Goal: Answer question/provide support: Share knowledge or assist other users

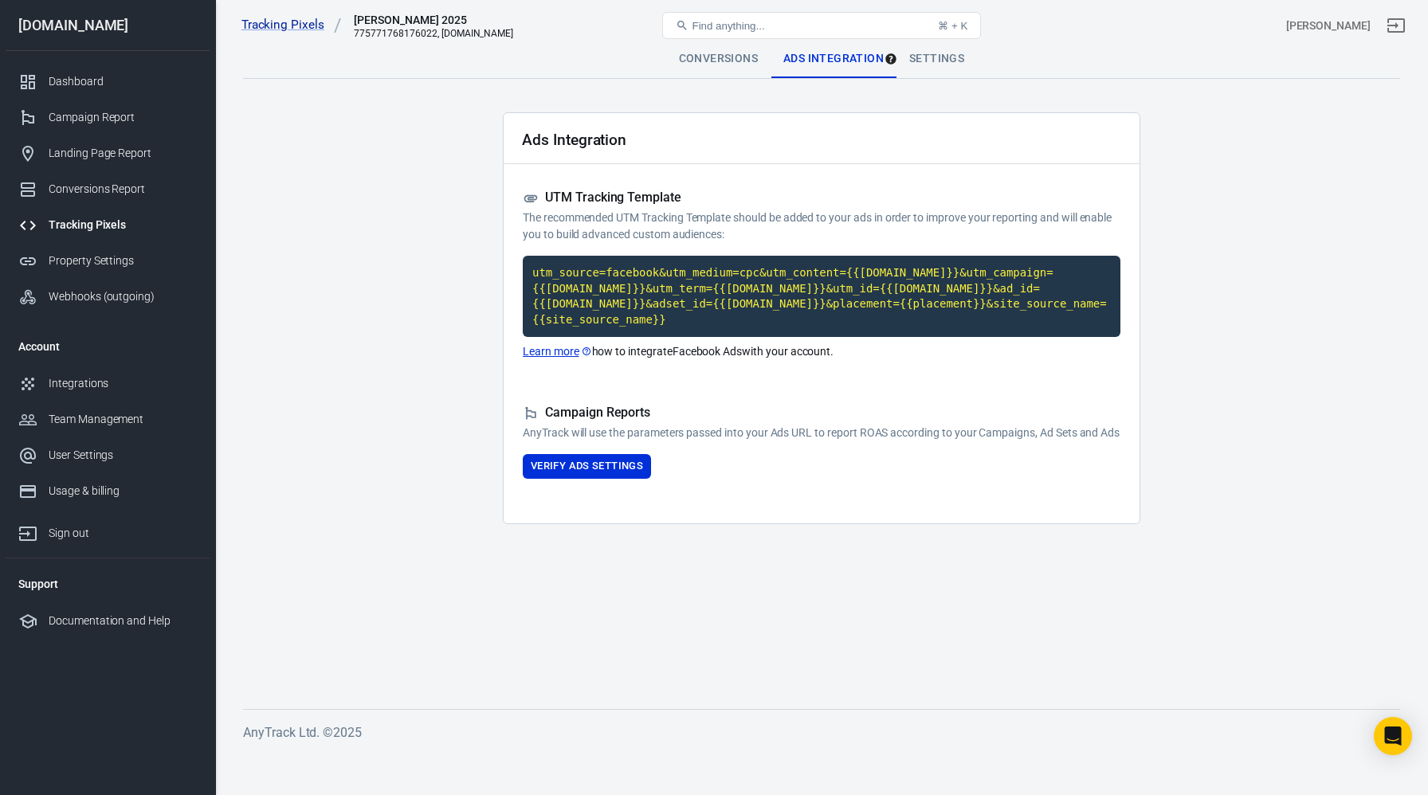
click at [117, 225] on div "Tracking Pixels" at bounding box center [123, 225] width 148 height 17
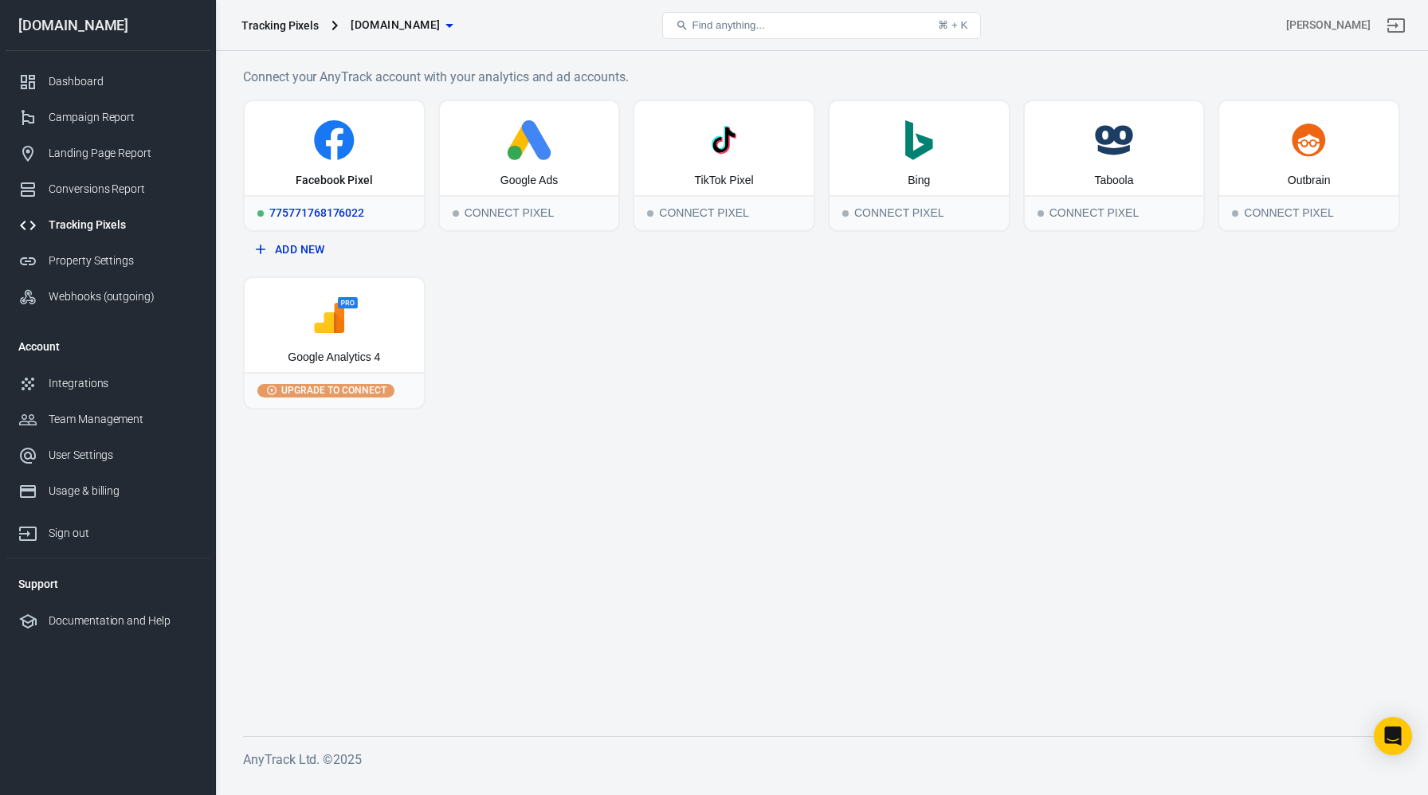
click at [313, 218] on div "775771768176022" at bounding box center [334, 212] width 179 height 35
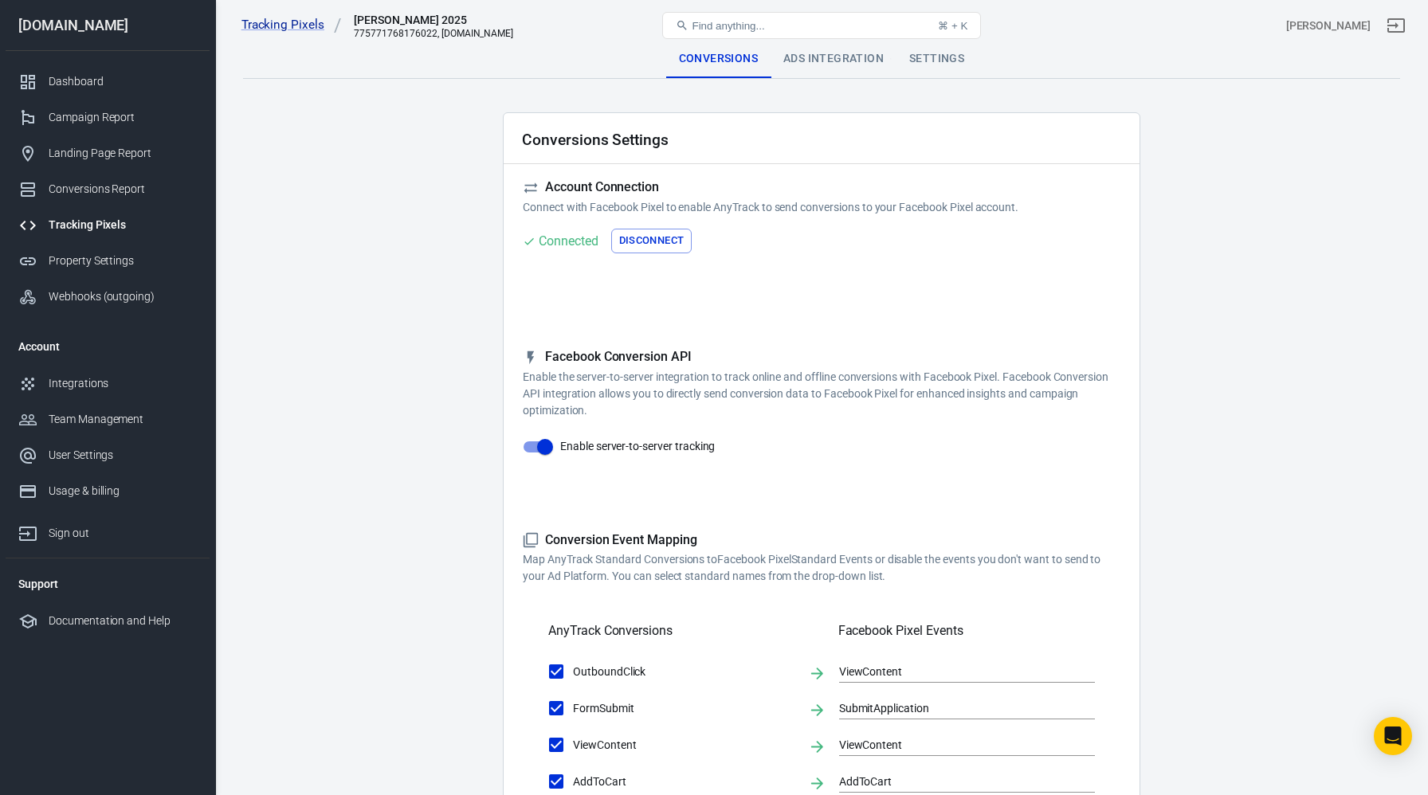
click at [654, 241] on button "Disconnect" at bounding box center [651, 241] width 81 height 25
click at [561, 243] on button "Connect" at bounding box center [555, 241] width 65 height 25
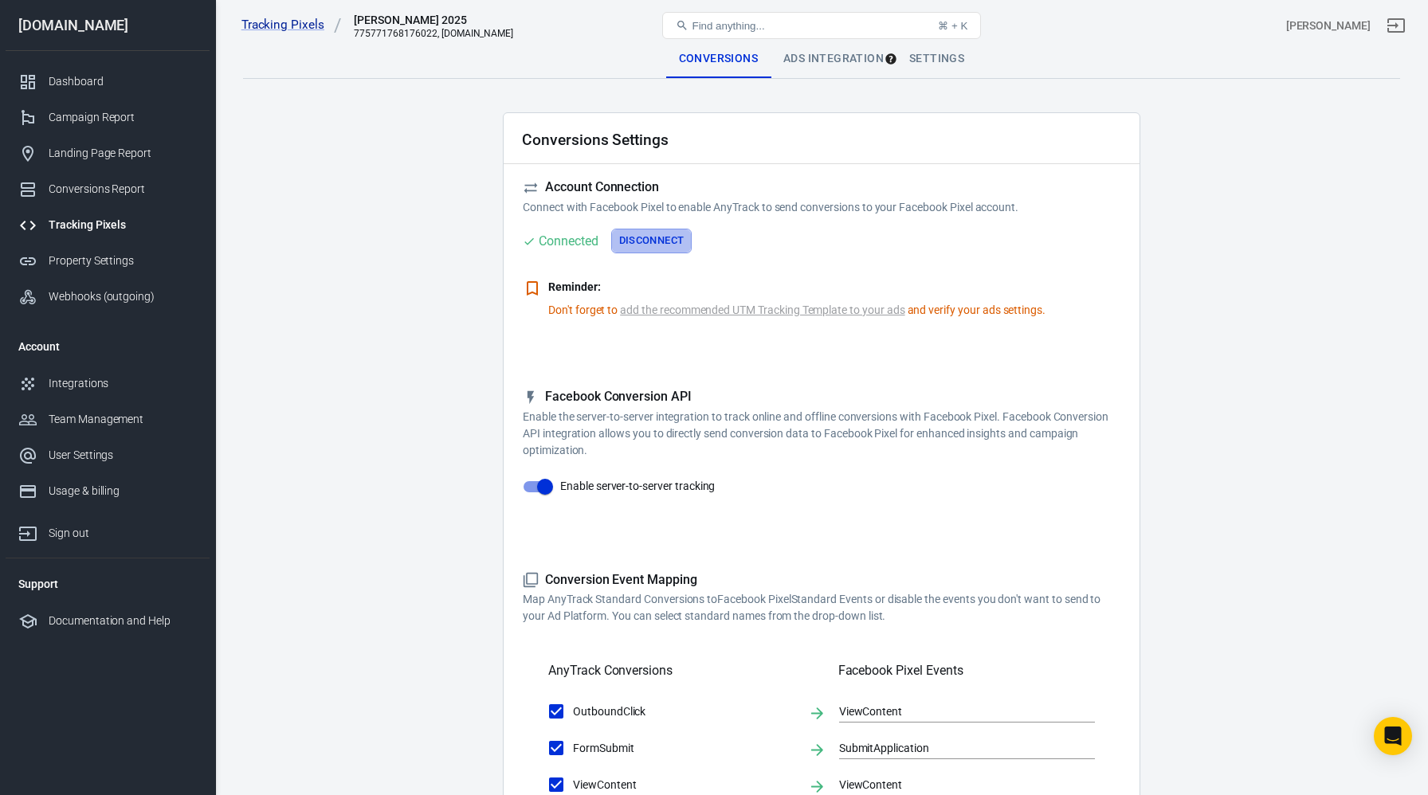
click at [653, 241] on button "Disconnect" at bounding box center [651, 241] width 81 height 25
click at [573, 237] on button "Connect" at bounding box center [555, 241] width 65 height 25
click at [654, 316] on link "add the recommended UTM Tracking Template to your ads" at bounding box center [762, 310] width 285 height 17
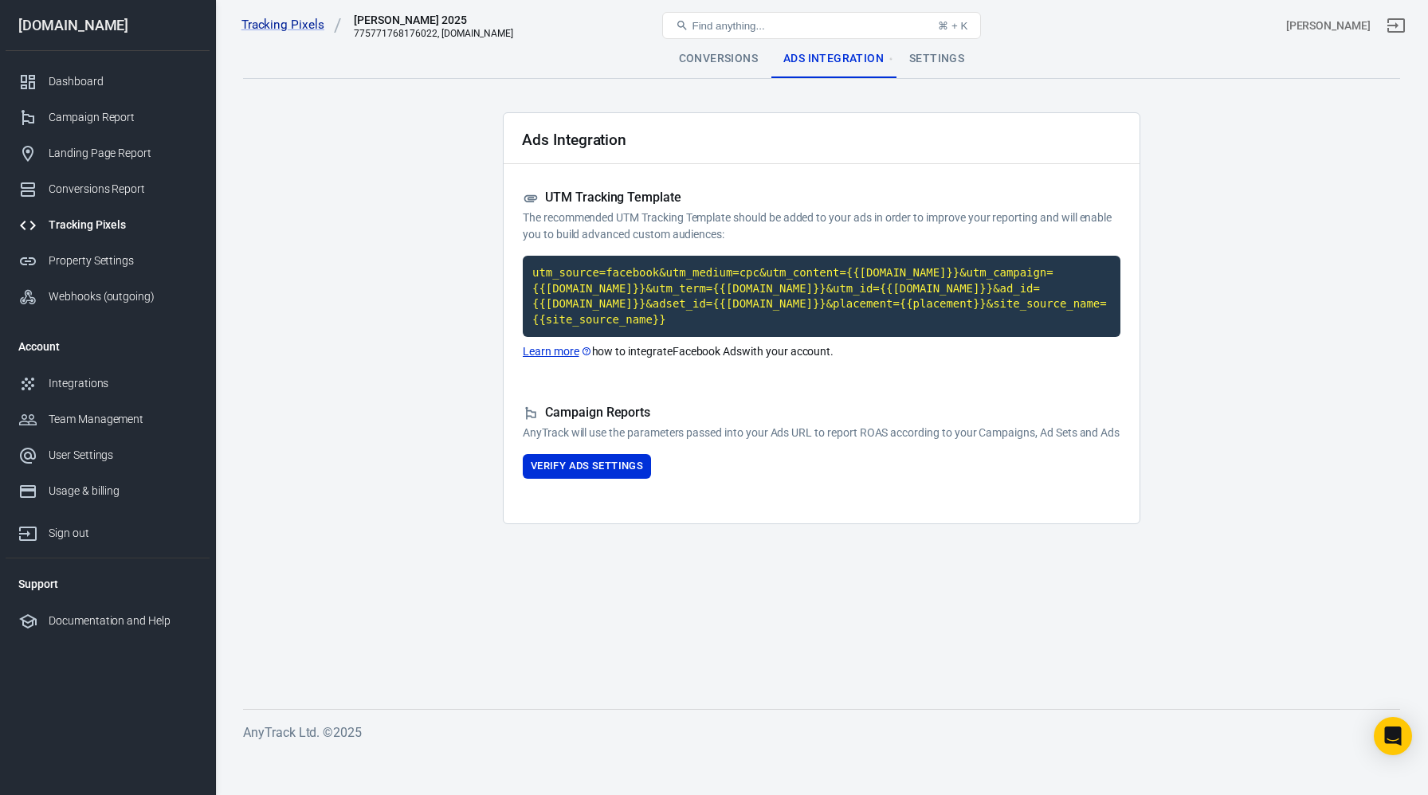
click at [561, 351] on link "Learn more" at bounding box center [557, 351] width 69 height 17
click at [307, 22] on link "Tracking Pixels" at bounding box center [291, 25] width 100 height 17
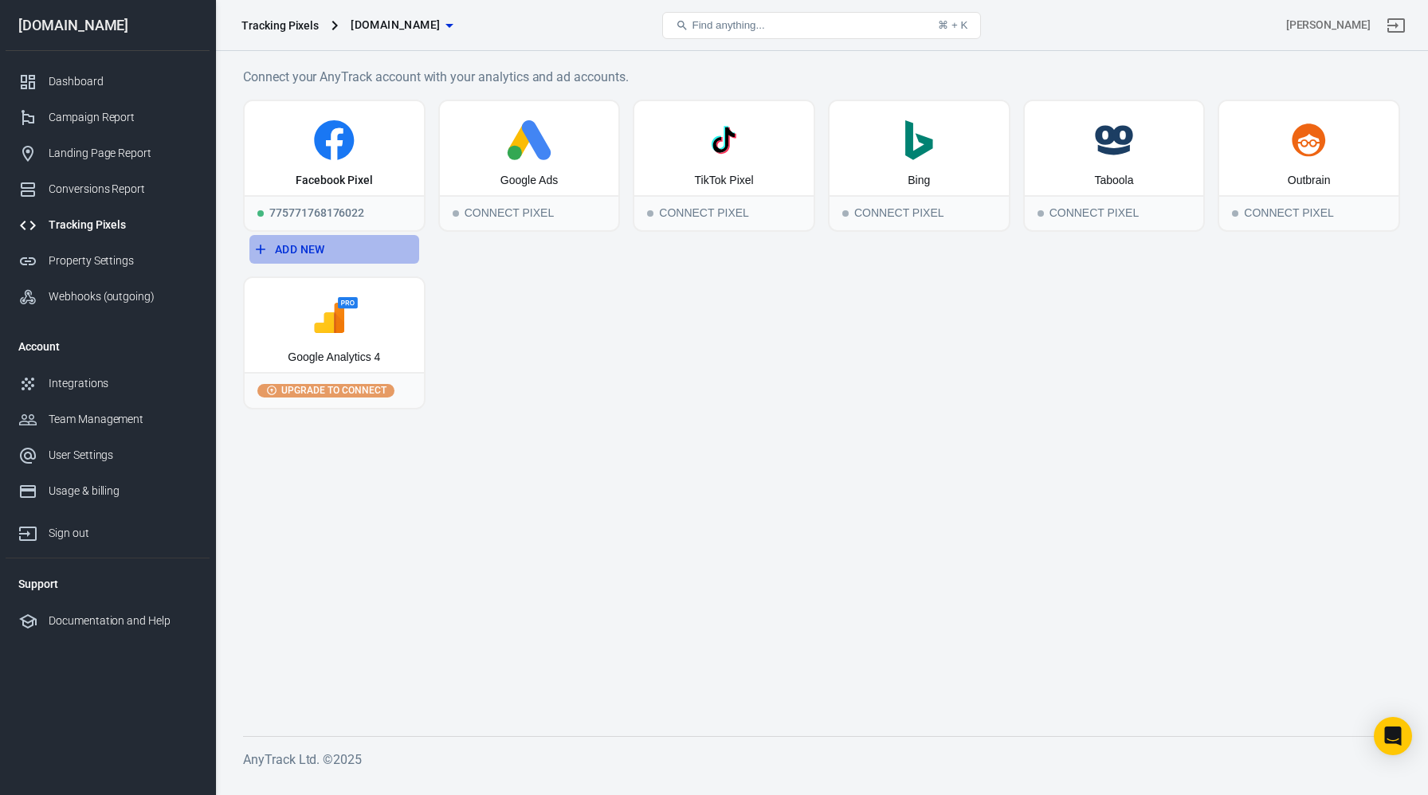
click at [318, 247] on button "Add New" at bounding box center [334, 249] width 170 height 29
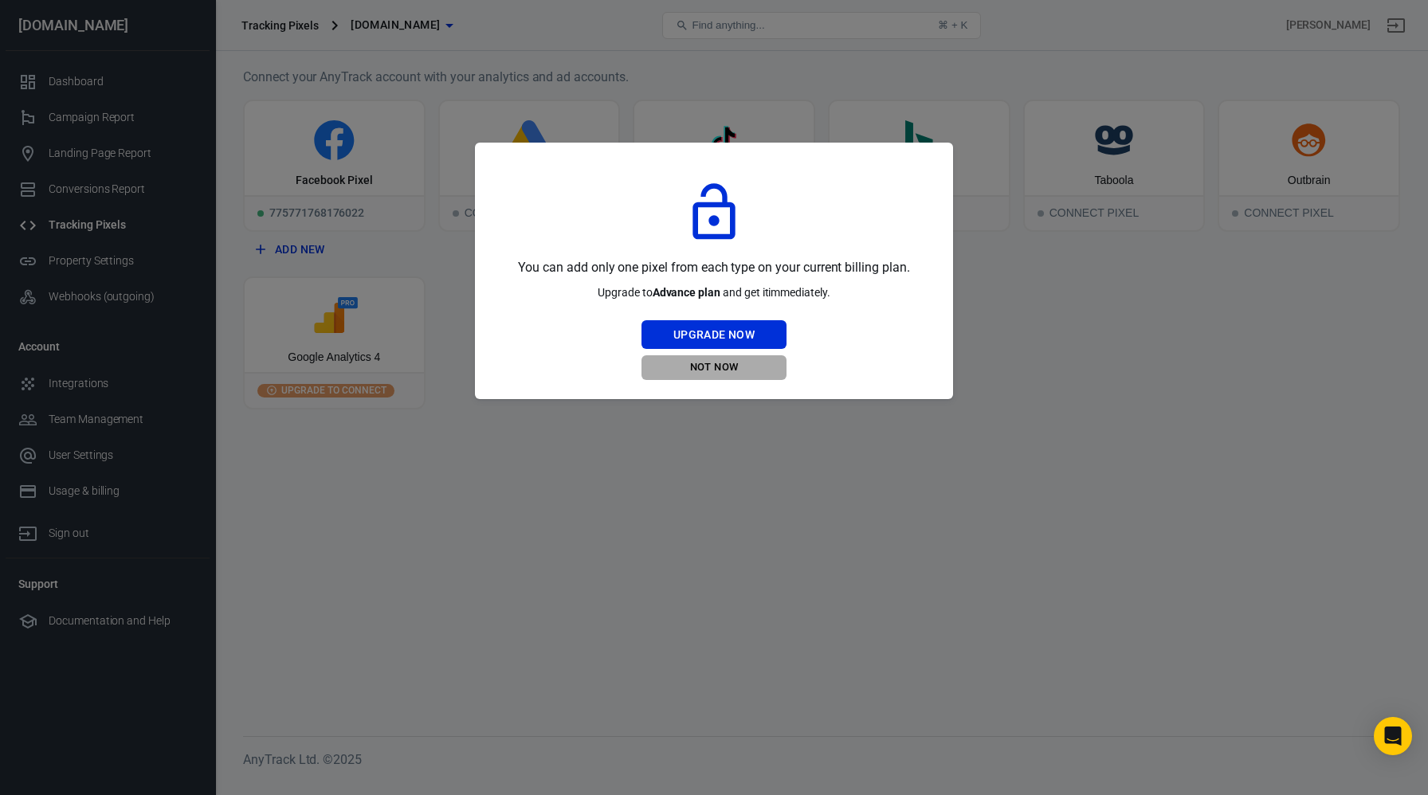
click at [719, 367] on button "Not Now" at bounding box center [714, 367] width 145 height 25
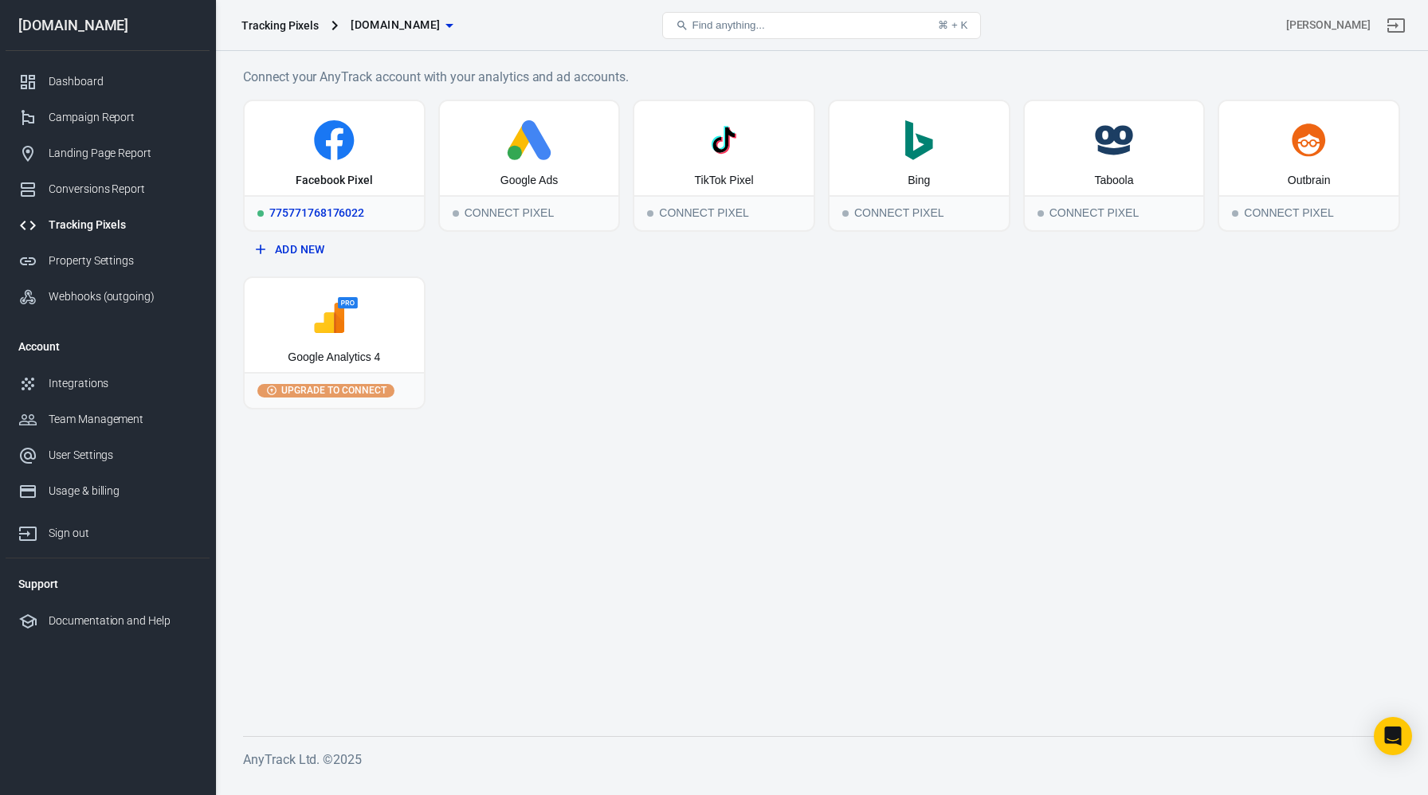
click at [367, 218] on div "775771768176022" at bounding box center [334, 212] width 179 height 35
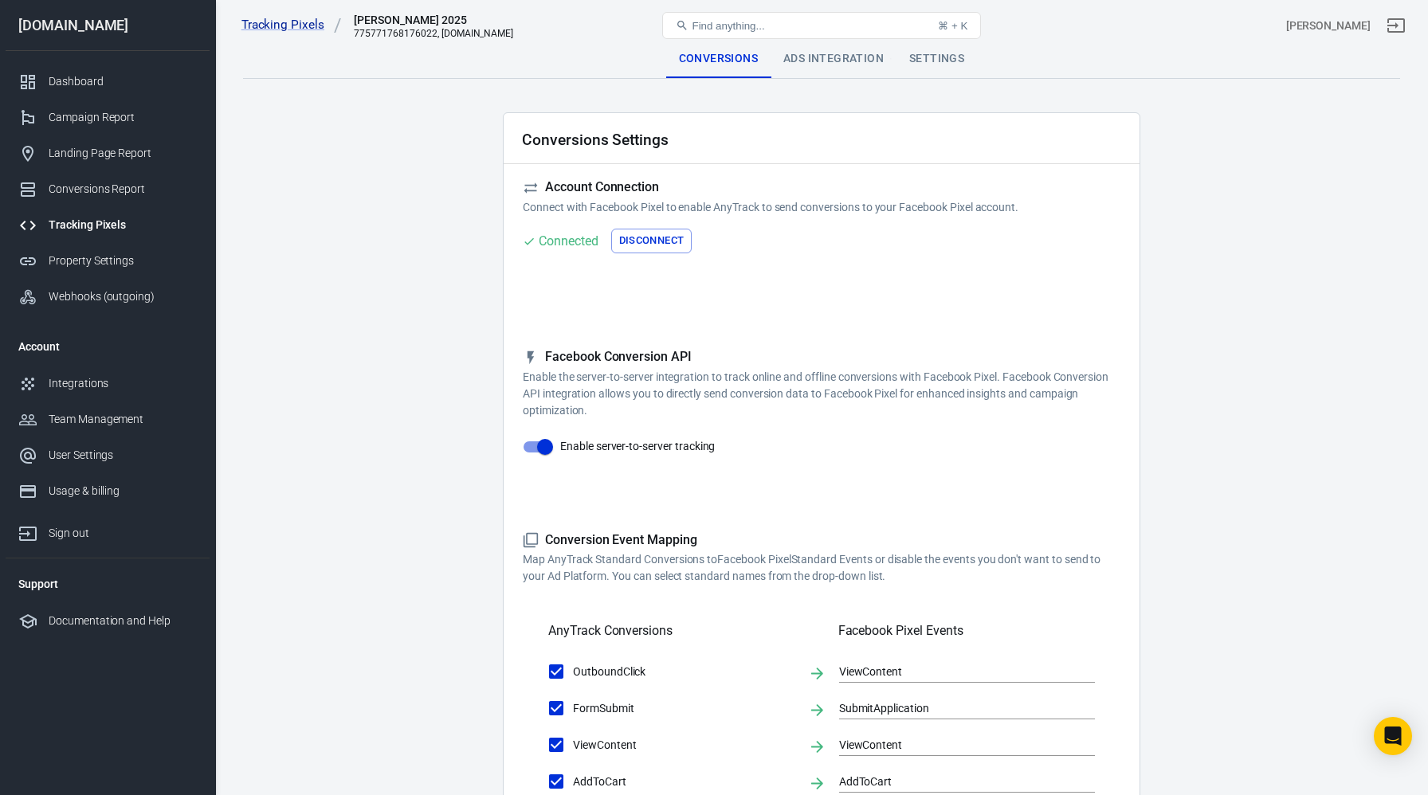
click at [545, 453] on input "Enable server-to-server tracking" at bounding box center [545, 447] width 91 height 30
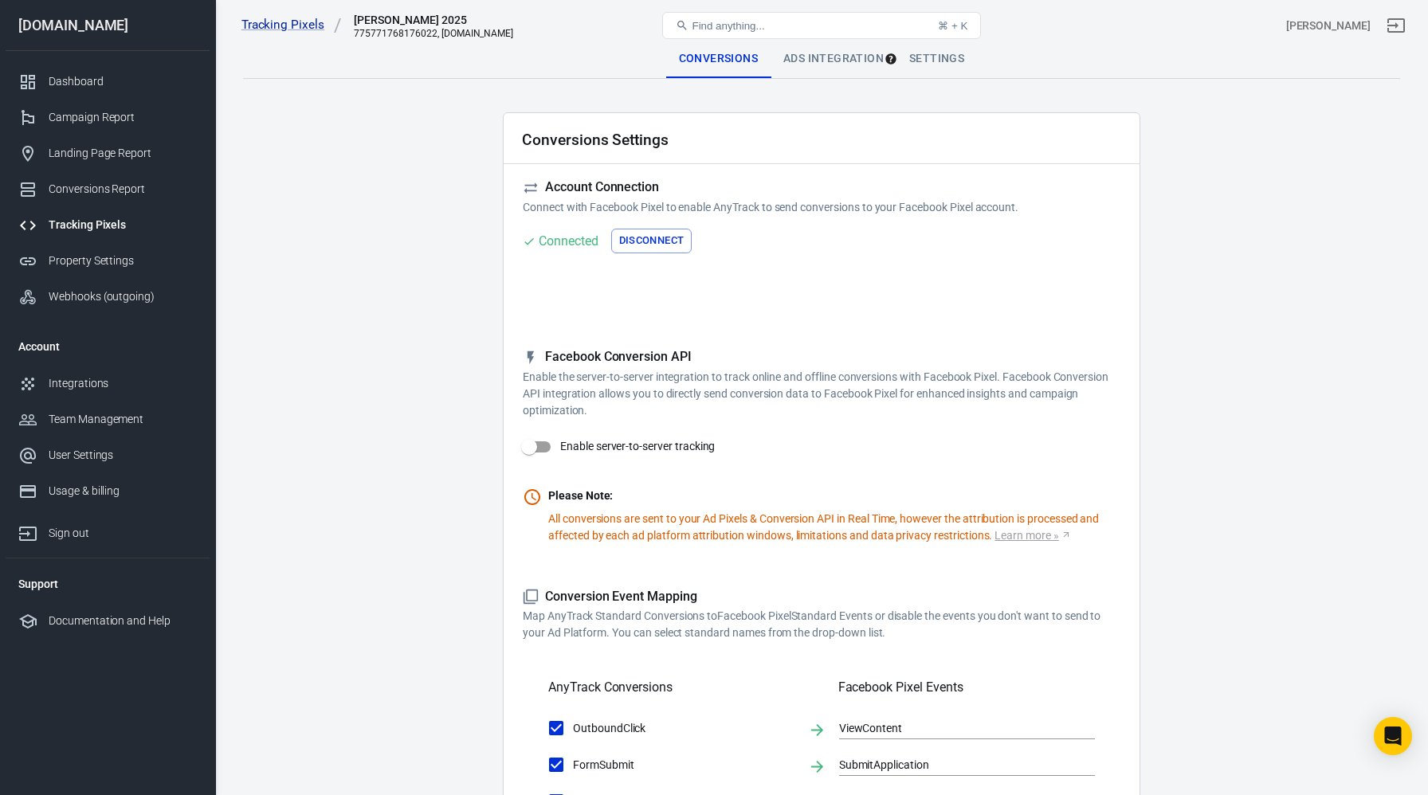
click at [642, 237] on button "Disconnect" at bounding box center [651, 241] width 81 height 25
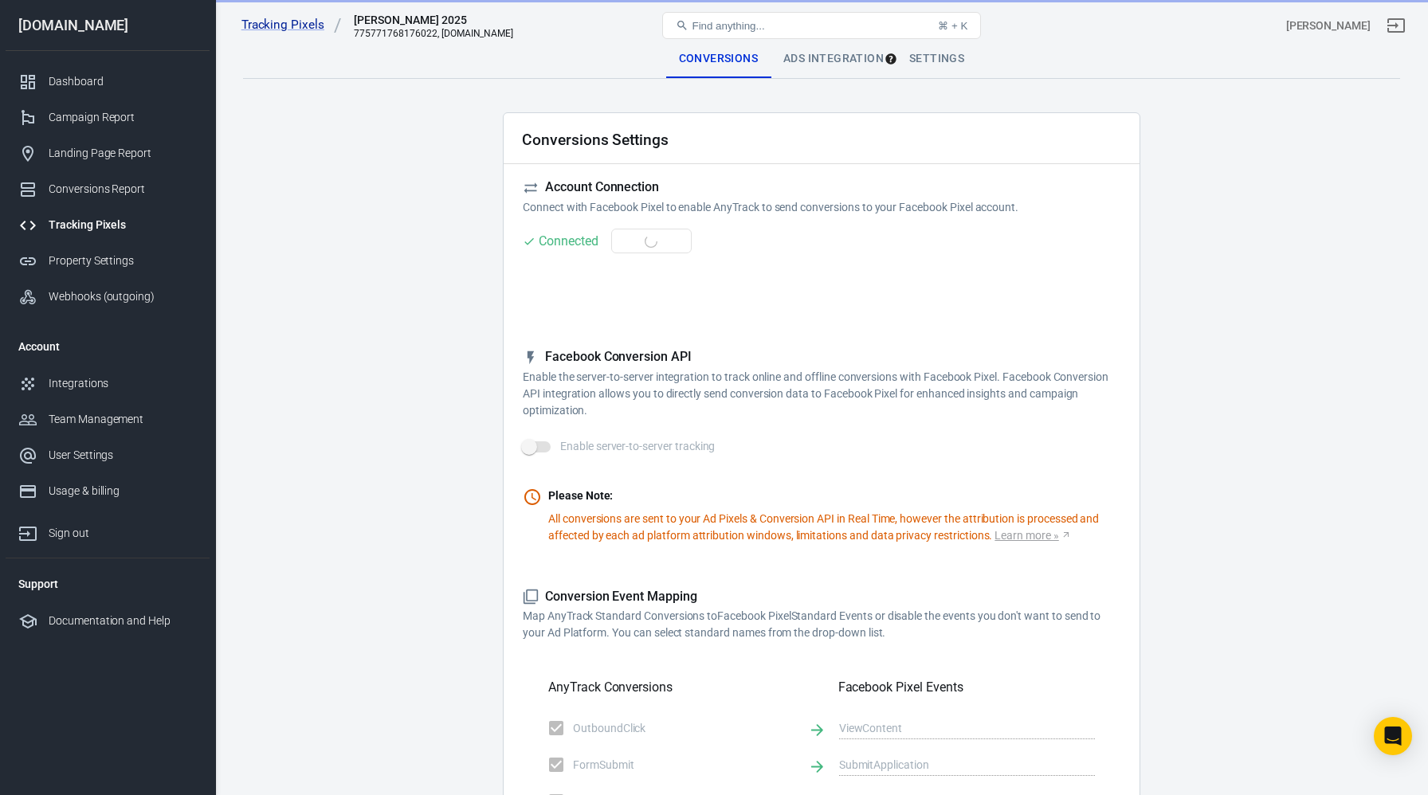
checkbox input "true"
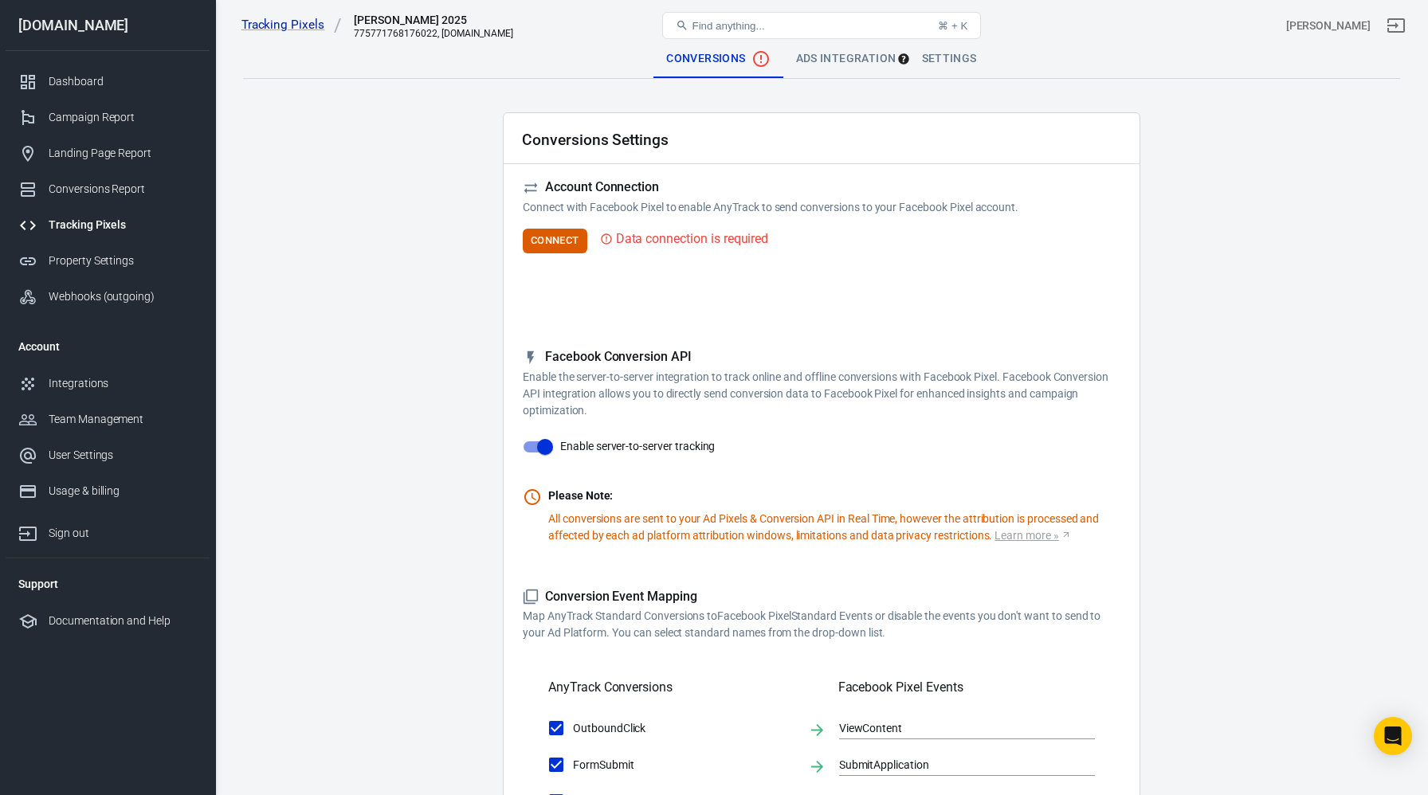
click at [101, 218] on div "Tracking Pixels" at bounding box center [123, 225] width 148 height 17
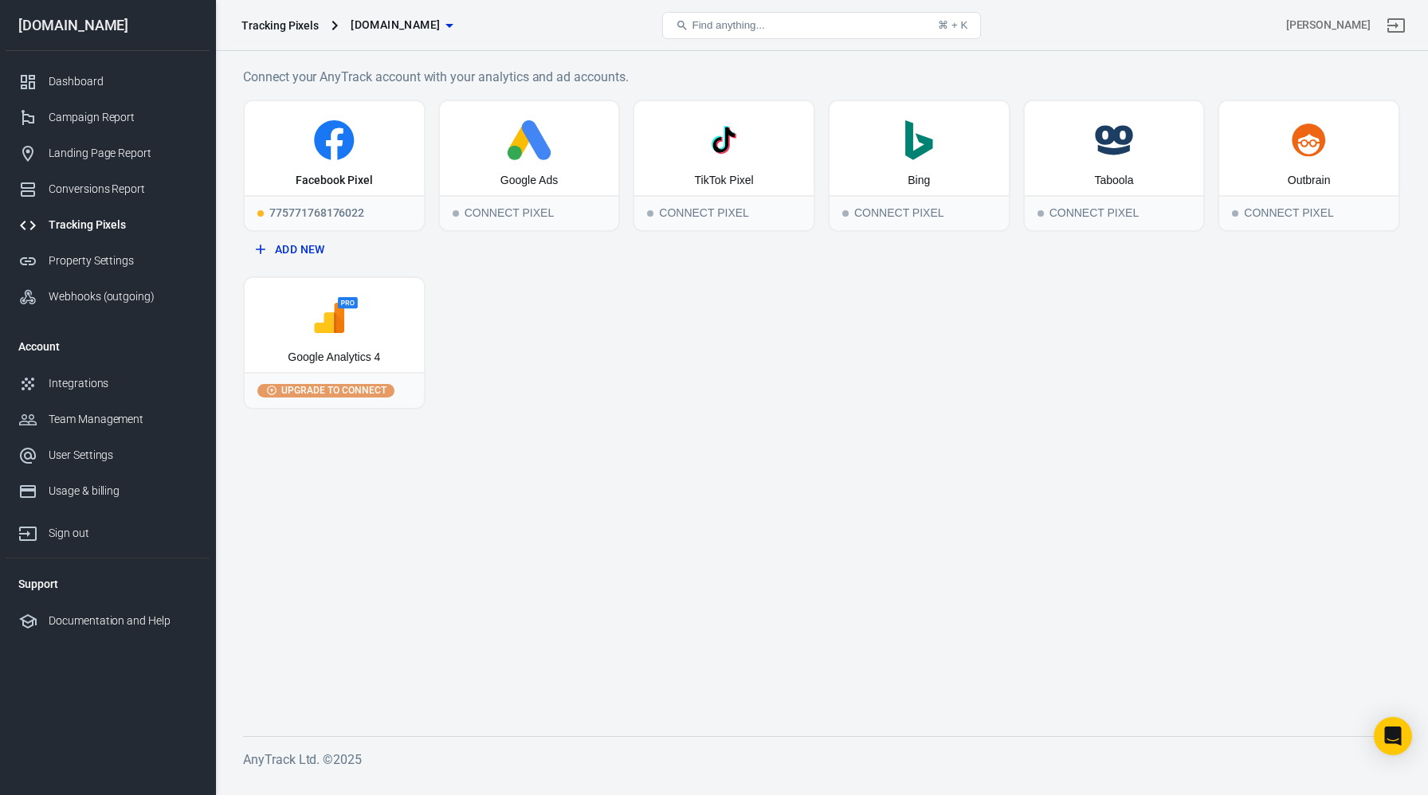
click at [112, 225] on div "Tracking Pixels" at bounding box center [123, 225] width 148 height 17
click at [343, 210] on div "775771768176022" at bounding box center [334, 212] width 179 height 35
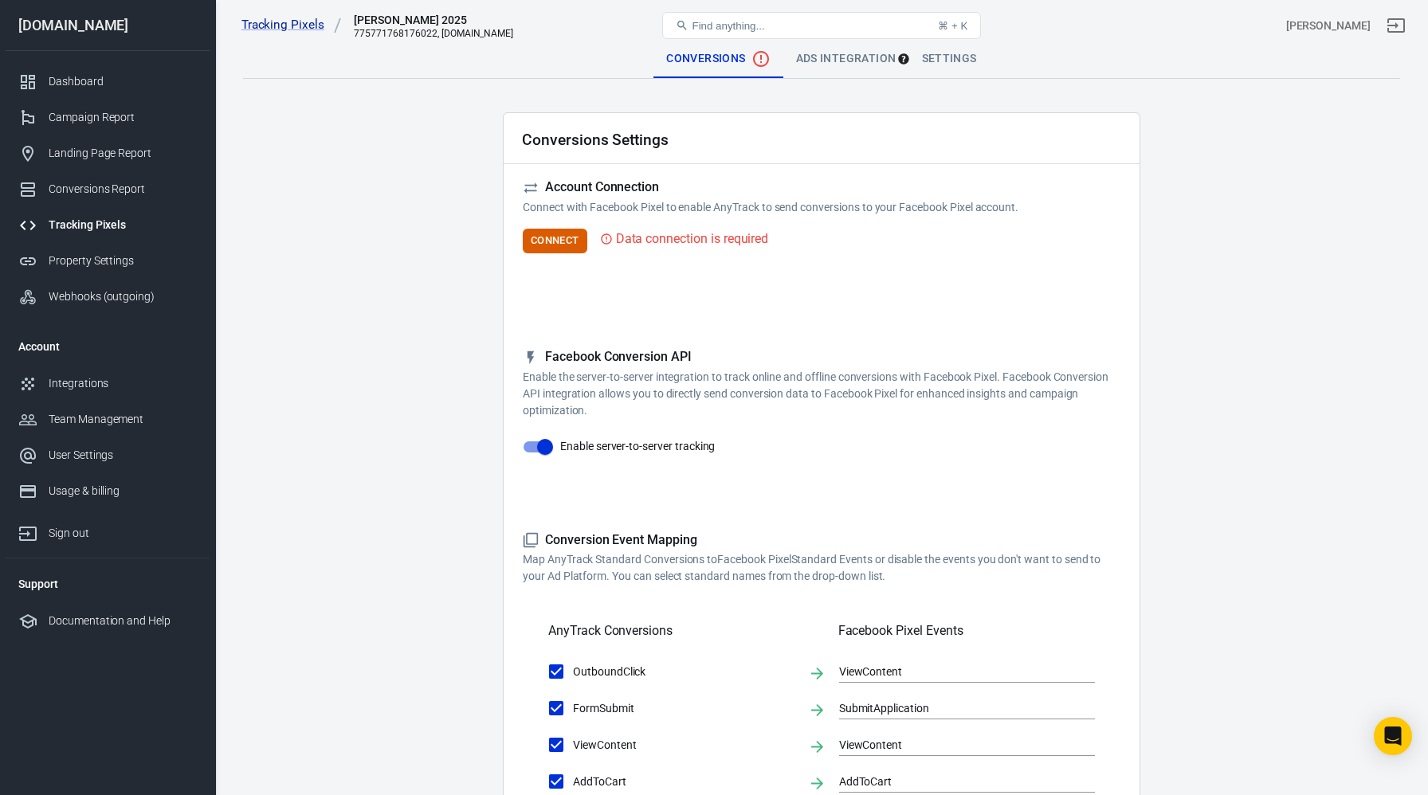
click at [648, 247] on div "Data connection is required" at bounding box center [692, 239] width 153 height 20
click at [574, 237] on button "Connect" at bounding box center [555, 241] width 65 height 25
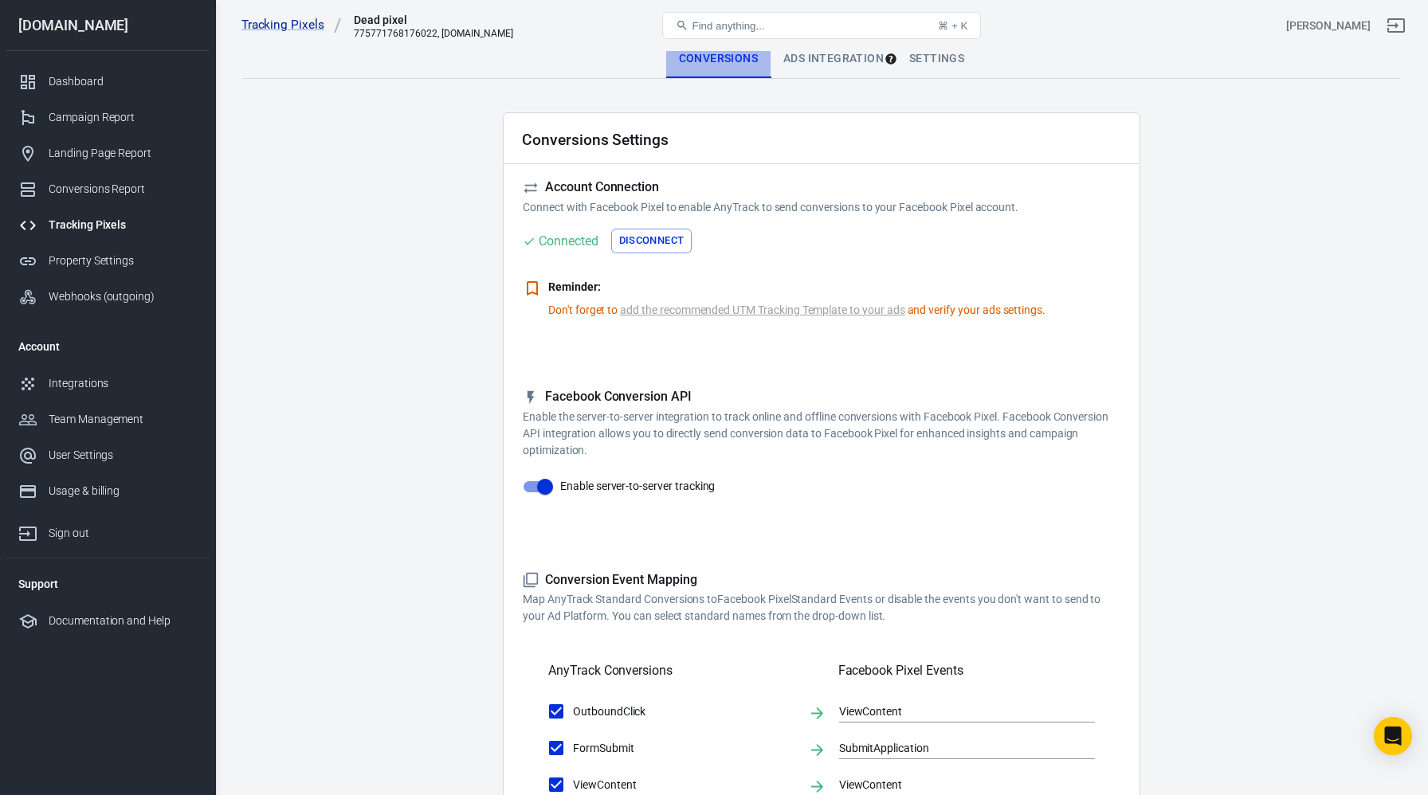
click at [697, 61] on div "Conversions" at bounding box center [718, 59] width 104 height 38
click at [411, 32] on div "775771768176022, [DOMAIN_NAME]" at bounding box center [433, 33] width 159 height 11
click at [315, 34] on div "Tracking Pixels Dead pixel 775771768176022, leadoussinet.com" at bounding box center [428, 25] width 387 height 38
click at [315, 30] on link "Tracking Pixels" at bounding box center [291, 25] width 100 height 17
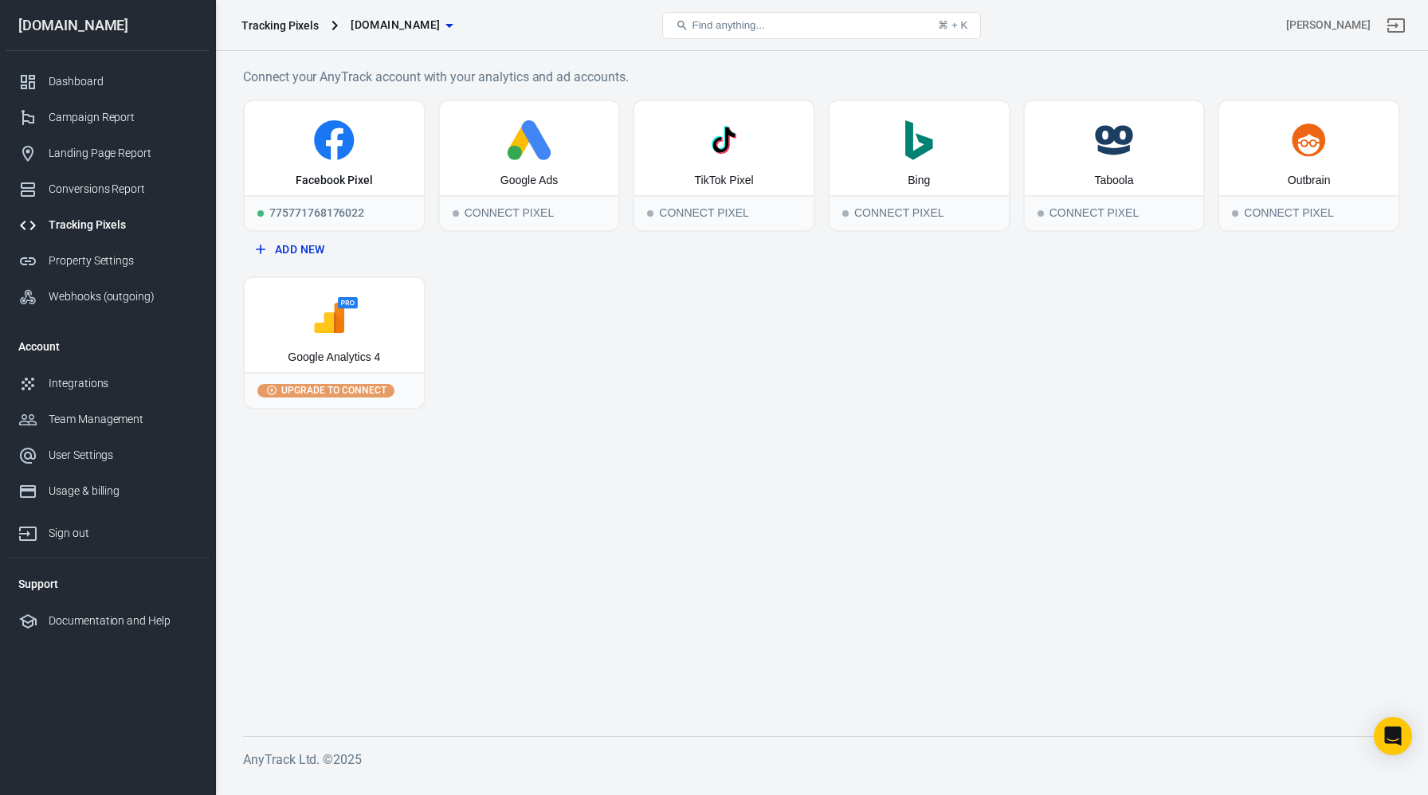
click at [308, 16] on div "Tracking Pixels leadoussinet.com" at bounding box center [428, 25] width 387 height 38
click at [312, 22] on div "Tracking Pixels" at bounding box center [279, 26] width 77 height 16
click at [440, 18] on span "[DOMAIN_NAME]" at bounding box center [395, 25] width 89 height 20
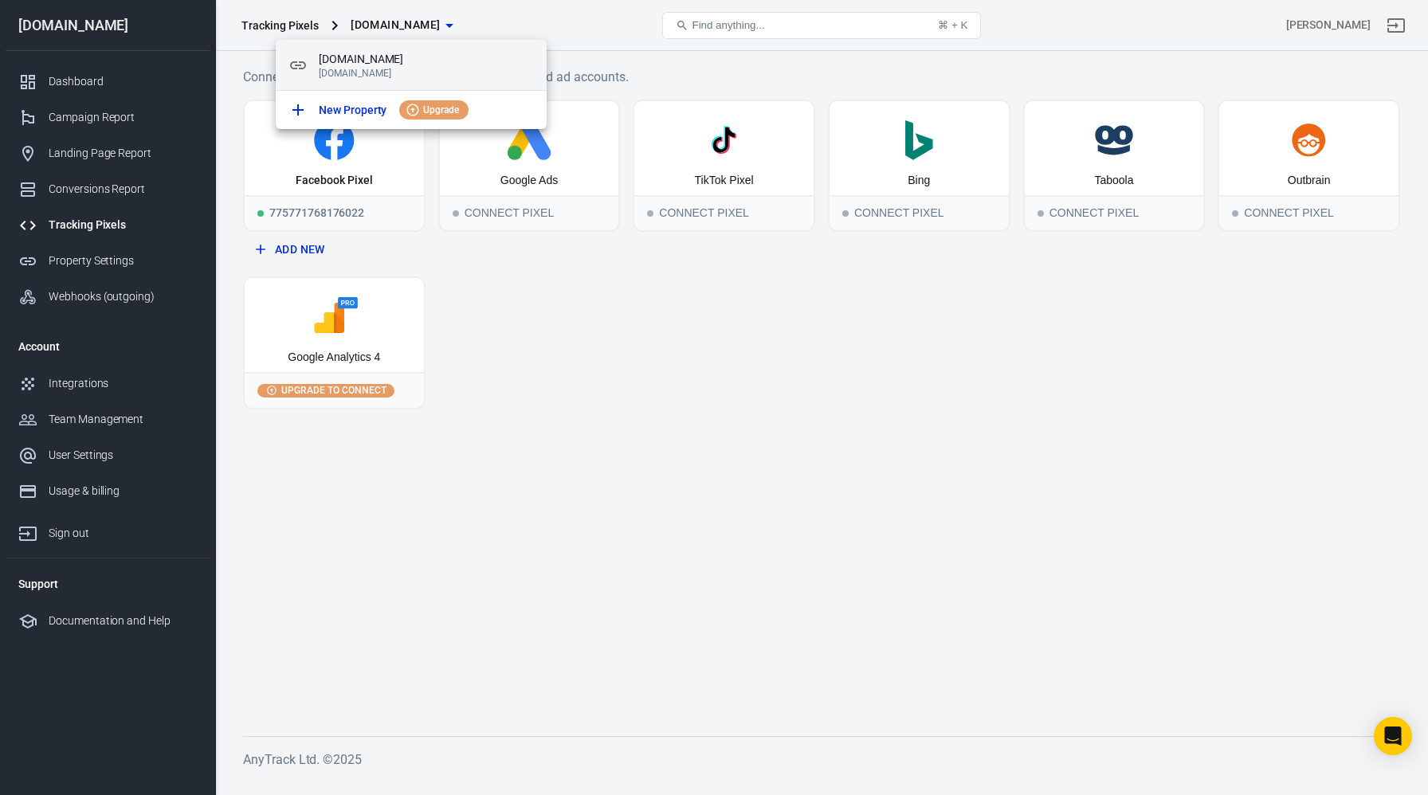
click at [341, 65] on span "[DOMAIN_NAME]" at bounding box center [426, 59] width 215 height 17
click at [542, 363] on div at bounding box center [714, 397] width 1428 height 795
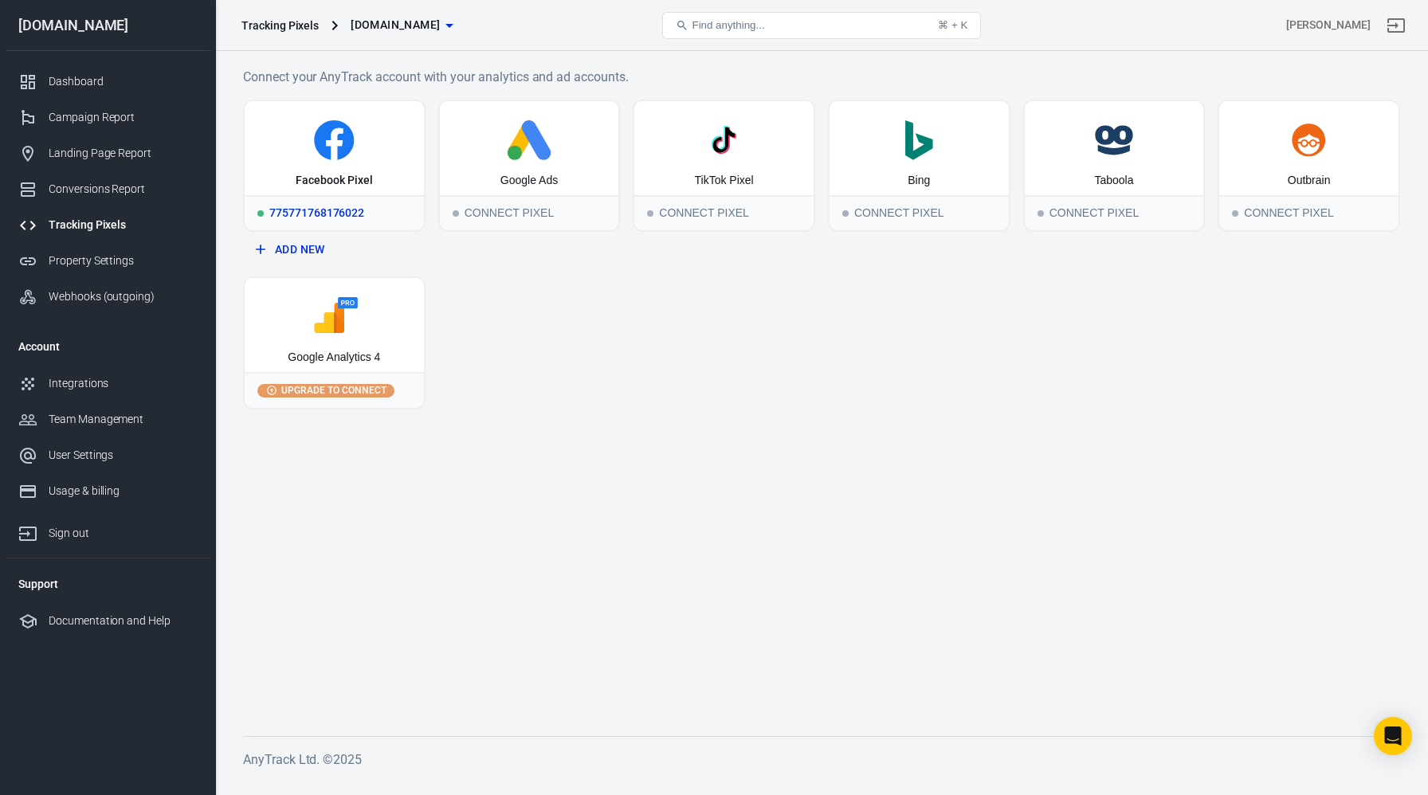
click at [336, 176] on div "Facebook Pixel" at bounding box center [334, 181] width 77 height 16
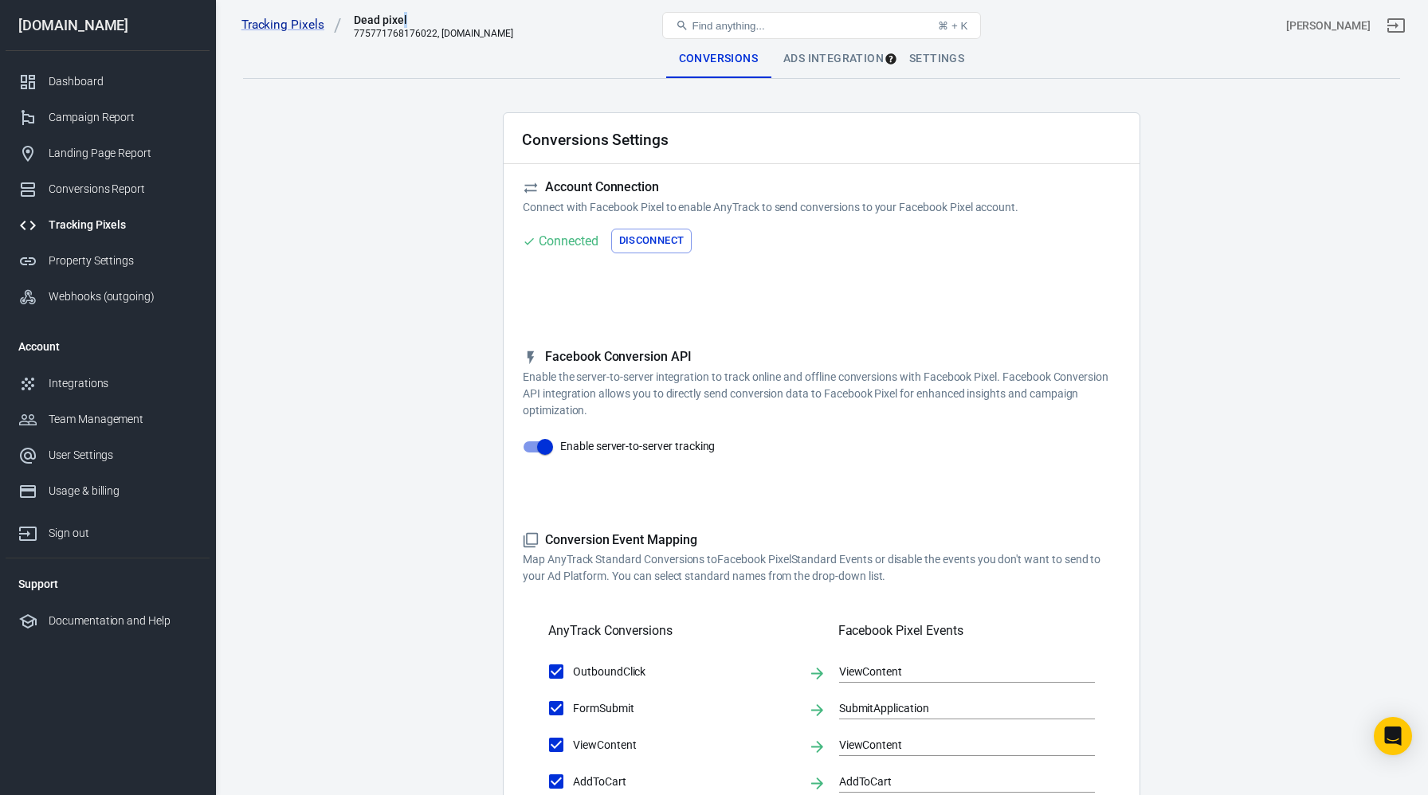
drag, startPoint x: 399, startPoint y: 23, endPoint x: 346, endPoint y: 32, distance: 54.1
click at [347, 32] on div "Dead pixel 775771768176022, leadoussinet.com" at bounding box center [430, 25] width 166 height 27
click at [393, 221] on main "Conversions Ads Integration Settings Conversions Settings Account Connection Co…" at bounding box center [821, 689] width 1157 height 1298
click at [1361, 26] on div "[PERSON_NAME]" at bounding box center [1328, 26] width 84 height 17
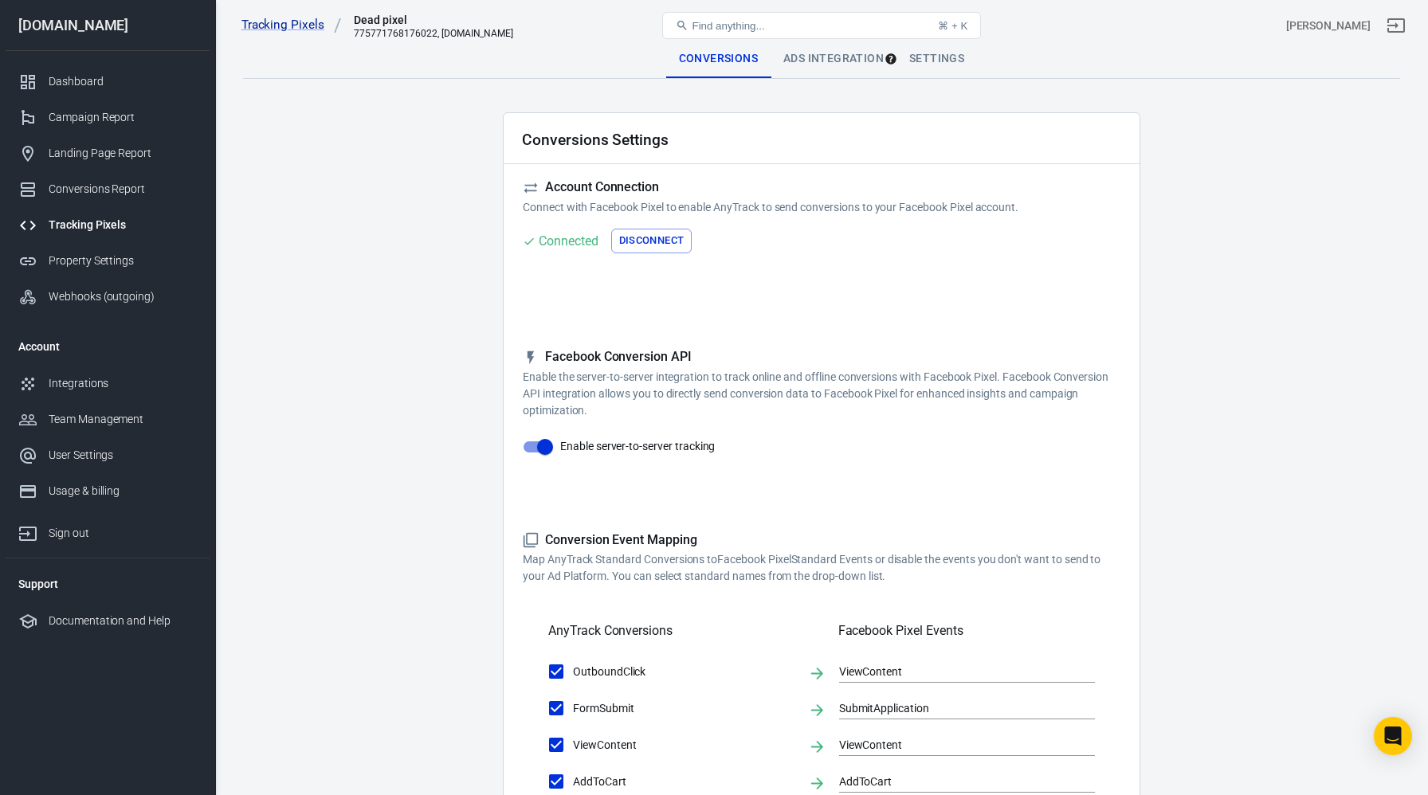
click at [849, 55] on div "Ads Integration" at bounding box center [834, 59] width 126 height 38
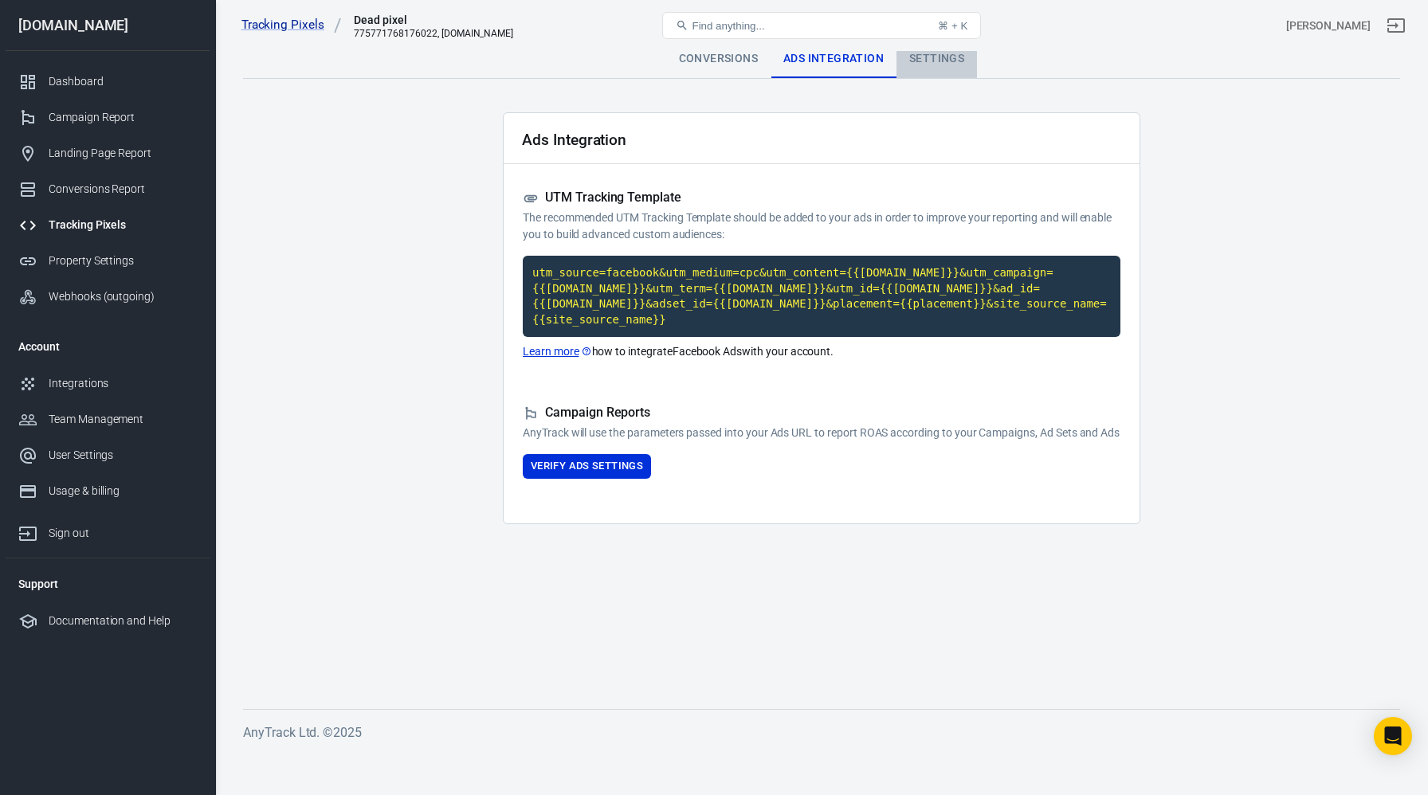
click at [928, 69] on div "Settings" at bounding box center [937, 59] width 80 height 38
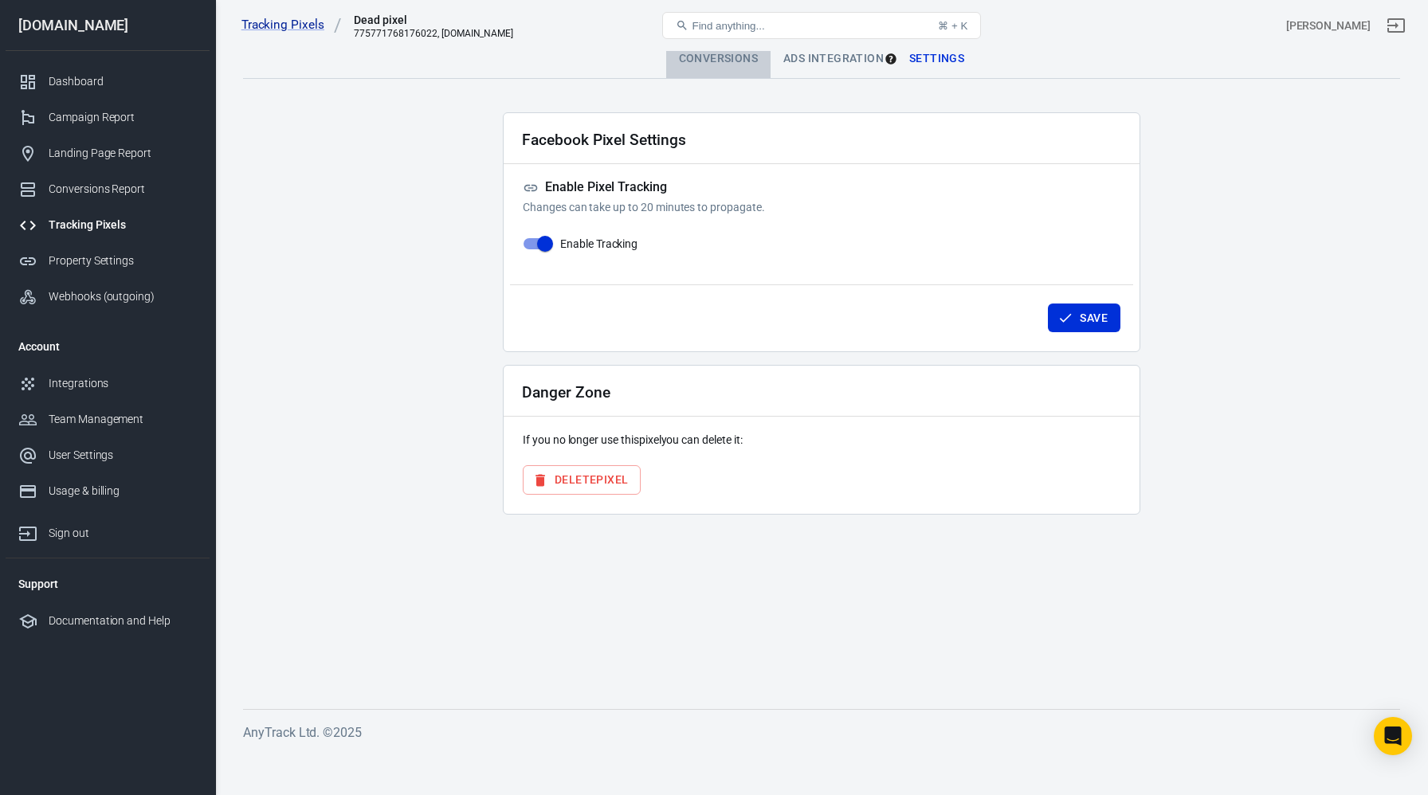
click at [728, 63] on div "Conversions" at bounding box center [718, 59] width 104 height 38
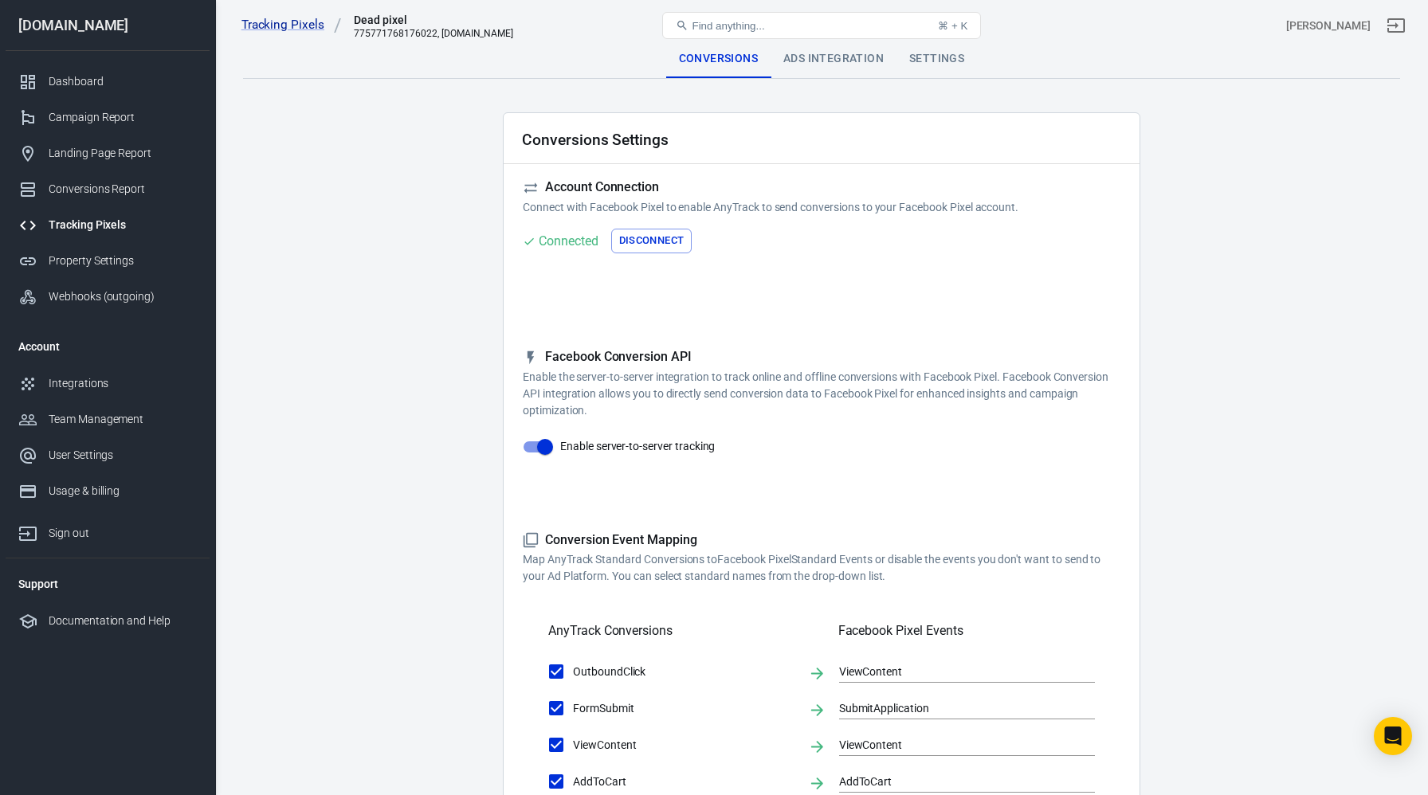
click at [388, 27] on div "Dead pixel" at bounding box center [433, 20] width 159 height 16
click at [395, 35] on div "775771768176022, [DOMAIN_NAME]" at bounding box center [433, 33] width 159 height 11
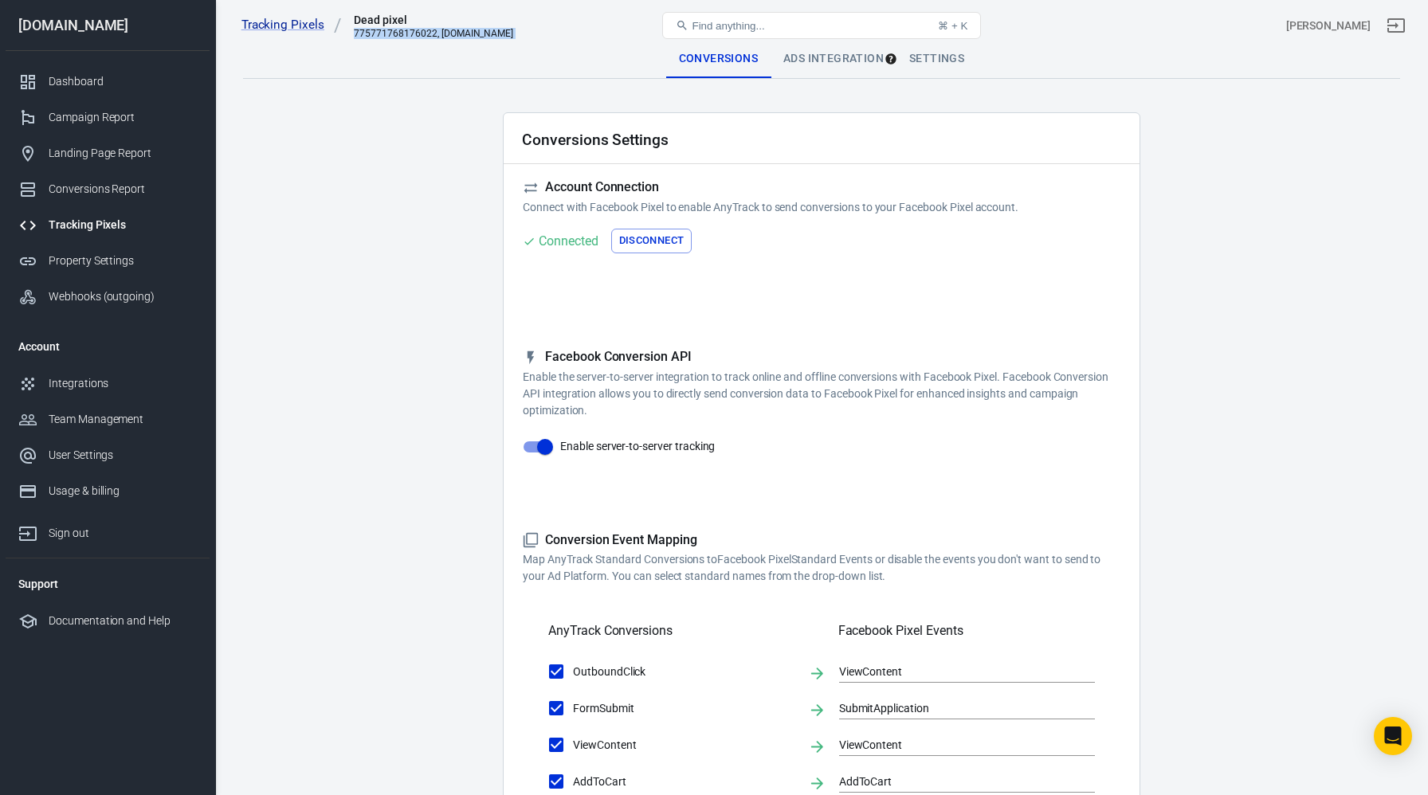
click at [395, 34] on div "775771768176022, [DOMAIN_NAME]" at bounding box center [433, 33] width 159 height 11
click at [401, 23] on div "Dead pixel" at bounding box center [433, 20] width 159 height 16
click at [371, 57] on div "Conversions Ads Integration Settings" at bounding box center [821, 59] width 1157 height 38
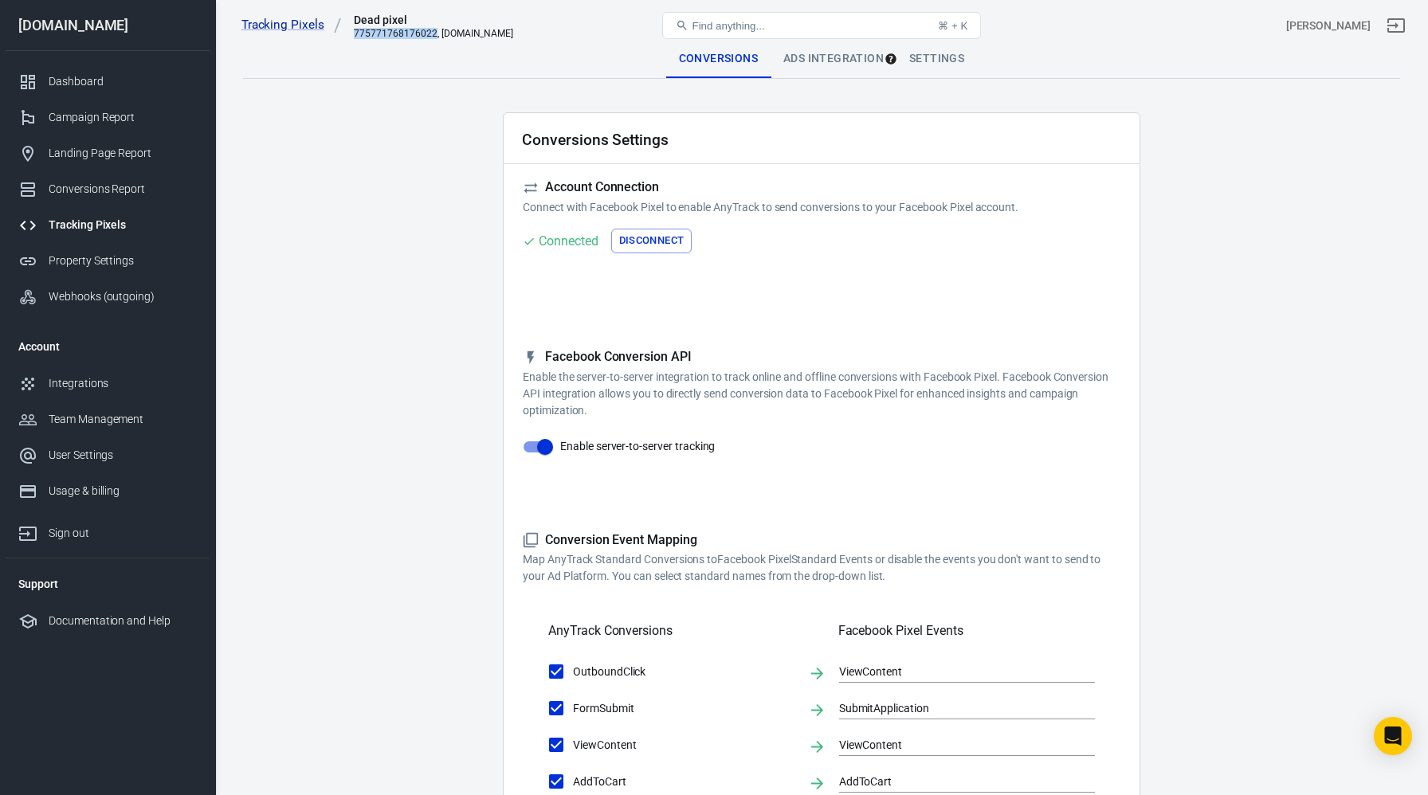
drag, startPoint x: 350, startPoint y: 34, endPoint x: 432, endPoint y: 38, distance: 82.2
click at [432, 38] on div "Dead pixel 775771768176022, leadoussinet.com" at bounding box center [430, 25] width 166 height 27
click at [489, 35] on div "775771768176022, [DOMAIN_NAME]" at bounding box center [433, 33] width 159 height 11
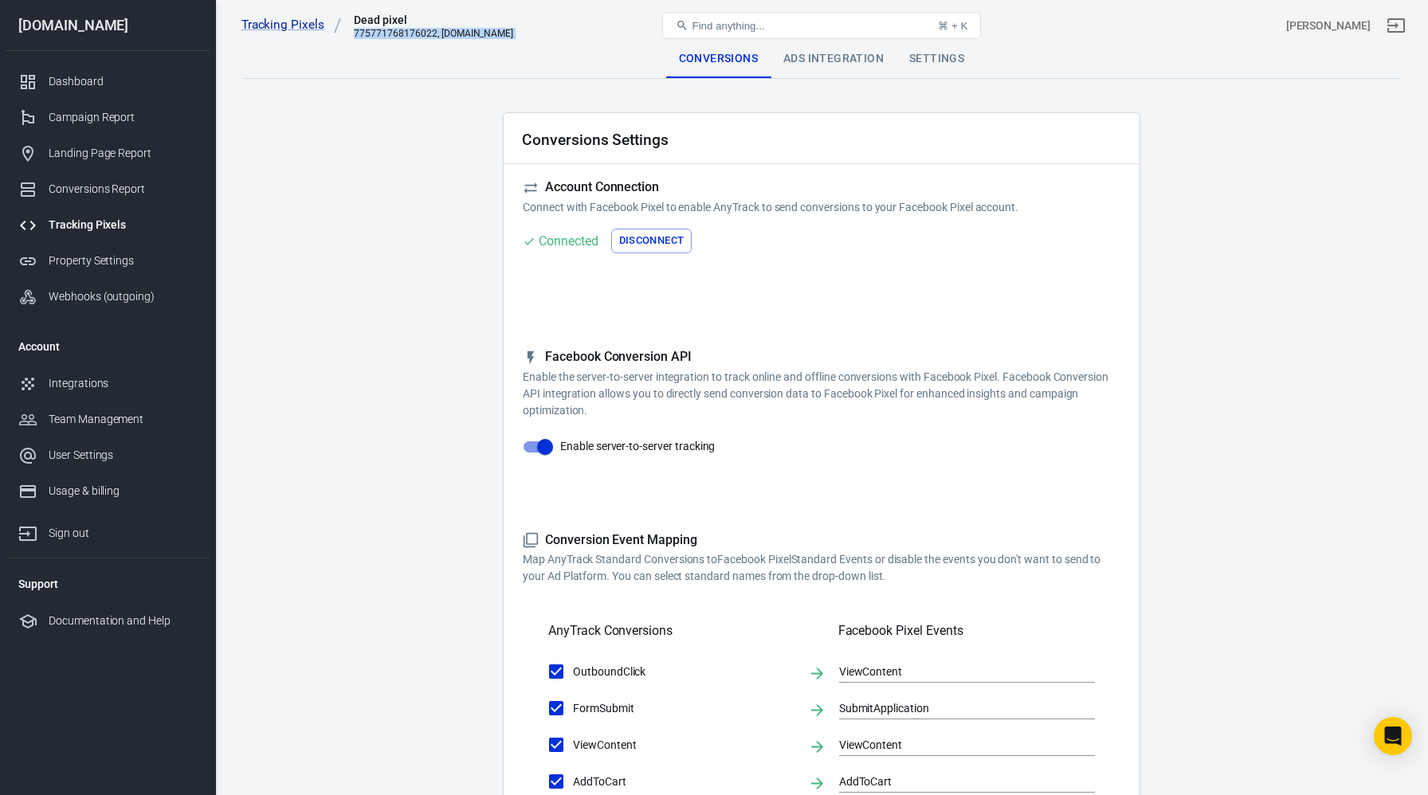
click at [489, 35] on div "775771768176022, [DOMAIN_NAME]" at bounding box center [433, 33] width 159 height 11
click at [103, 625] on div "Documentation and Help" at bounding box center [123, 621] width 148 height 17
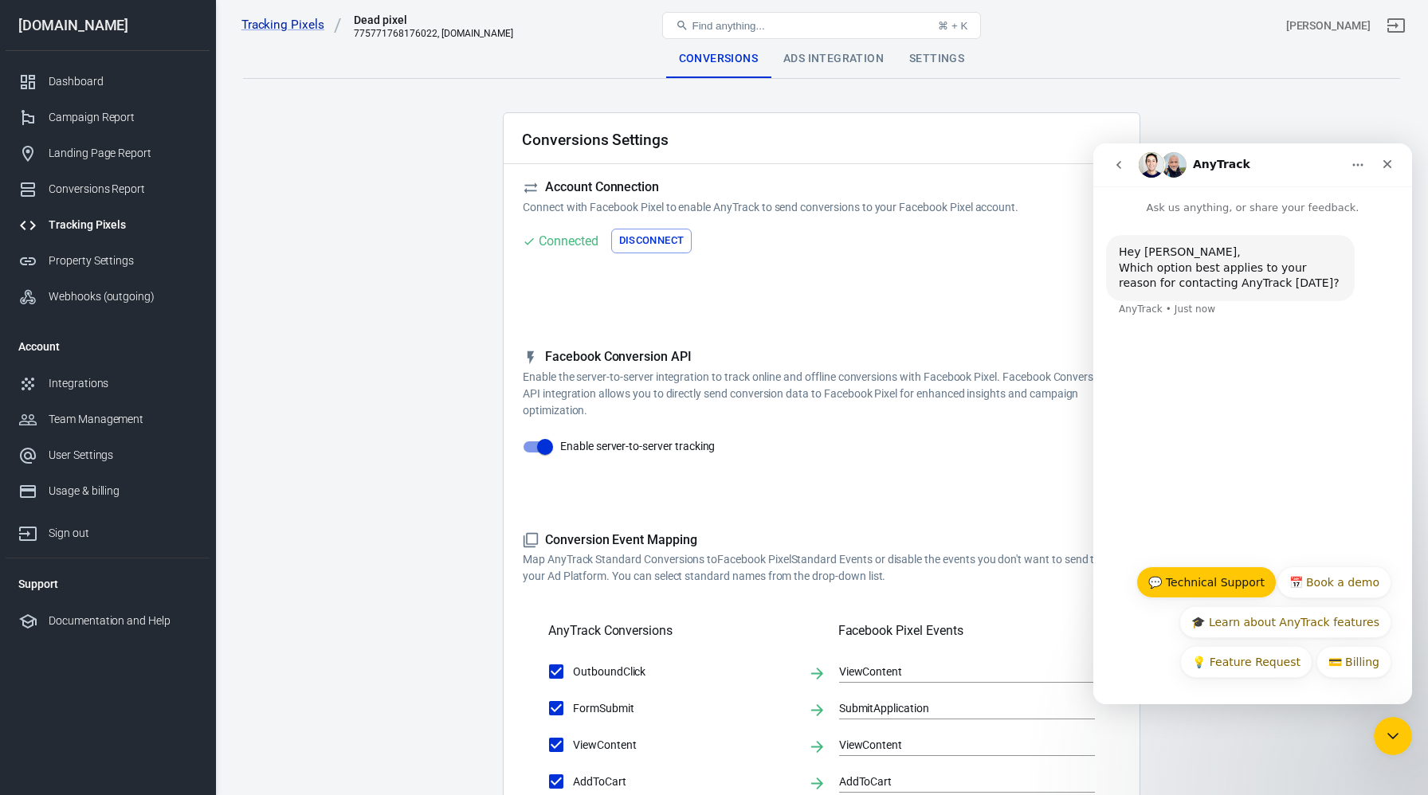
click at [1231, 586] on button "💬 Technical Support" at bounding box center [1206, 583] width 140 height 32
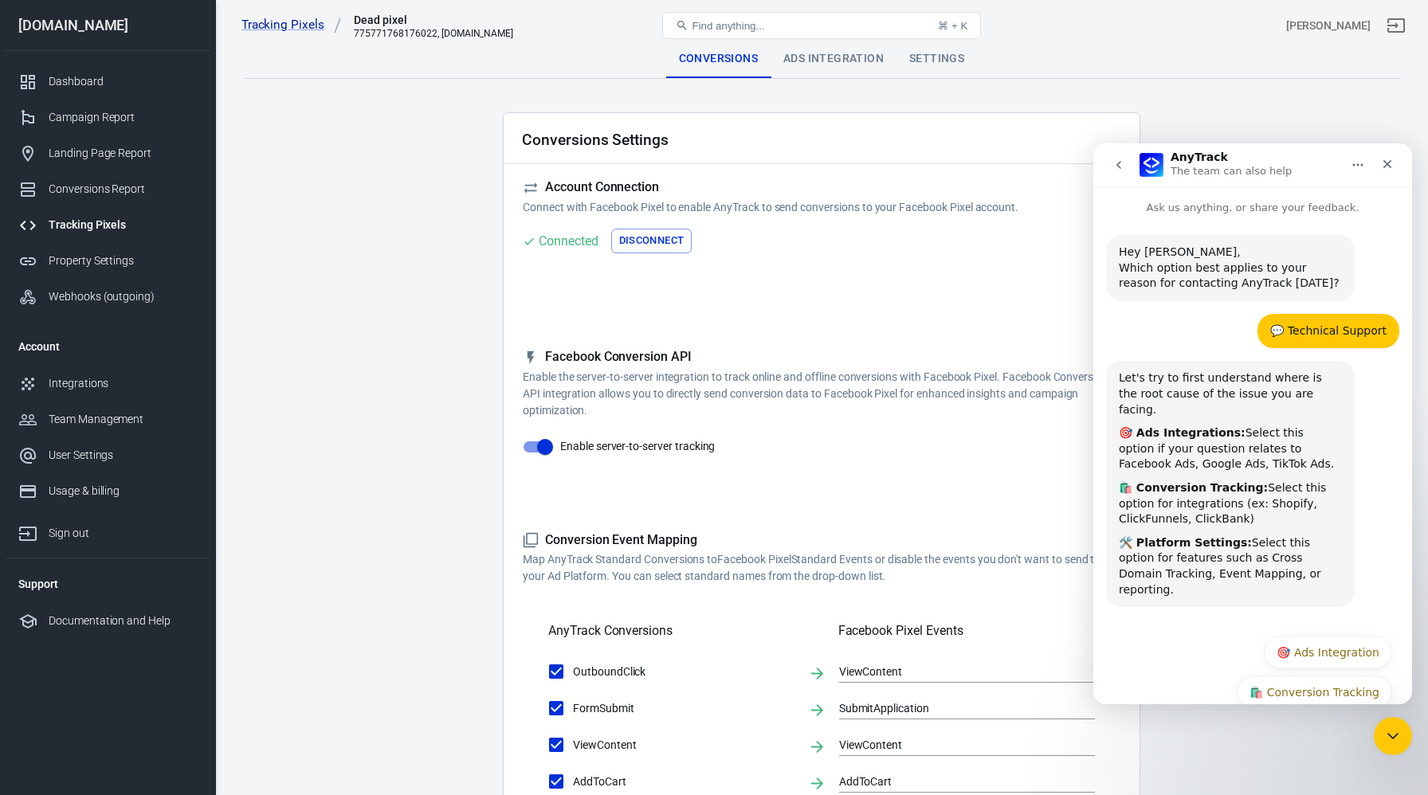
scroll to position [39, 0]
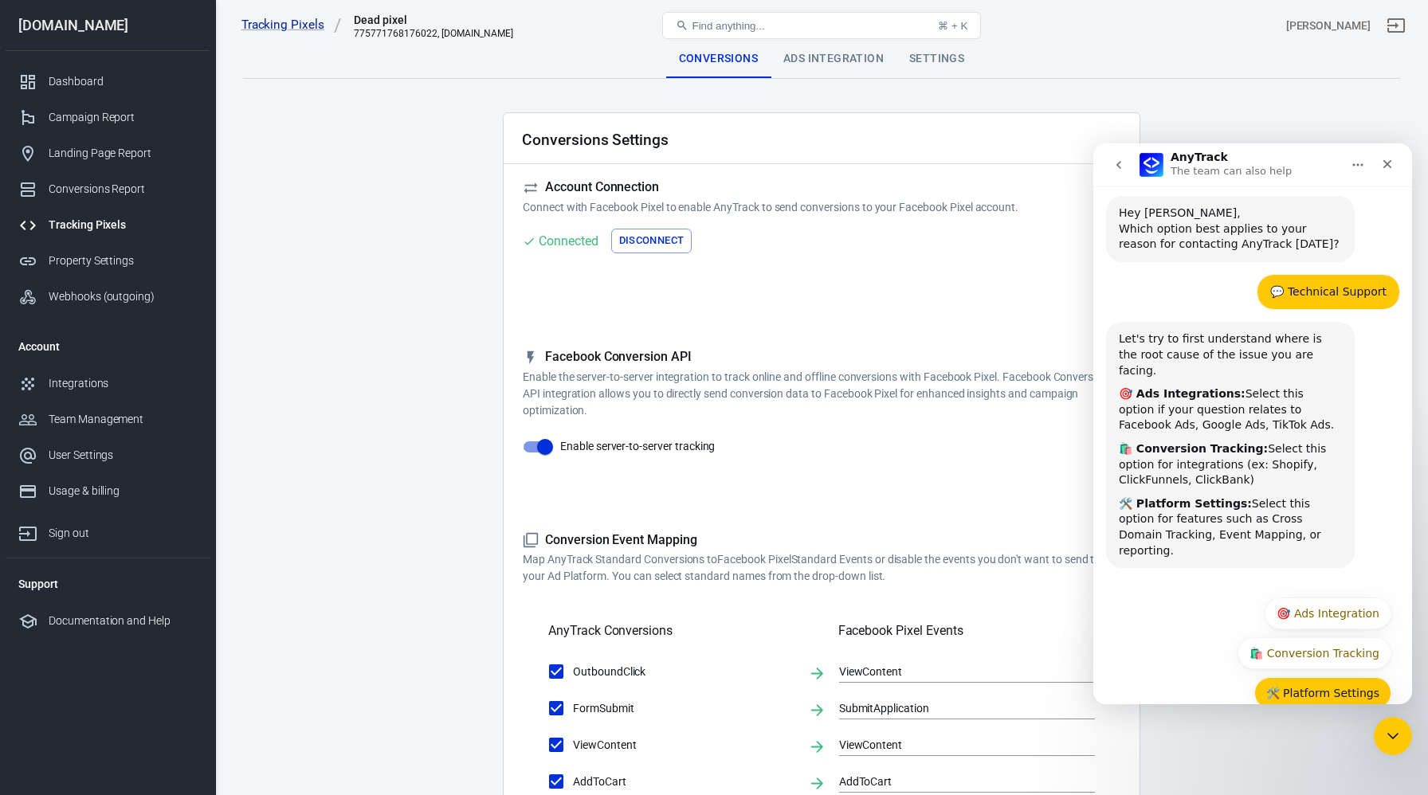
click at [1329, 677] on button "🛠️ Platform Settings" at bounding box center [1322, 693] width 137 height 32
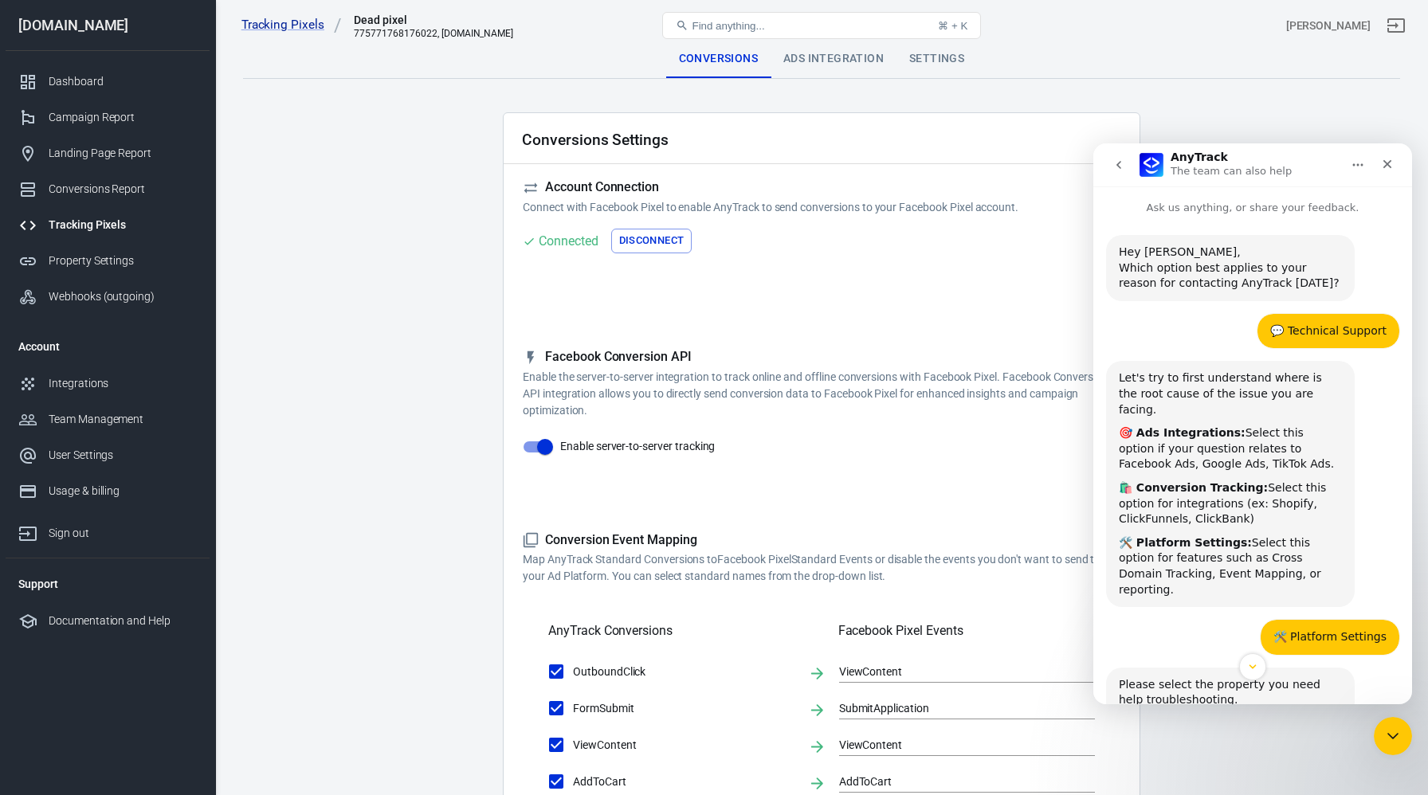
scroll to position [71, 0]
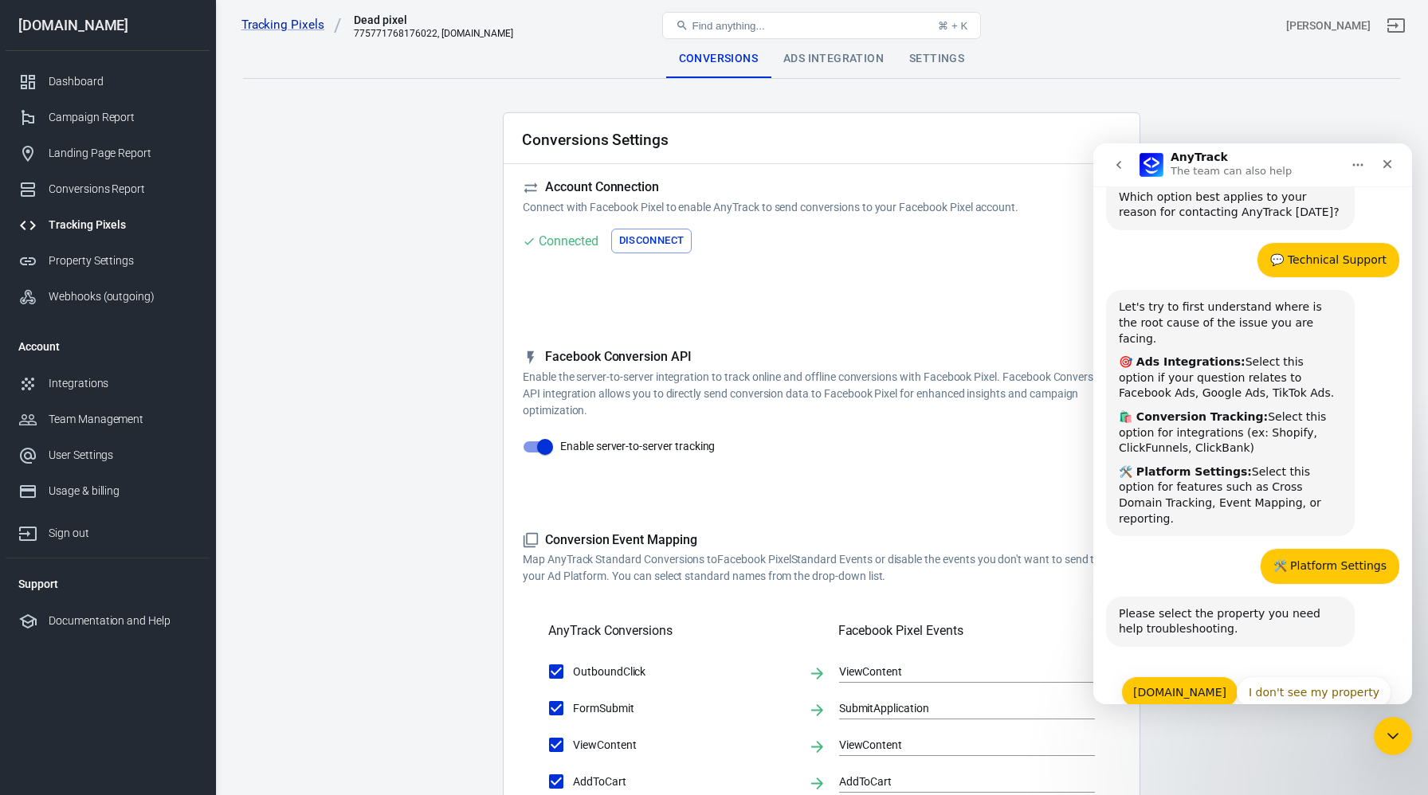
click at [1215, 677] on button "[DOMAIN_NAME]" at bounding box center [1179, 693] width 117 height 32
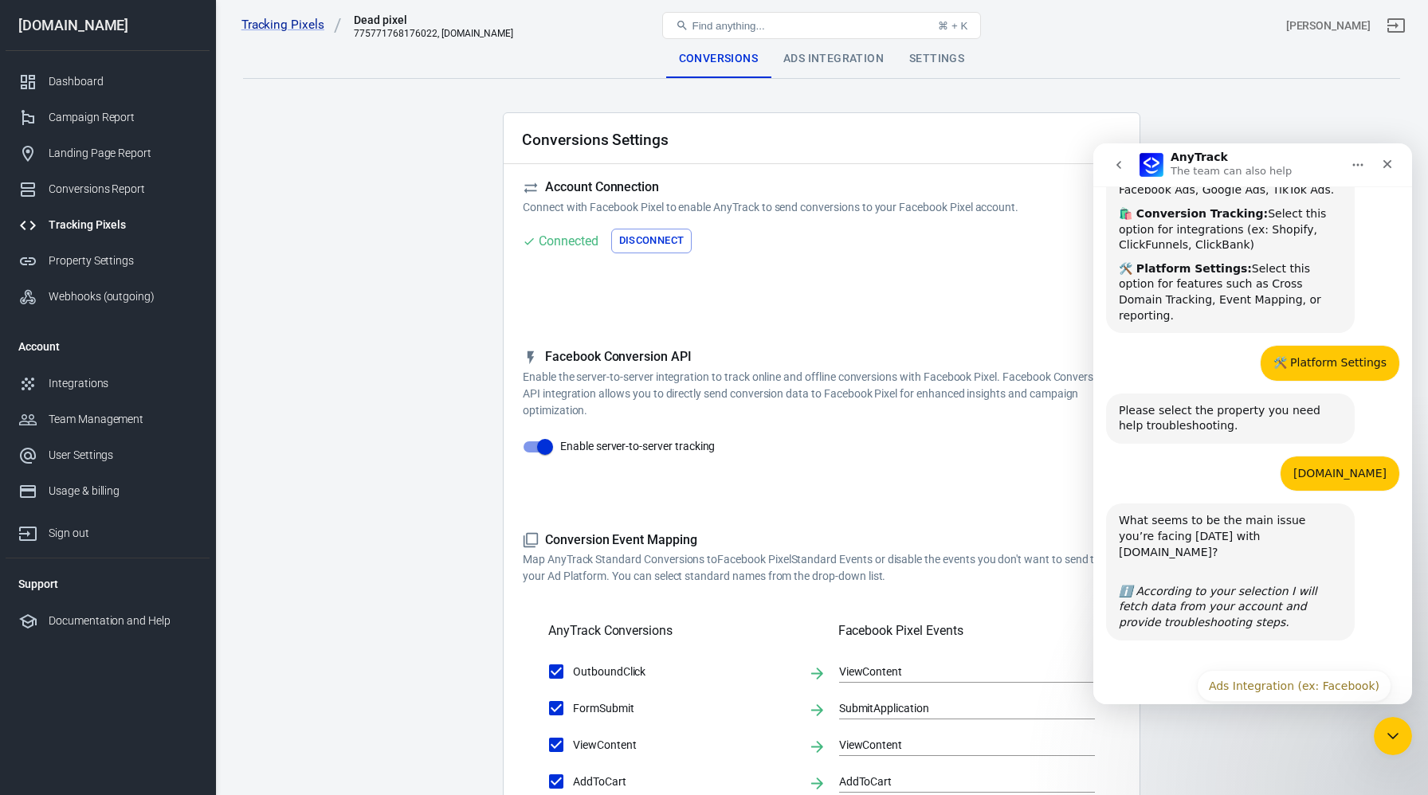
scroll to position [291, 0]
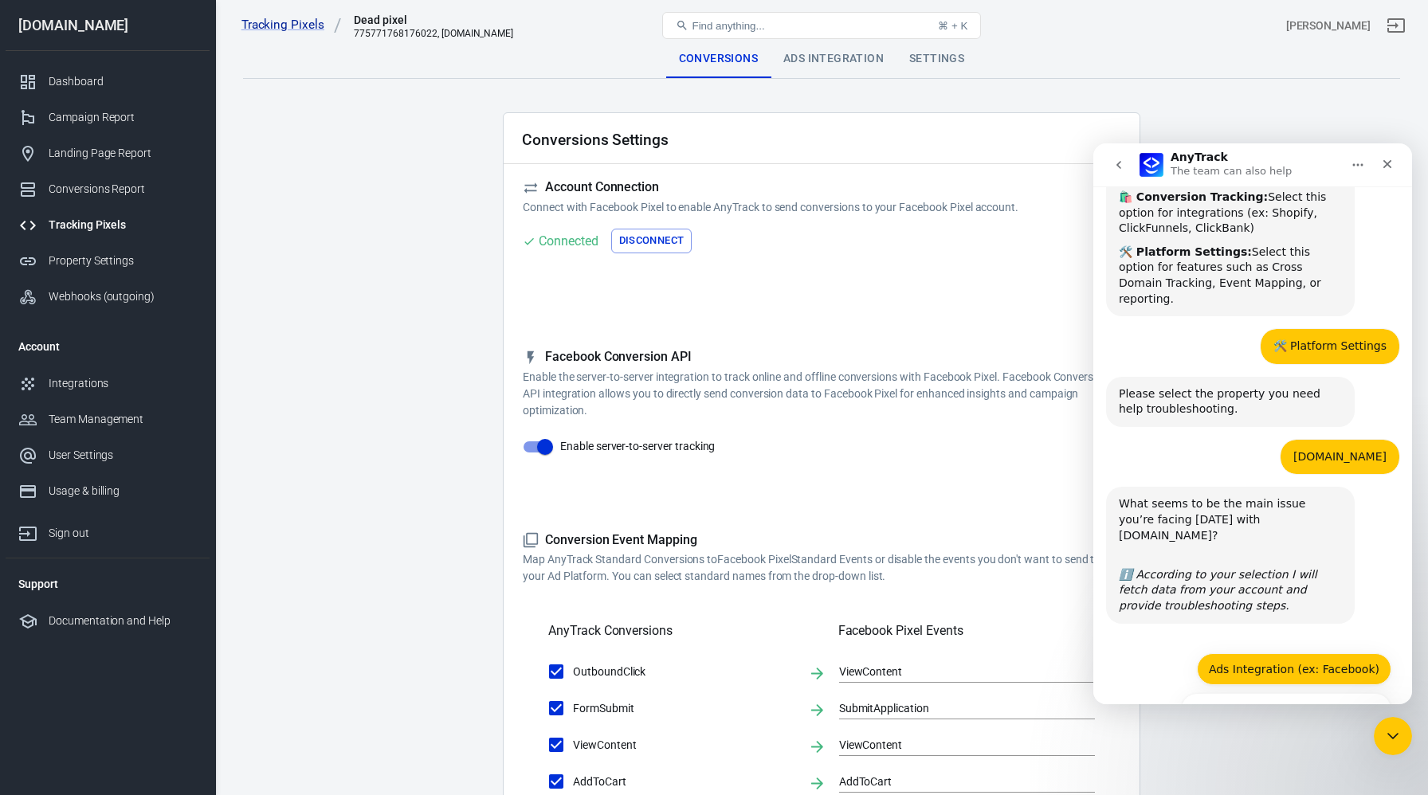
click at [1286, 654] on button "Ads Integration (ex: Facebook)" at bounding box center [1294, 670] width 194 height 32
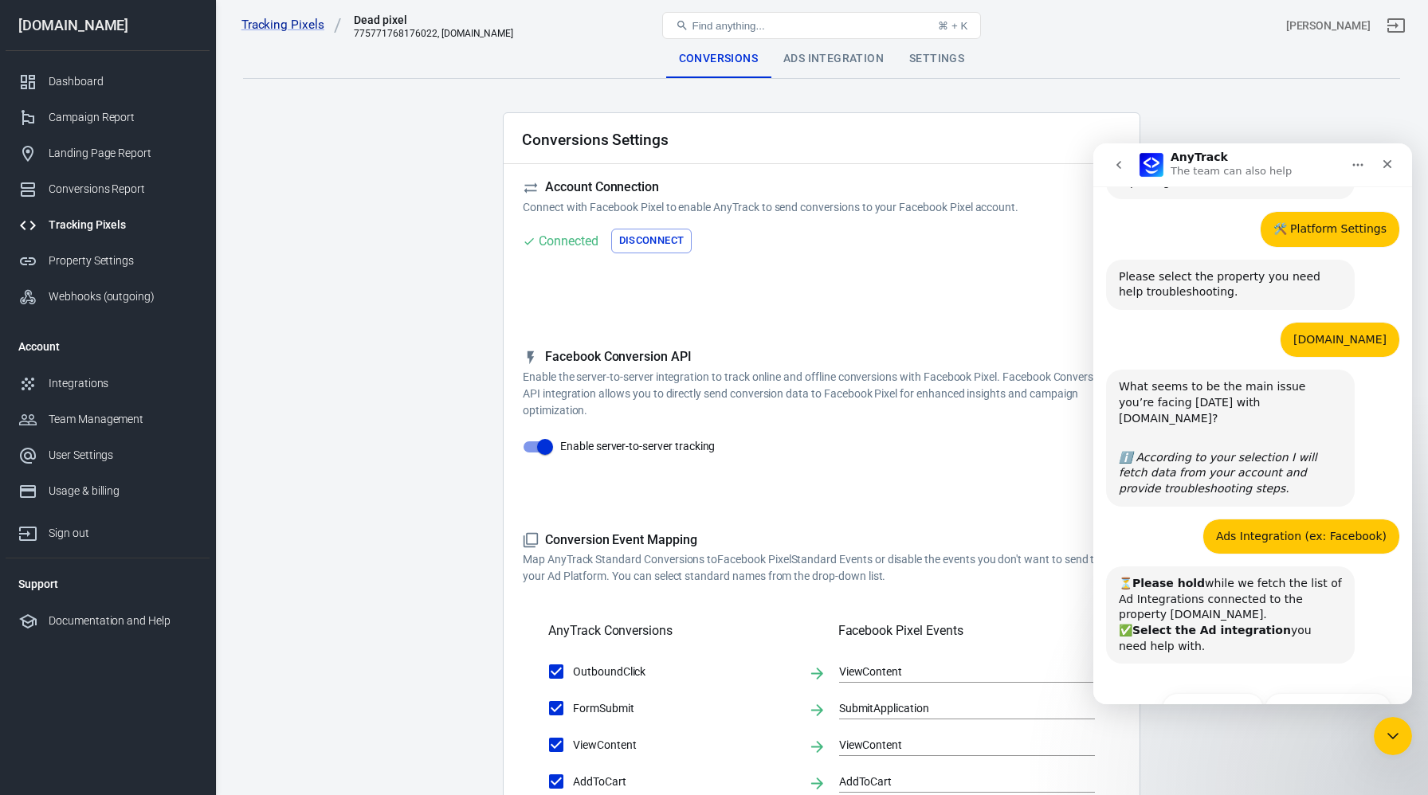
scroll to position [410, 0]
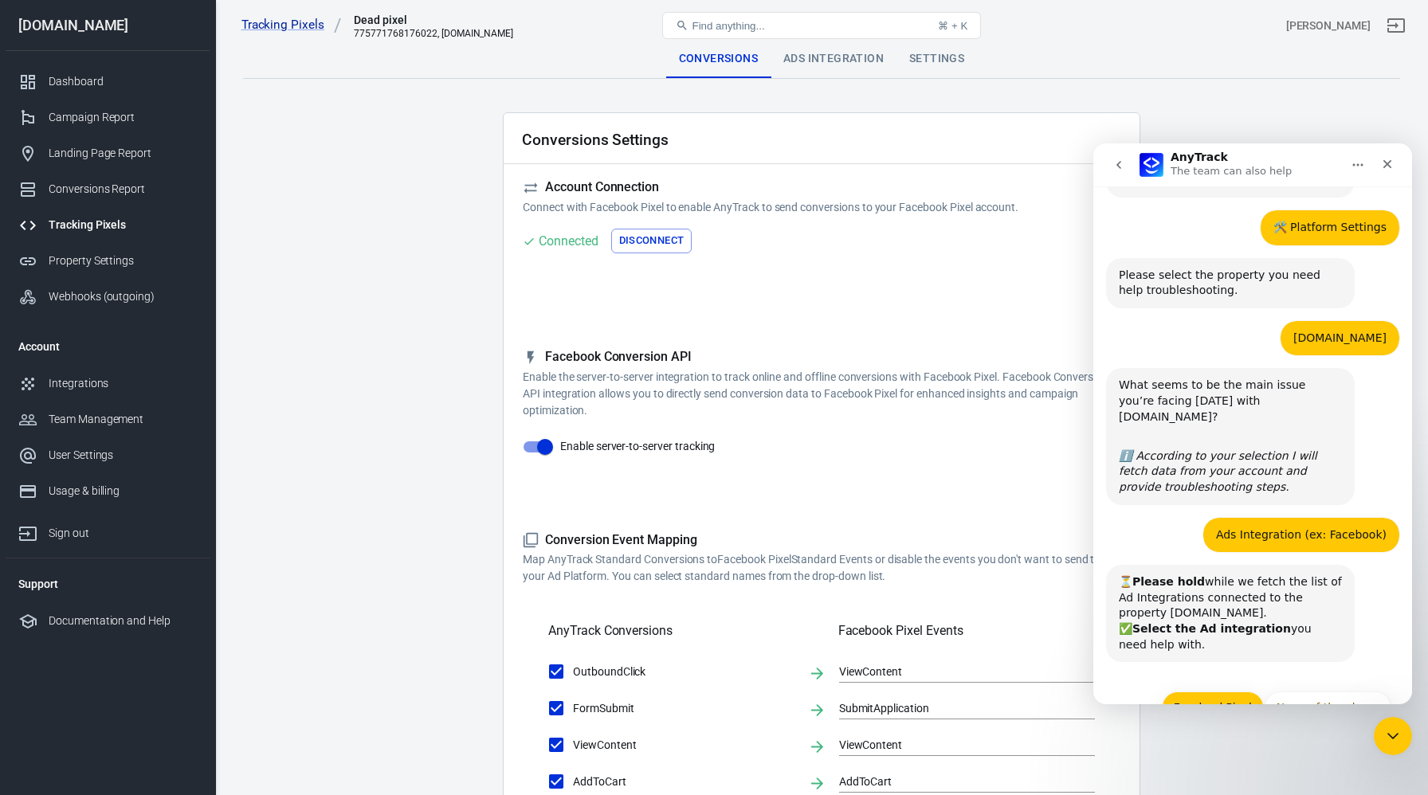
click at [1221, 692] on button "FacebookPixel" at bounding box center [1213, 708] width 102 height 32
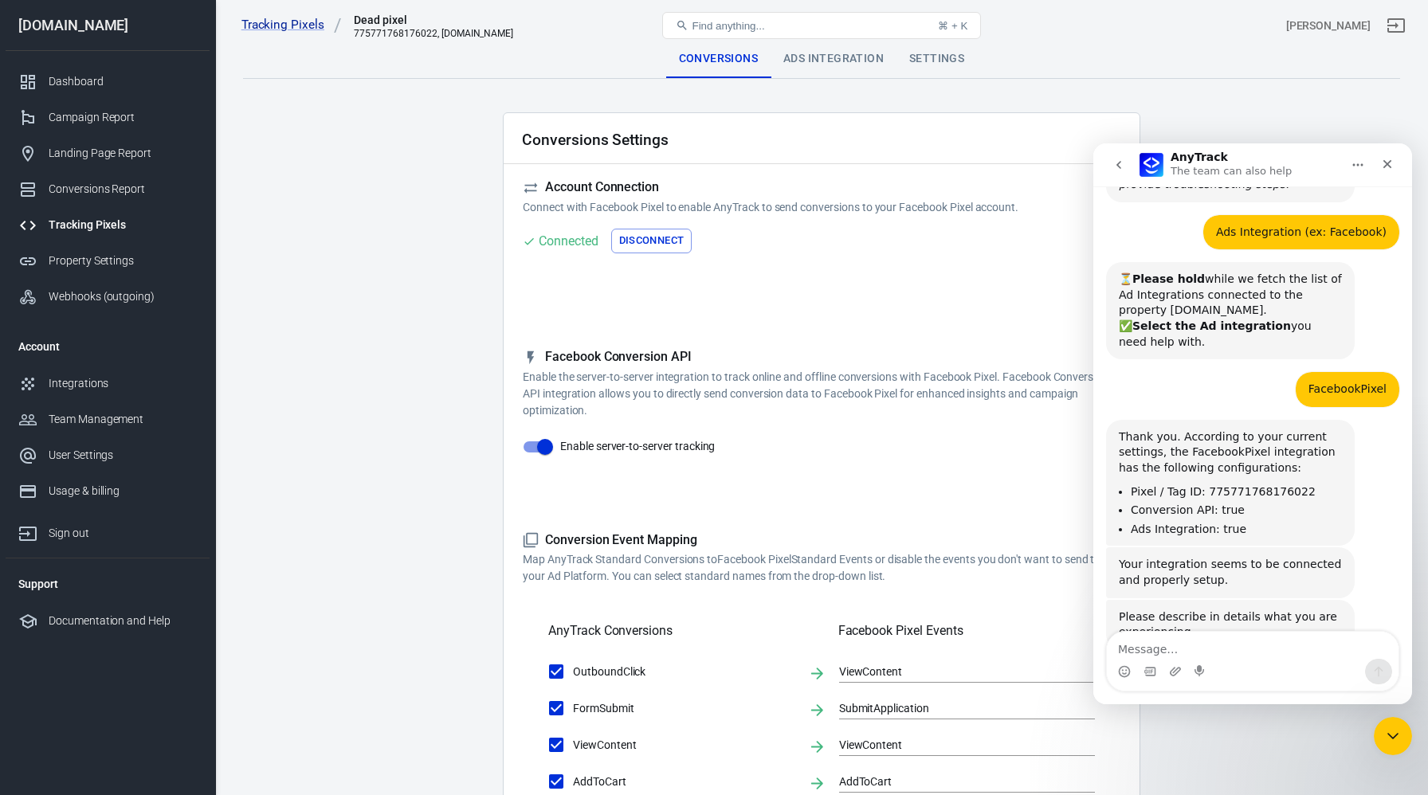
scroll to position [717, 0]
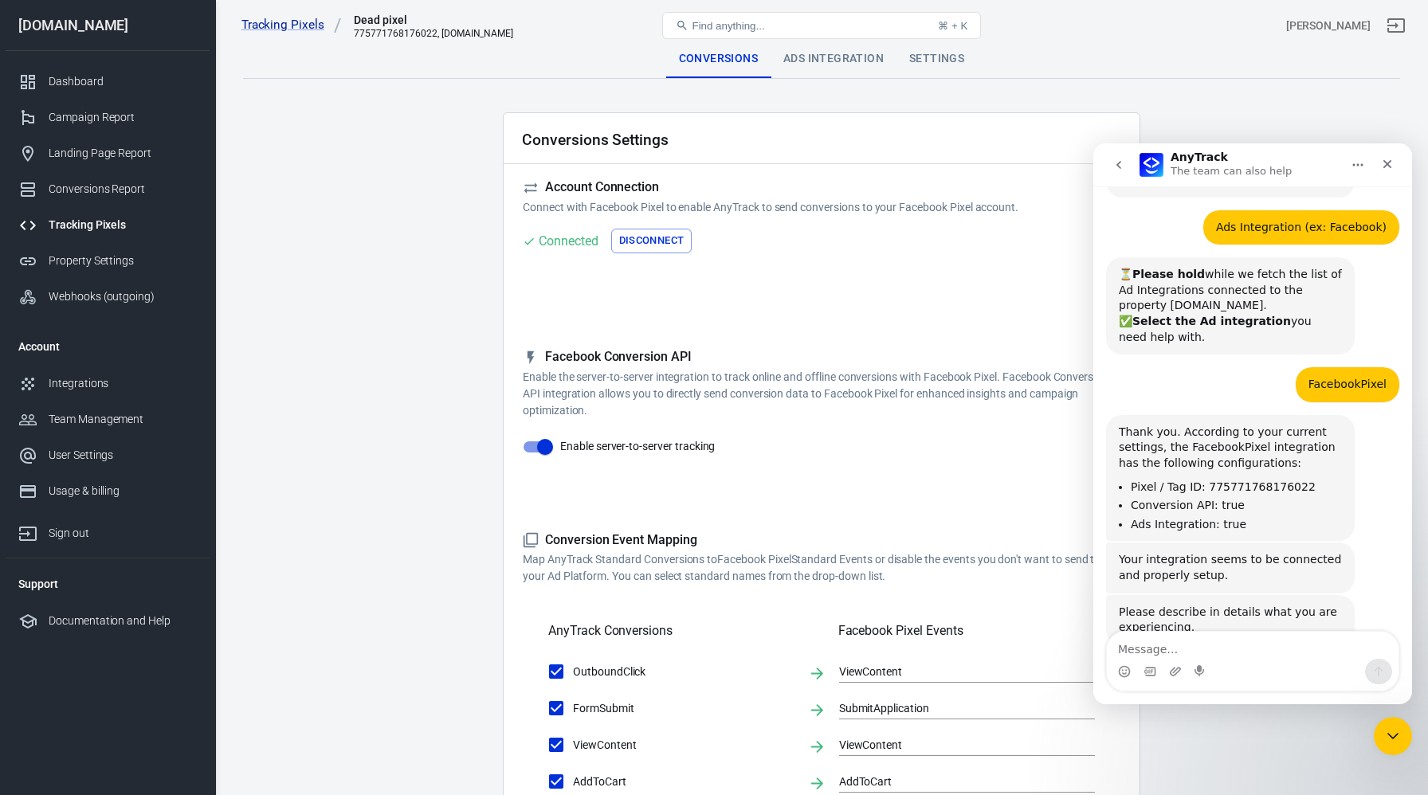
click at [1221, 658] on textarea "Message…" at bounding box center [1253, 645] width 292 height 27
drag, startPoint x: 1203, startPoint y: 443, endPoint x: 1303, endPoint y: 441, distance: 99.6
click at [1303, 480] on li "Pixel / Tag ID: 775771768176022" at bounding box center [1236, 487] width 211 height 15
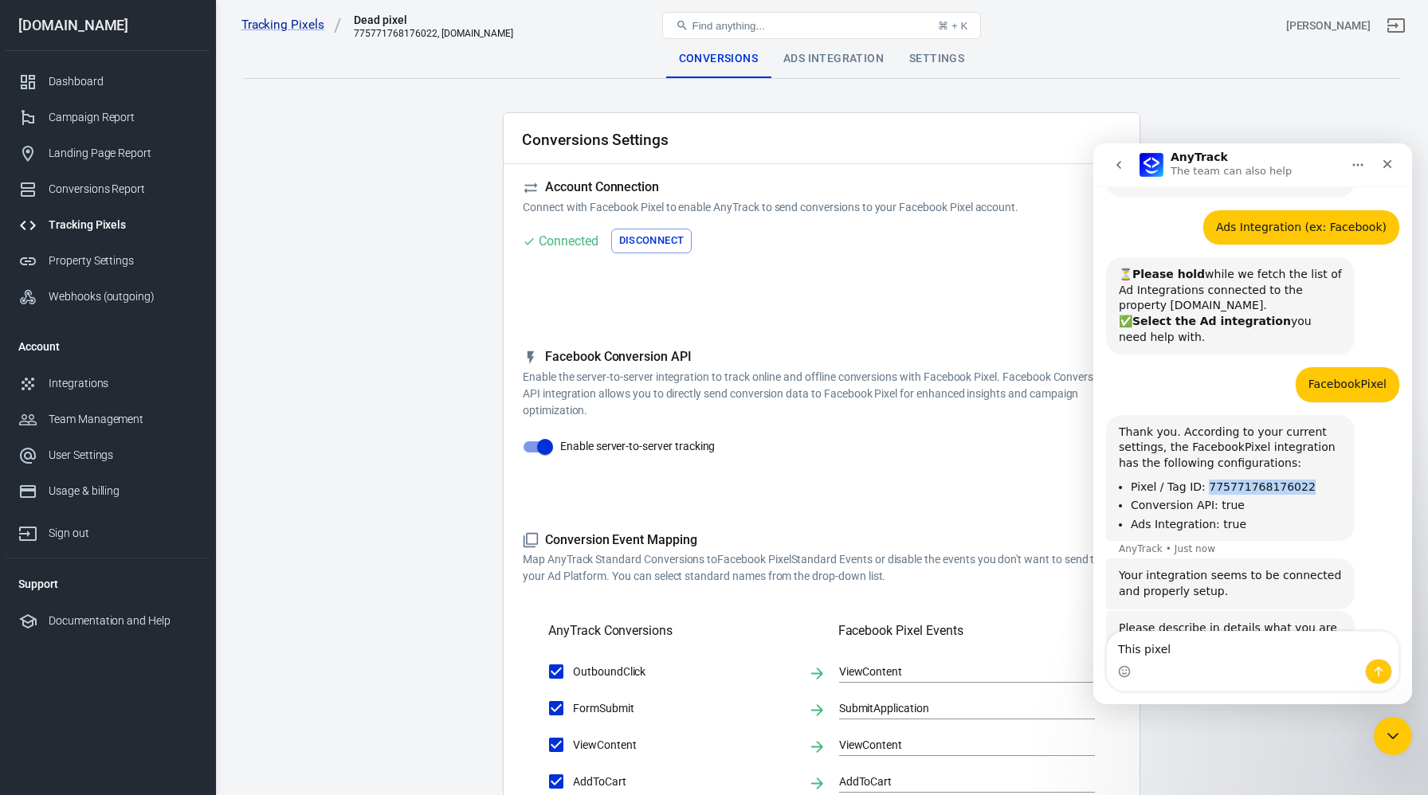
copy li "775771768176022"
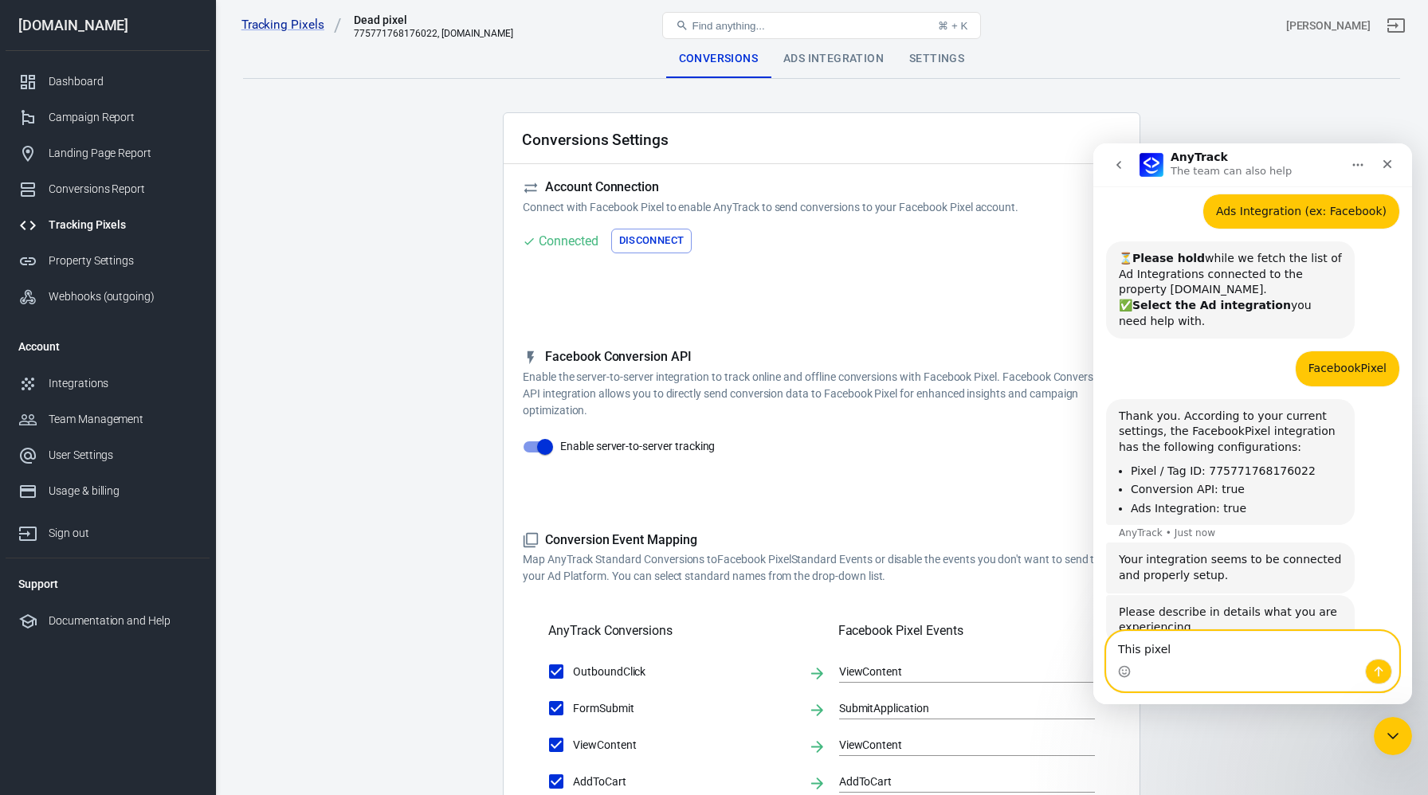
click at [1195, 646] on textarea "This pixel" at bounding box center [1253, 645] width 292 height 27
paste textarea "775771768176022"
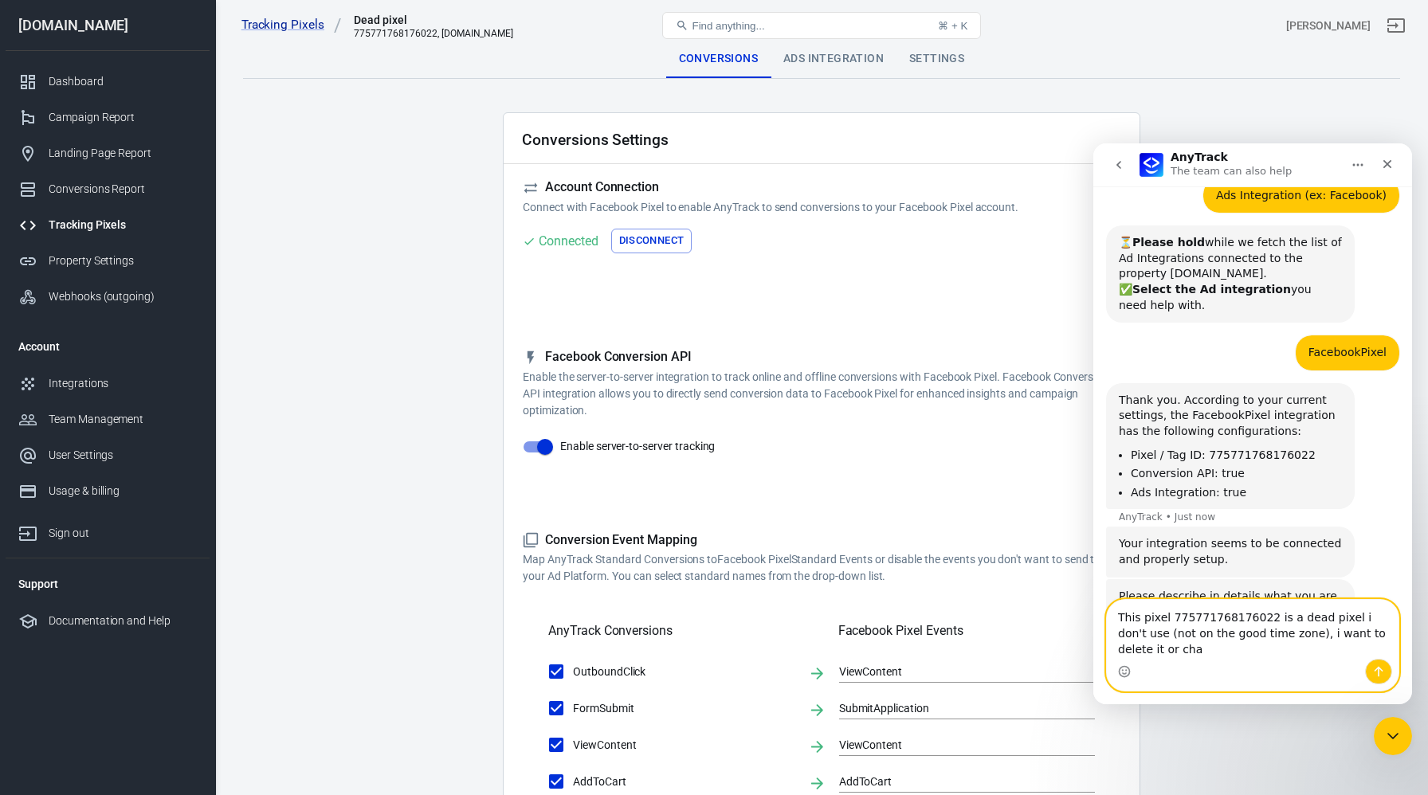
scroll to position [765, 0]
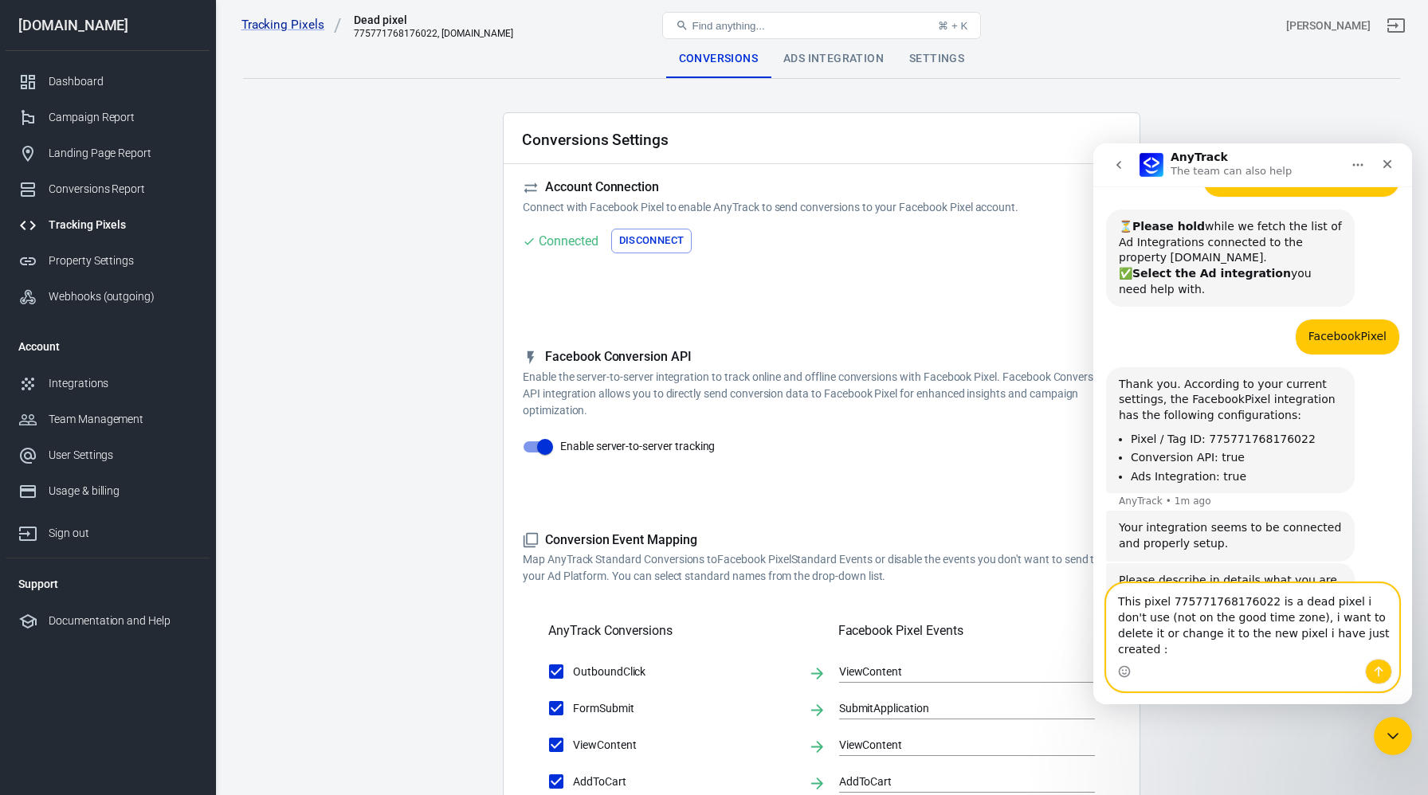
paste textarea "ID : 1346065853795288"
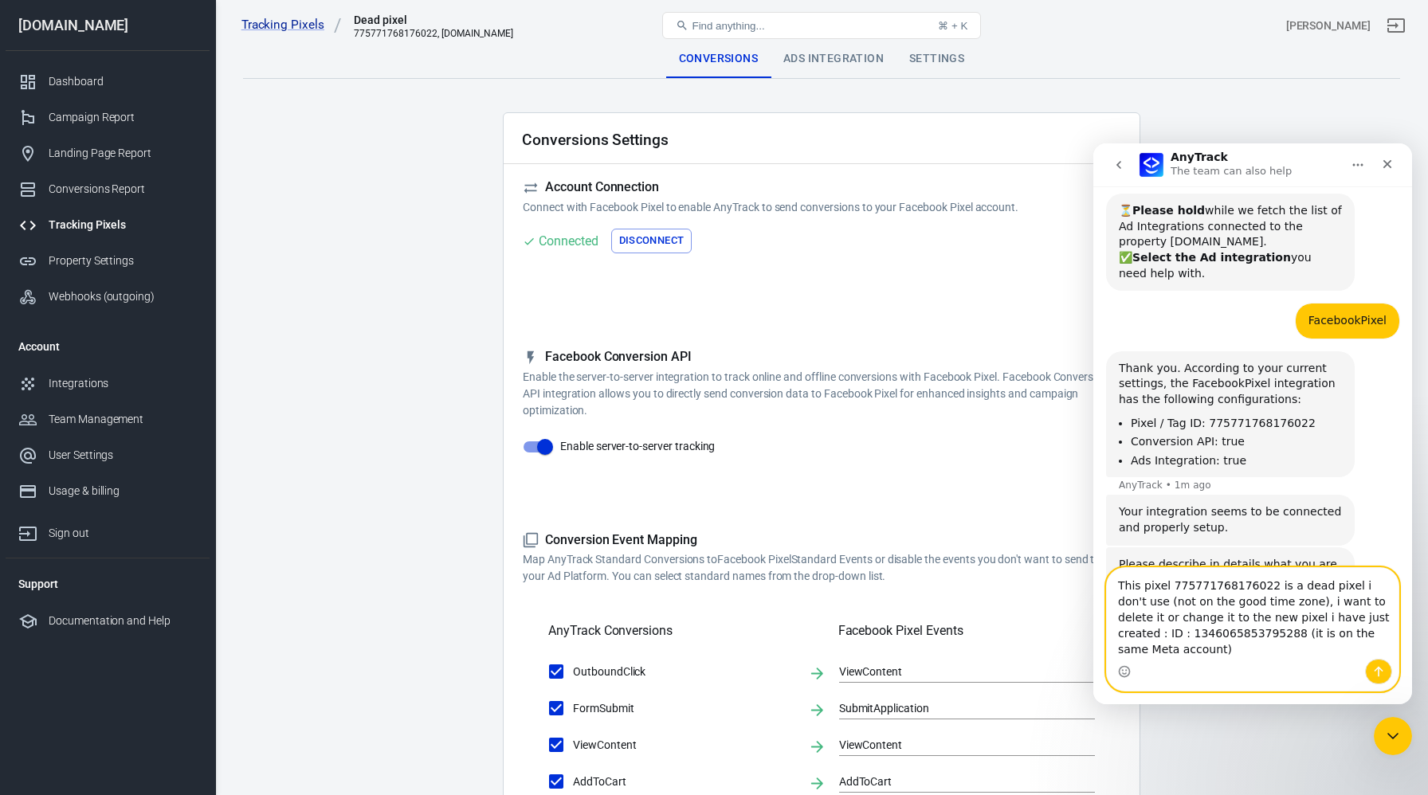
scroll to position [797, 0]
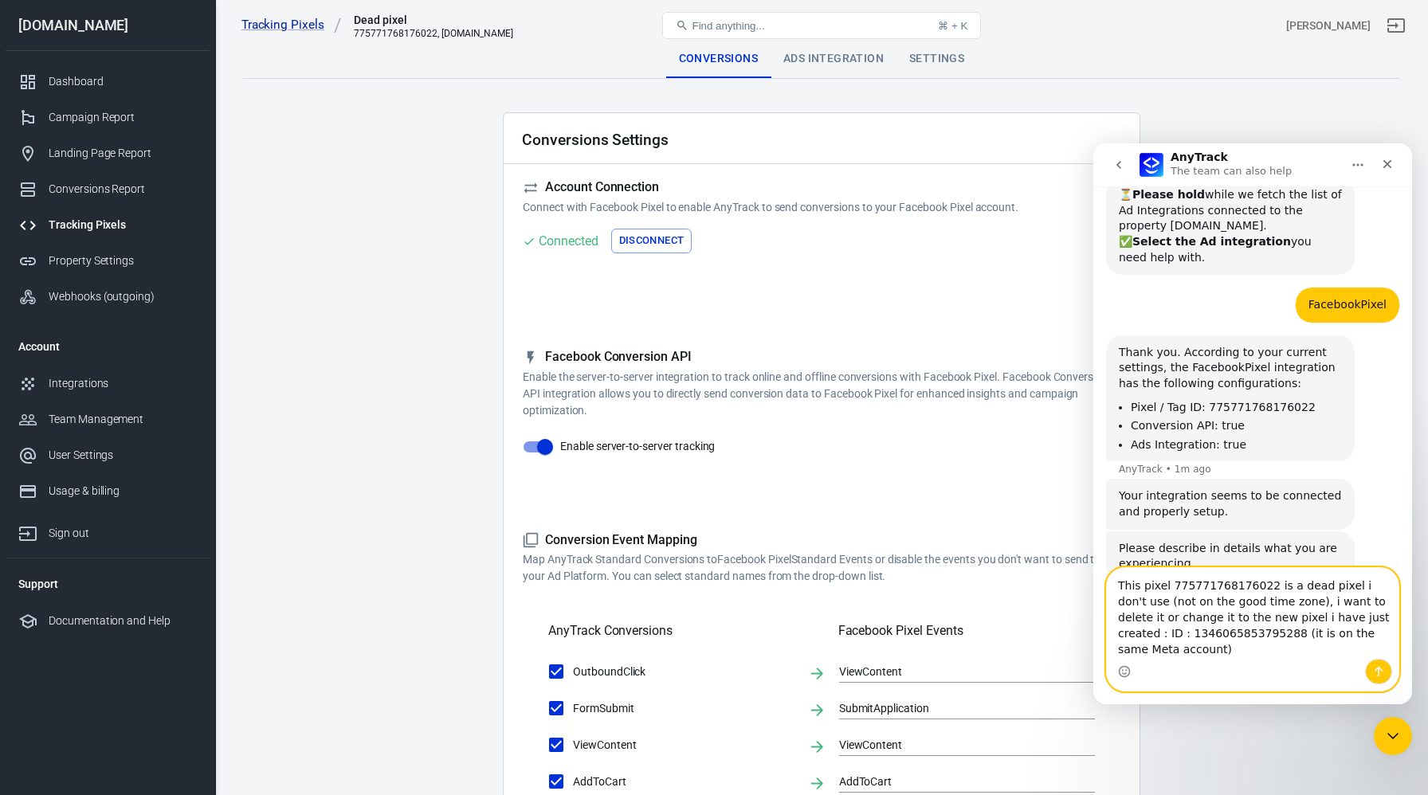
type textarea "This pixel 775771768176022 is a dead pixel i don't use (not on the good time zo…"
click at [1386, 665] on button "Send a message…" at bounding box center [1378, 672] width 27 height 26
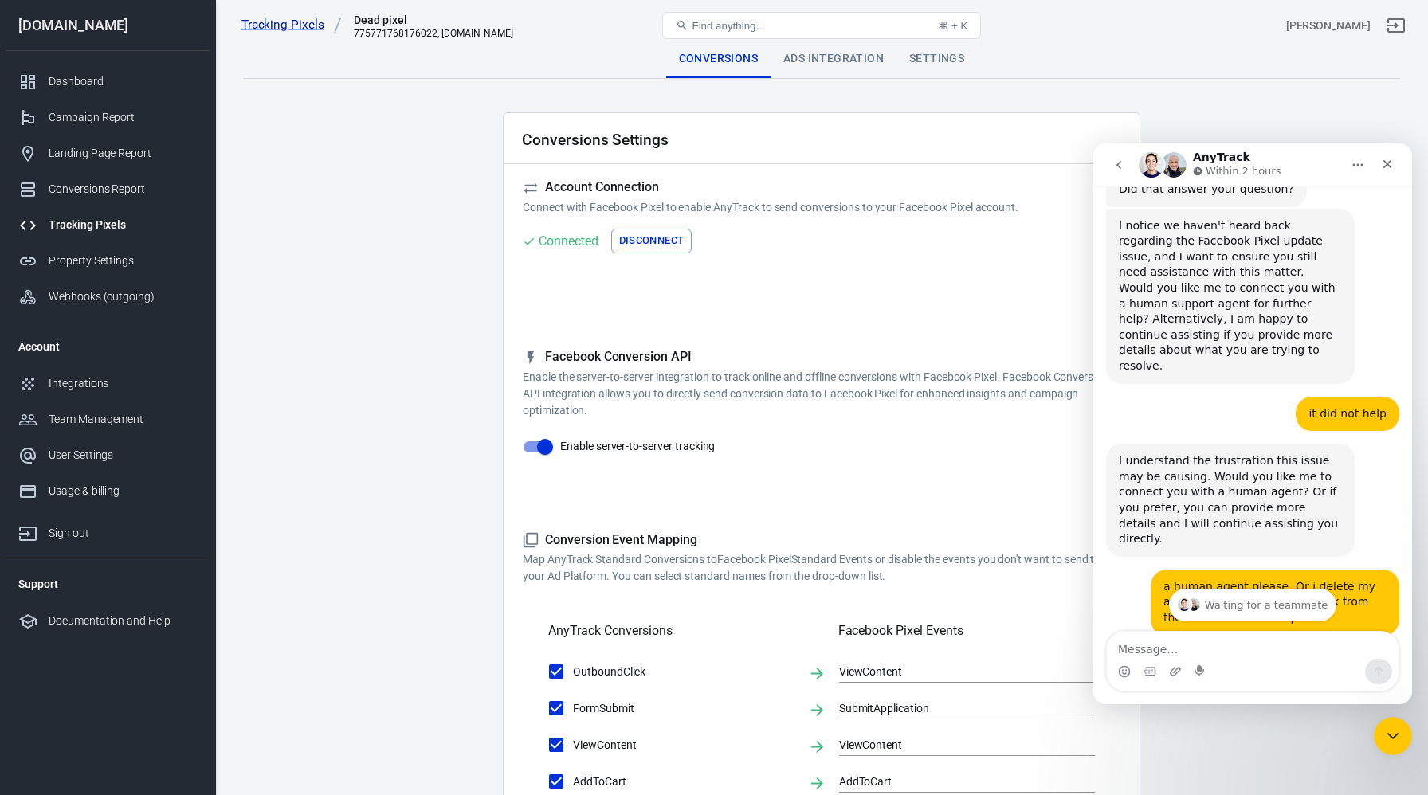
scroll to position [2432, 0]
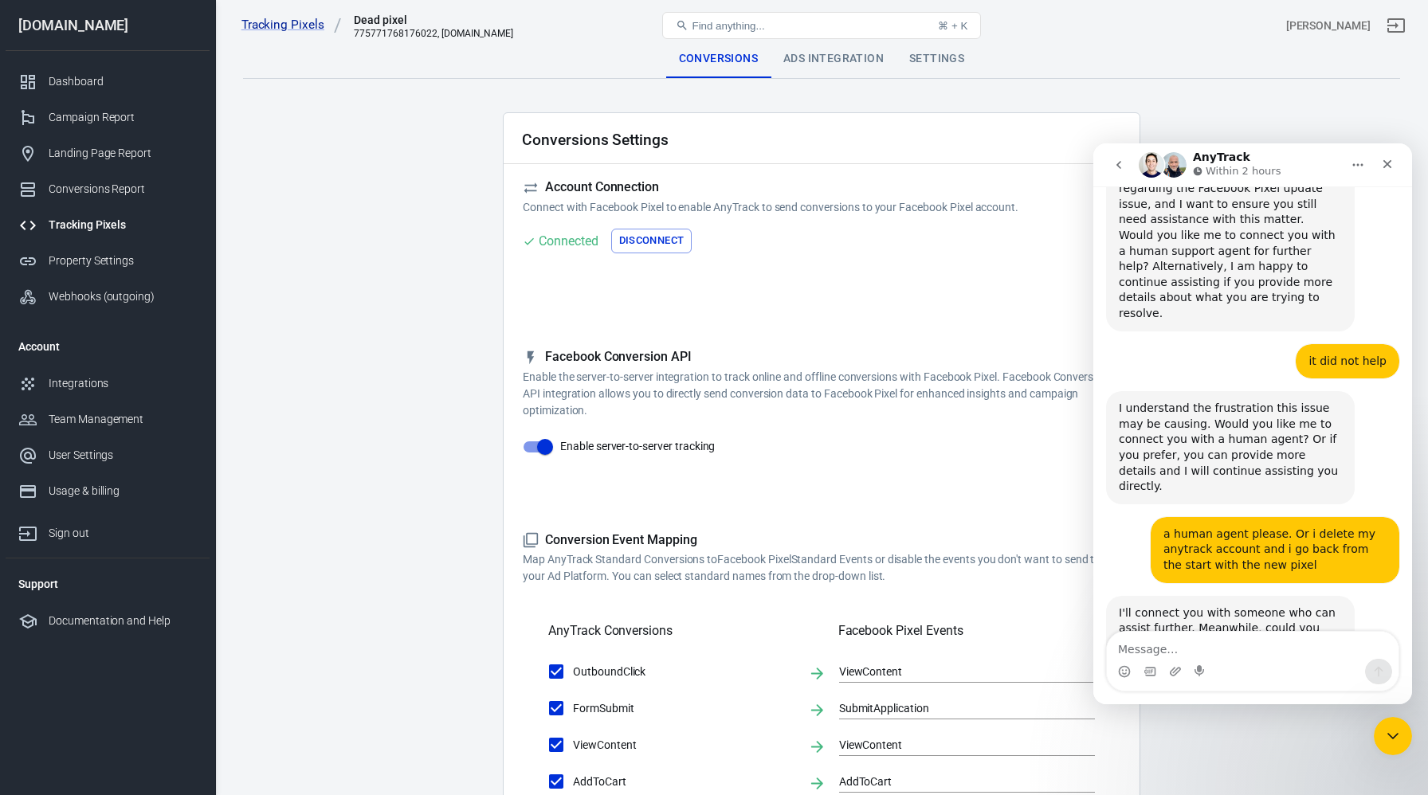
click at [1260, 637] on textarea "Message…" at bounding box center [1253, 645] width 292 height 27
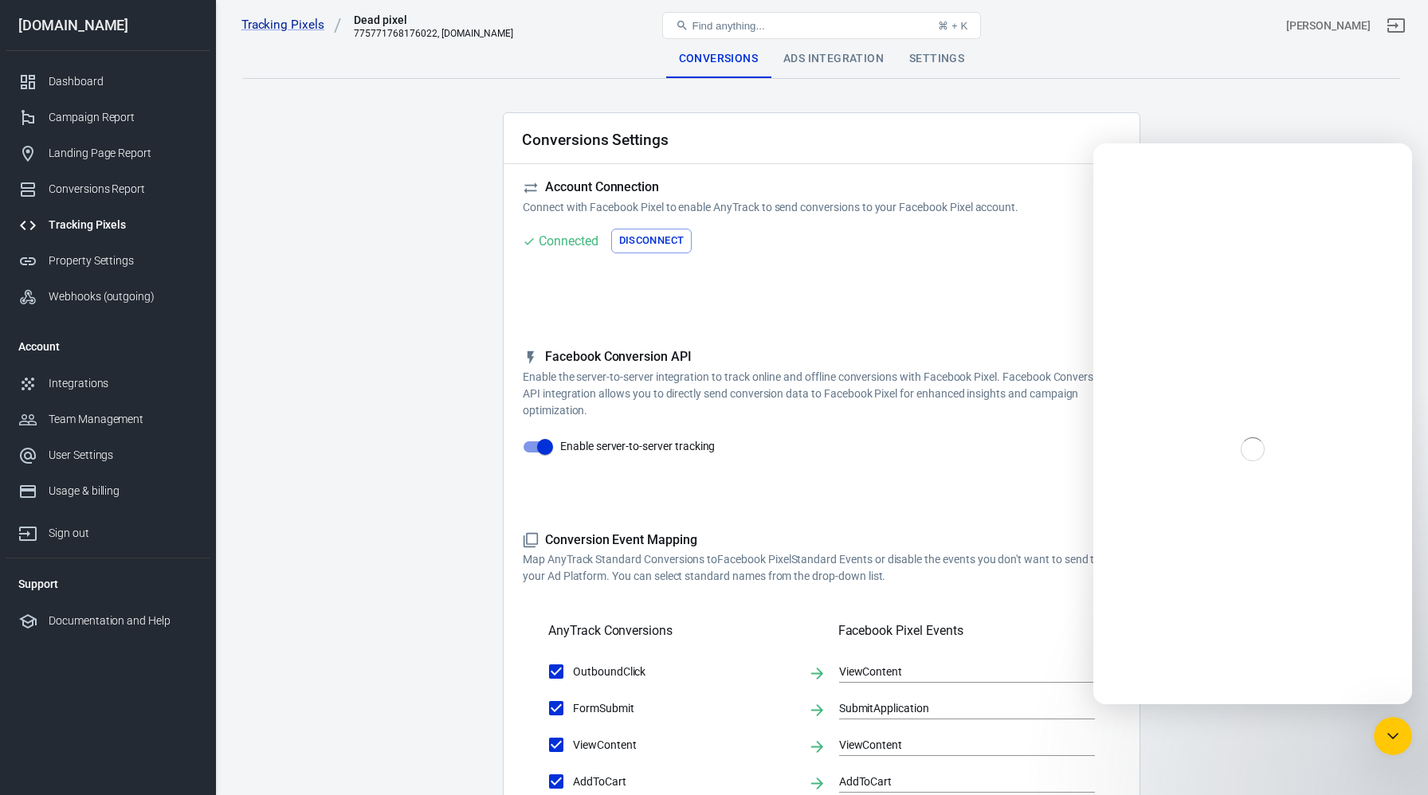
click at [124, 218] on div "Tracking Pixels" at bounding box center [123, 225] width 148 height 17
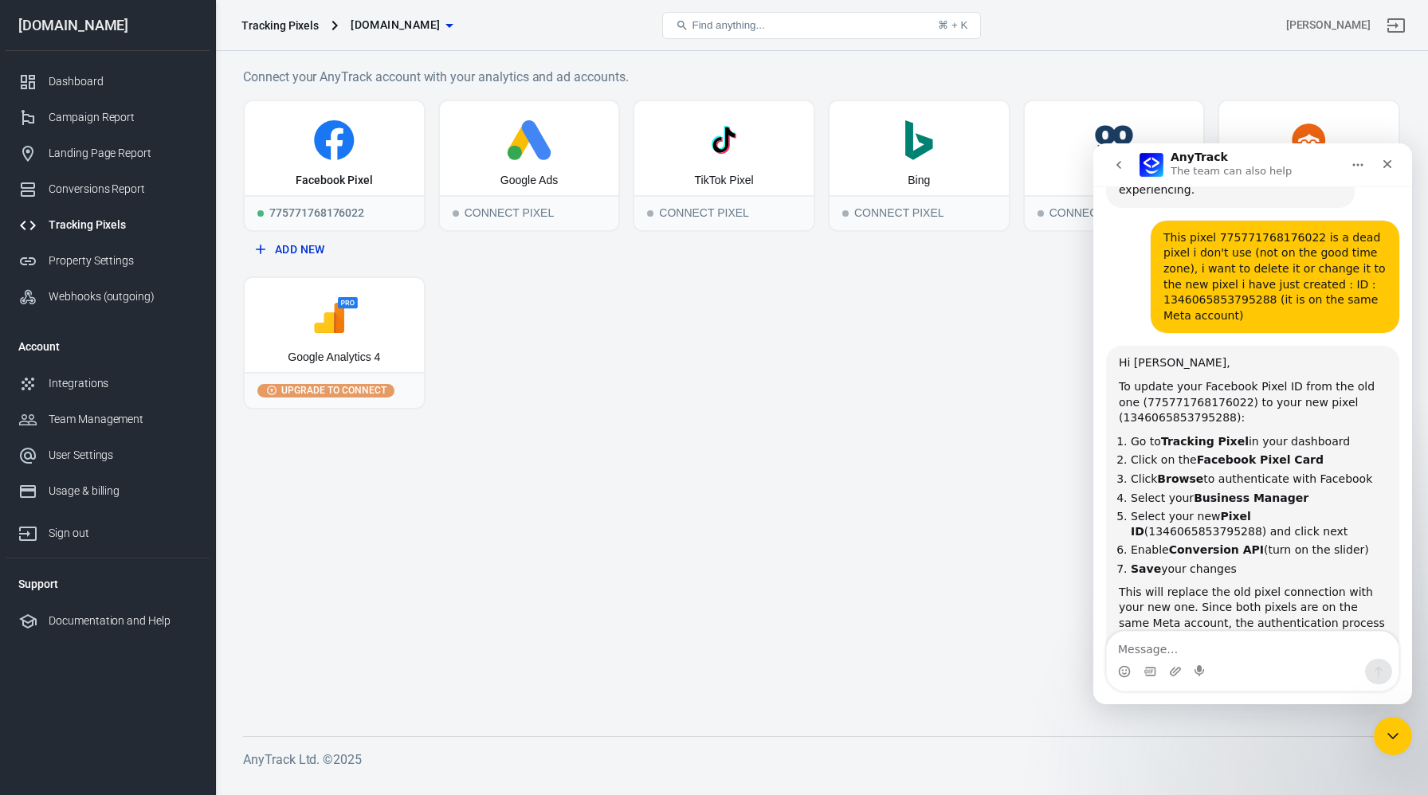
scroll to position [1203, 0]
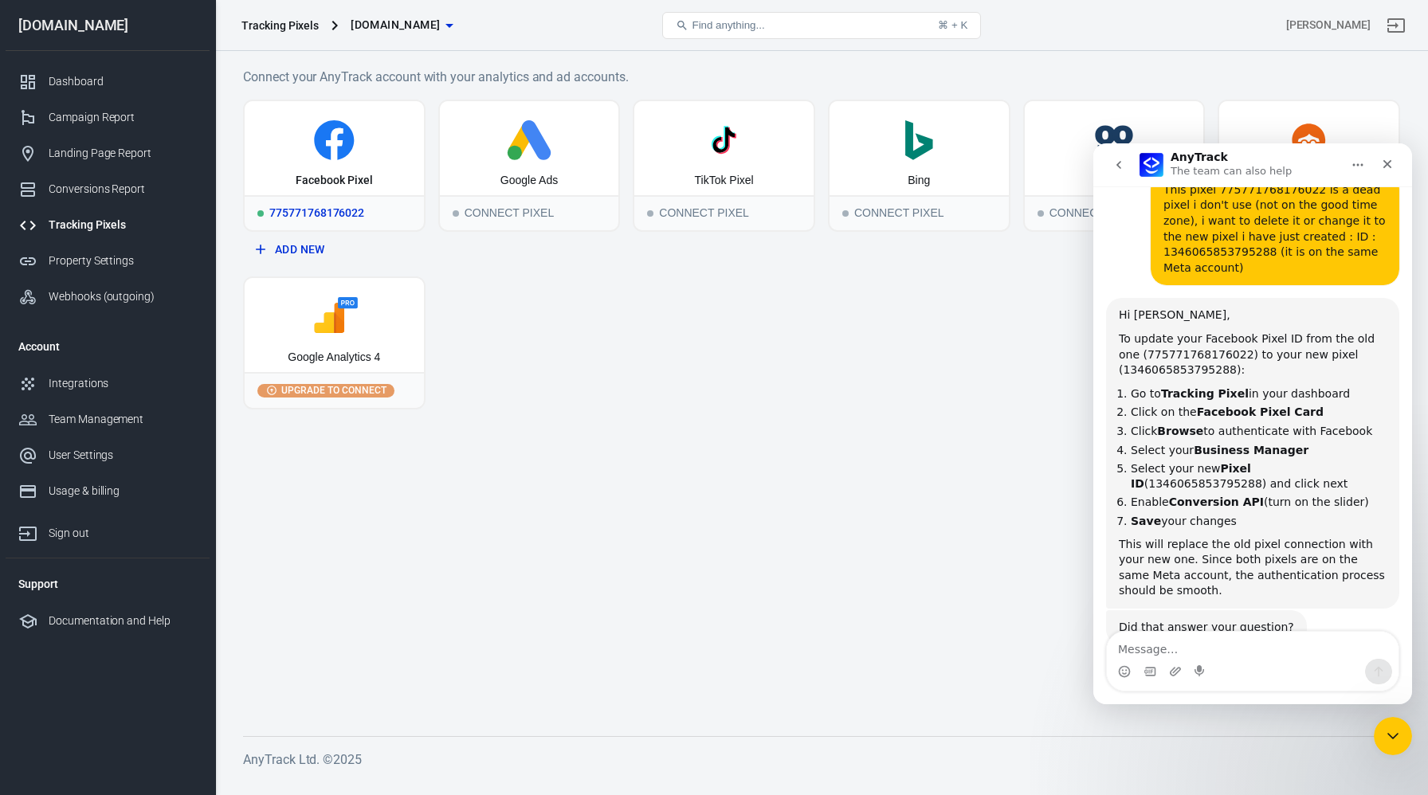
click at [355, 210] on div "775771768176022" at bounding box center [334, 212] width 179 height 35
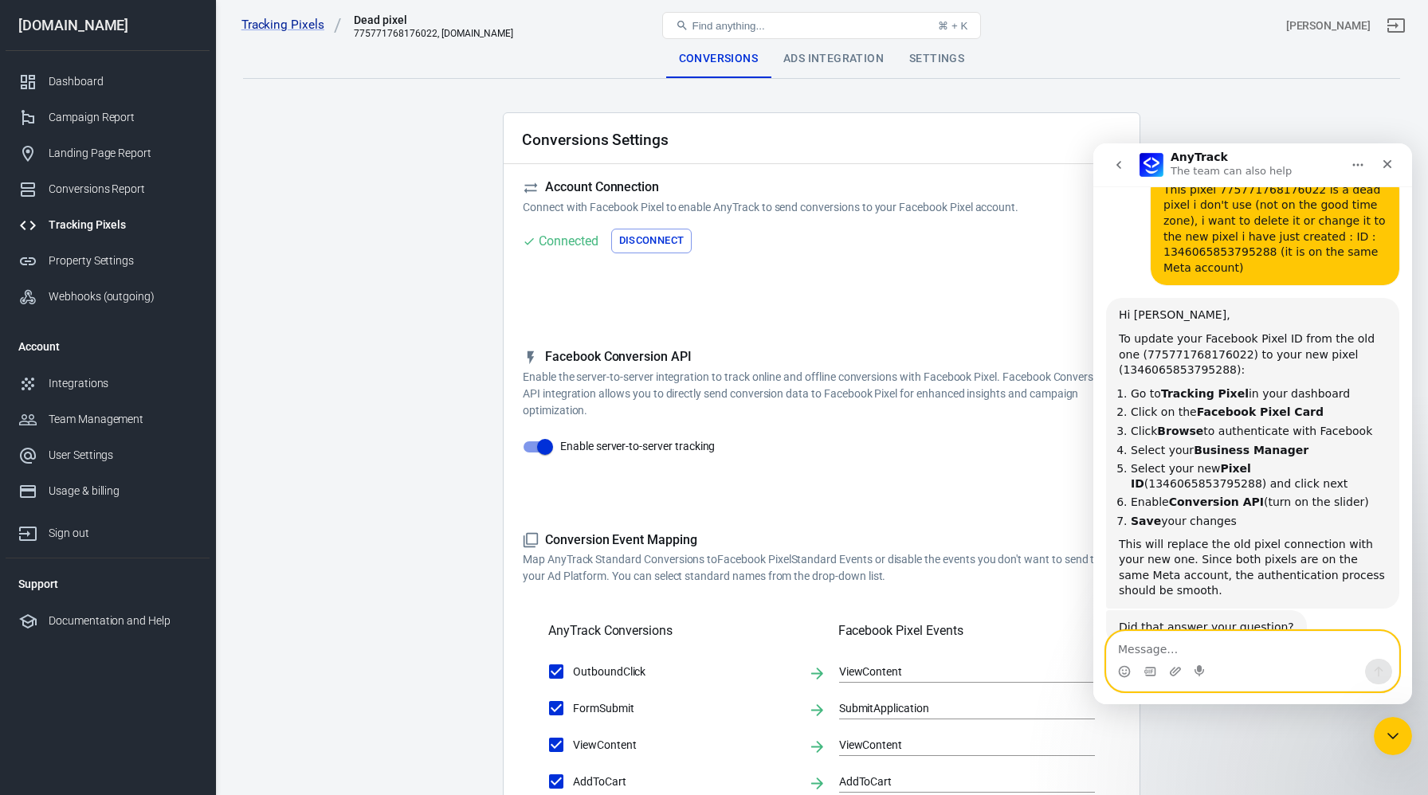
click at [1191, 646] on textarea "Message…" at bounding box center [1253, 645] width 292 height 27
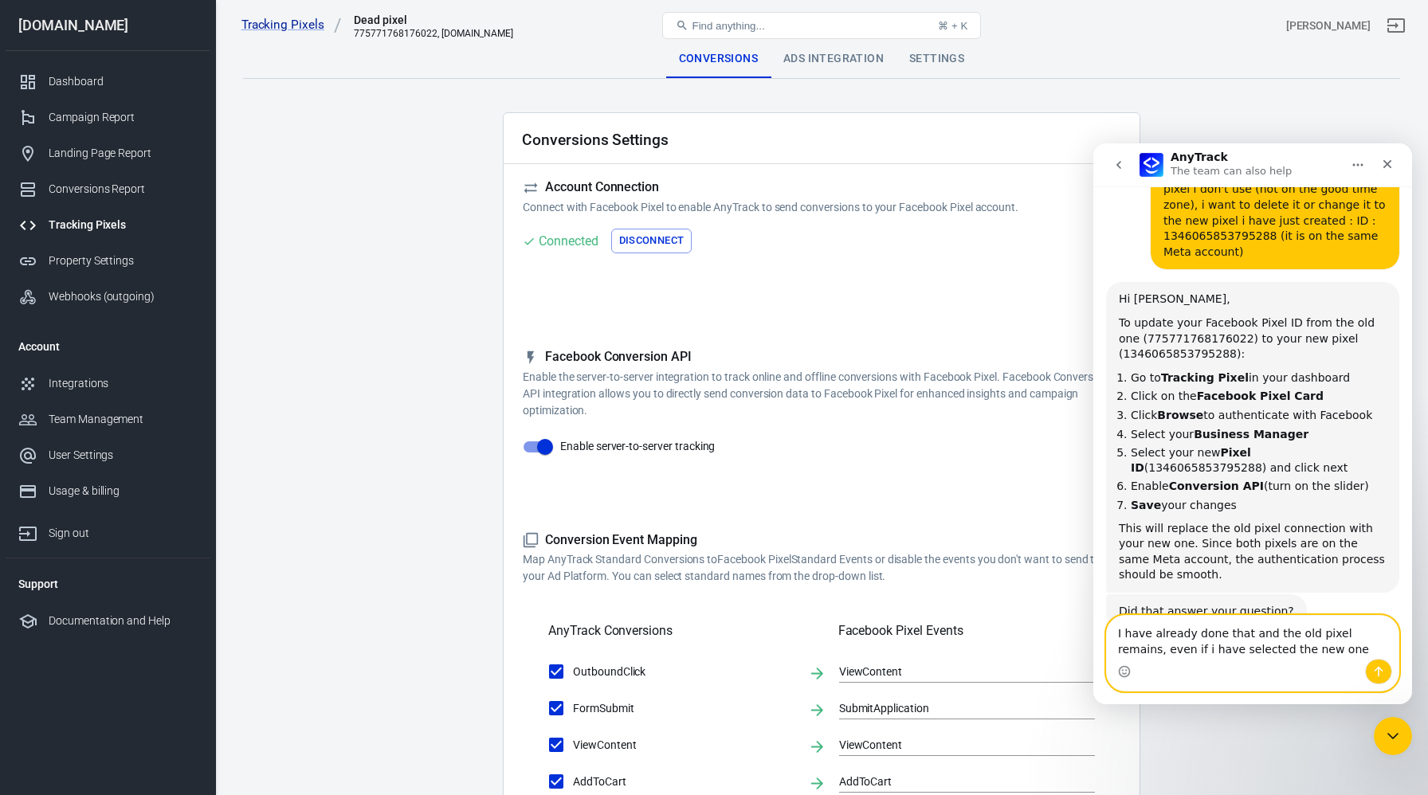
type textarea "I have already done that and the old pixel remains, even if i have selected the…"
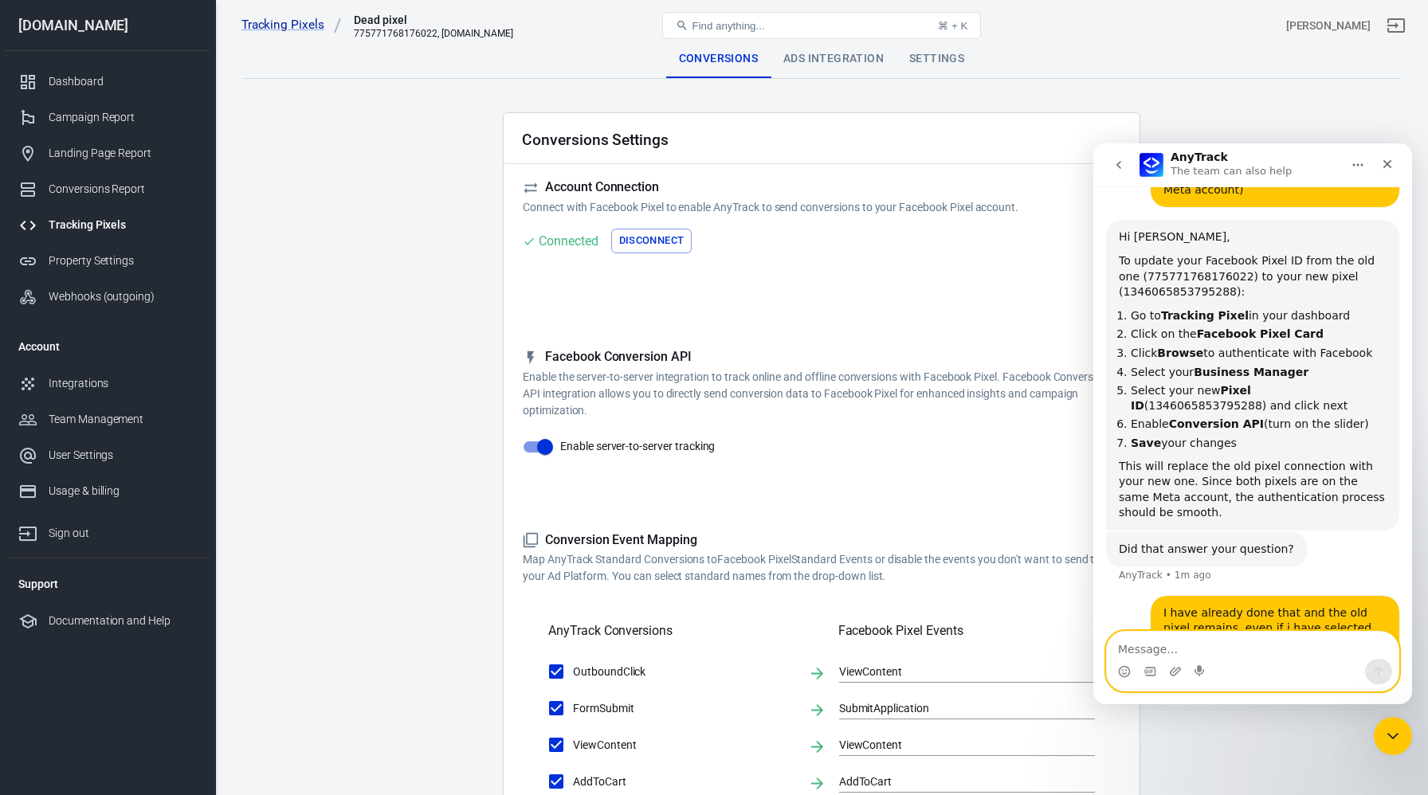
scroll to position [1333, 0]
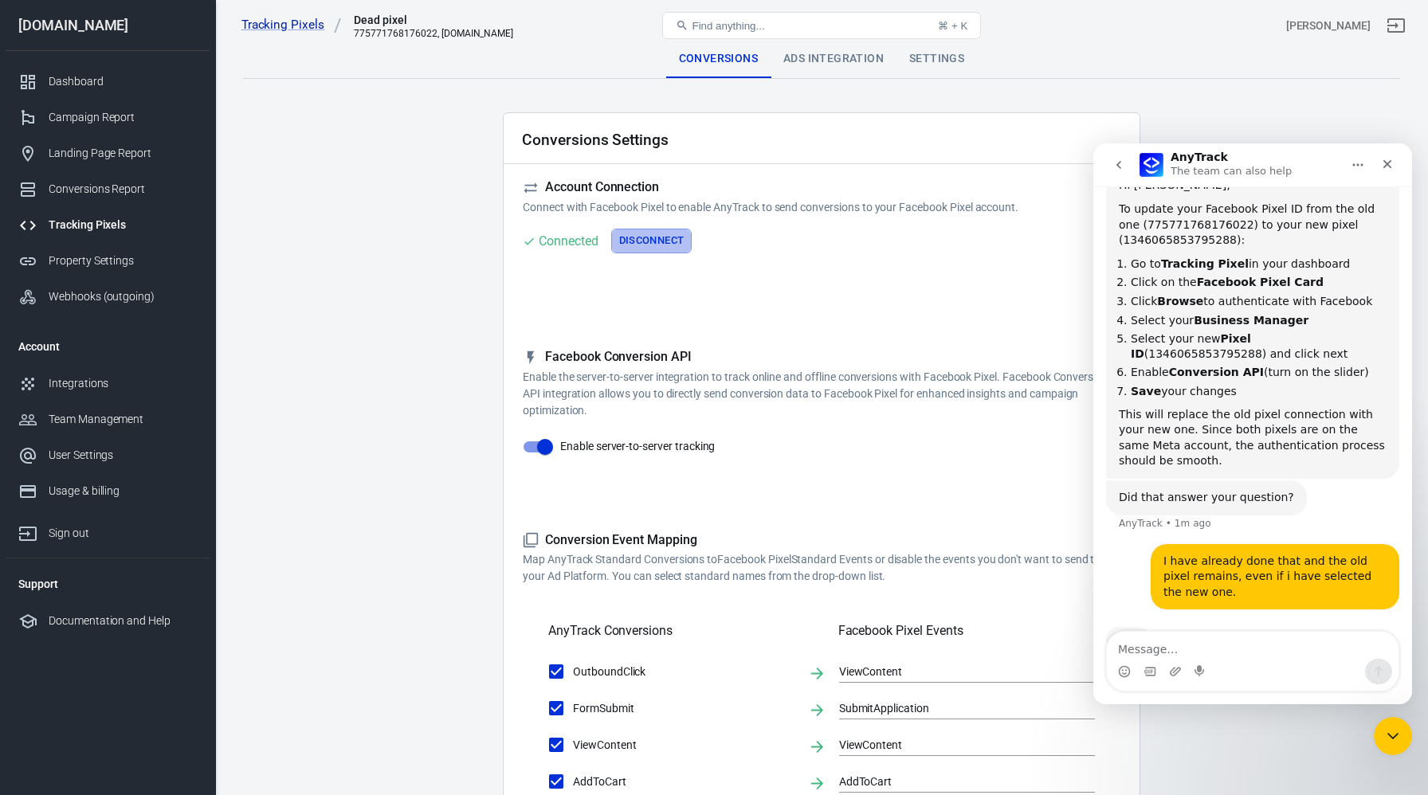
click at [634, 249] on button "Disconnect" at bounding box center [651, 241] width 81 height 25
click at [547, 245] on button "Connect" at bounding box center [555, 241] width 65 height 25
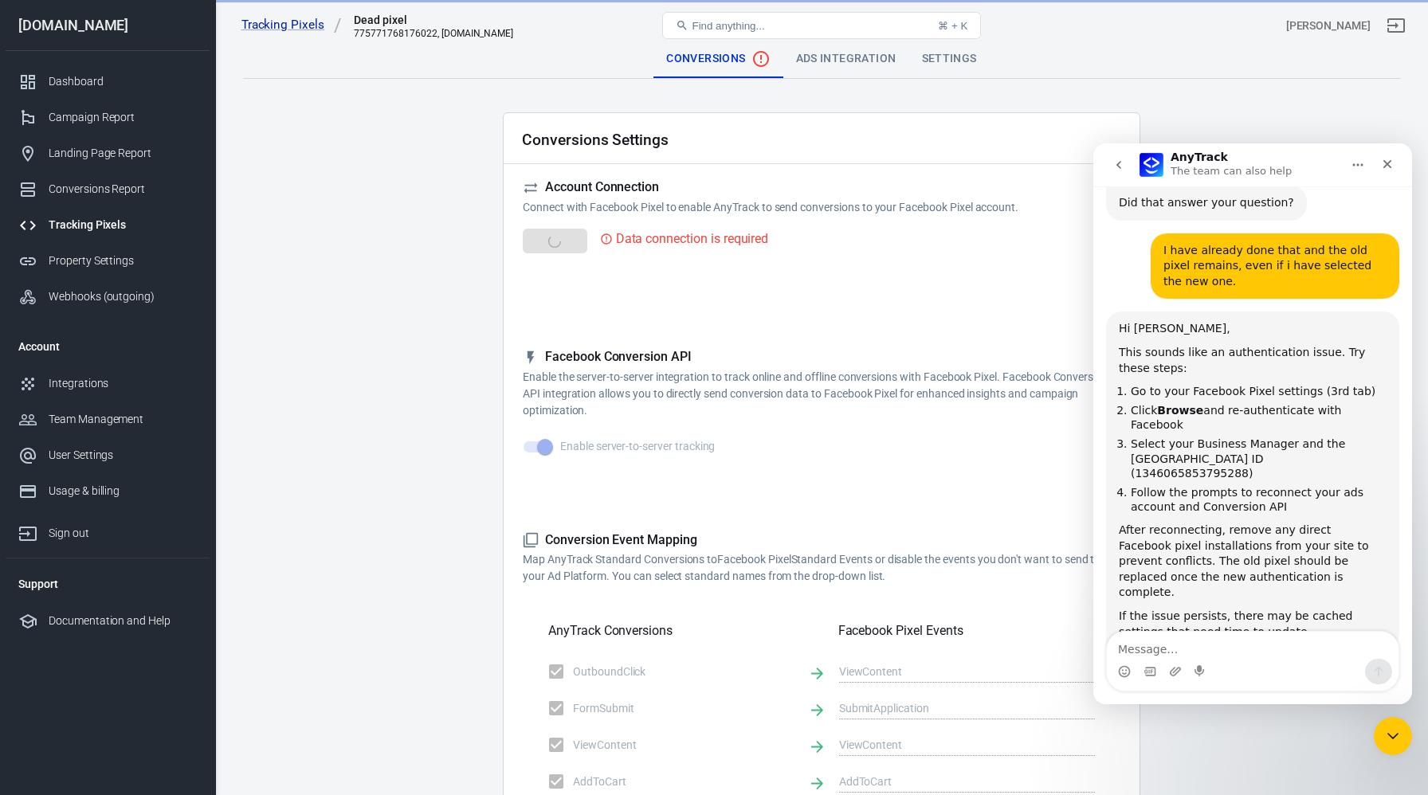
scroll to position [1631, 0]
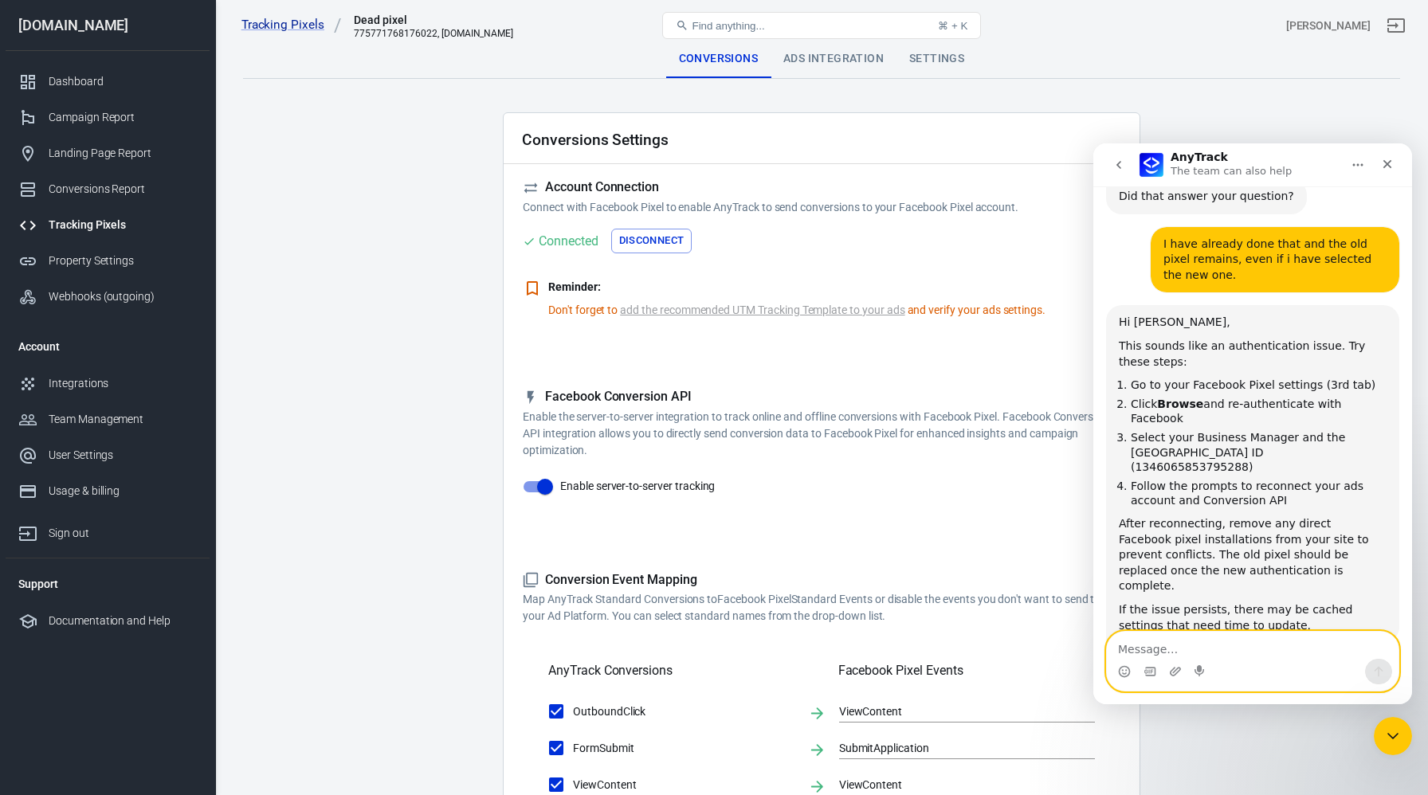
click at [1176, 646] on textarea "Message…" at bounding box center [1253, 645] width 292 height 27
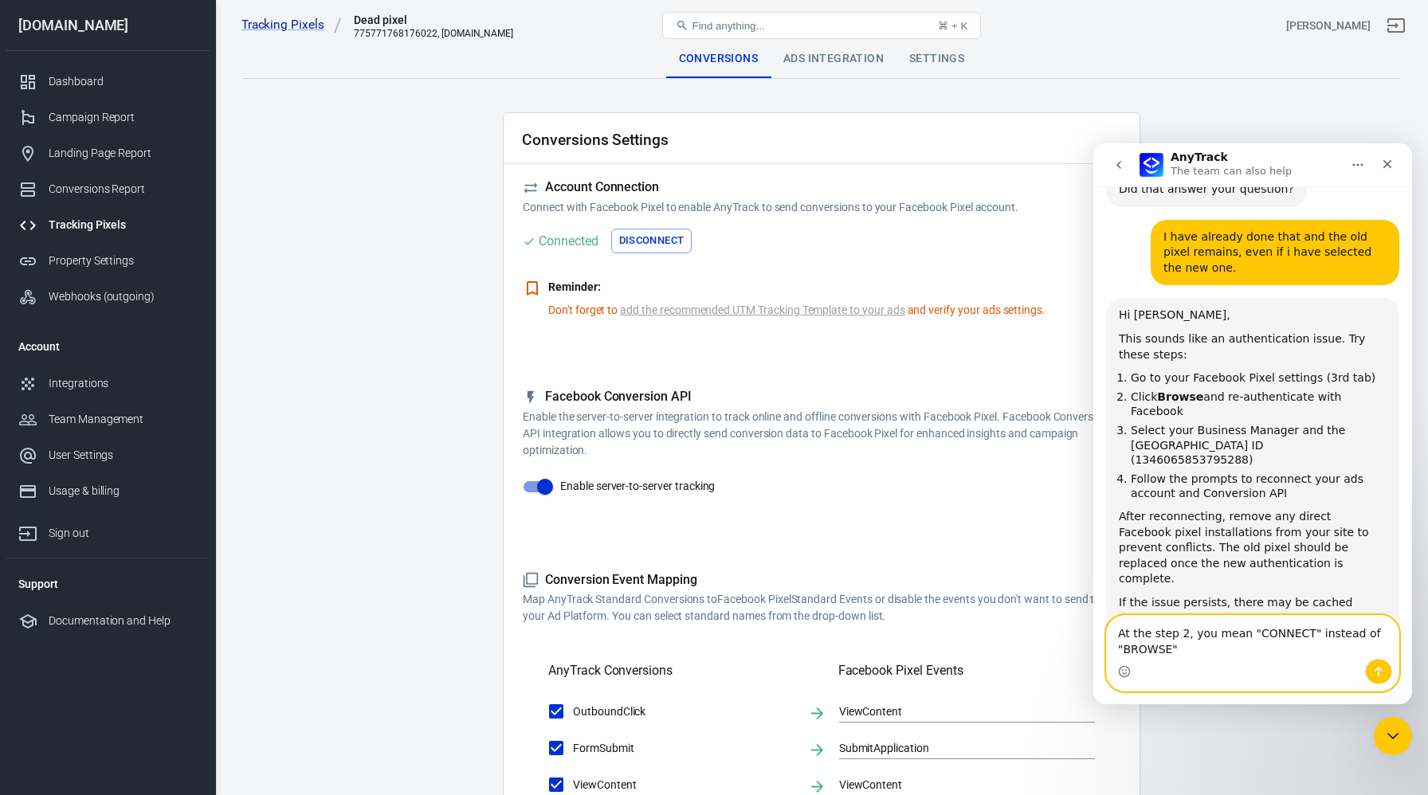
type textarea "At the step 2, you mean "CONNECT" instead of "BROWSE" ?"
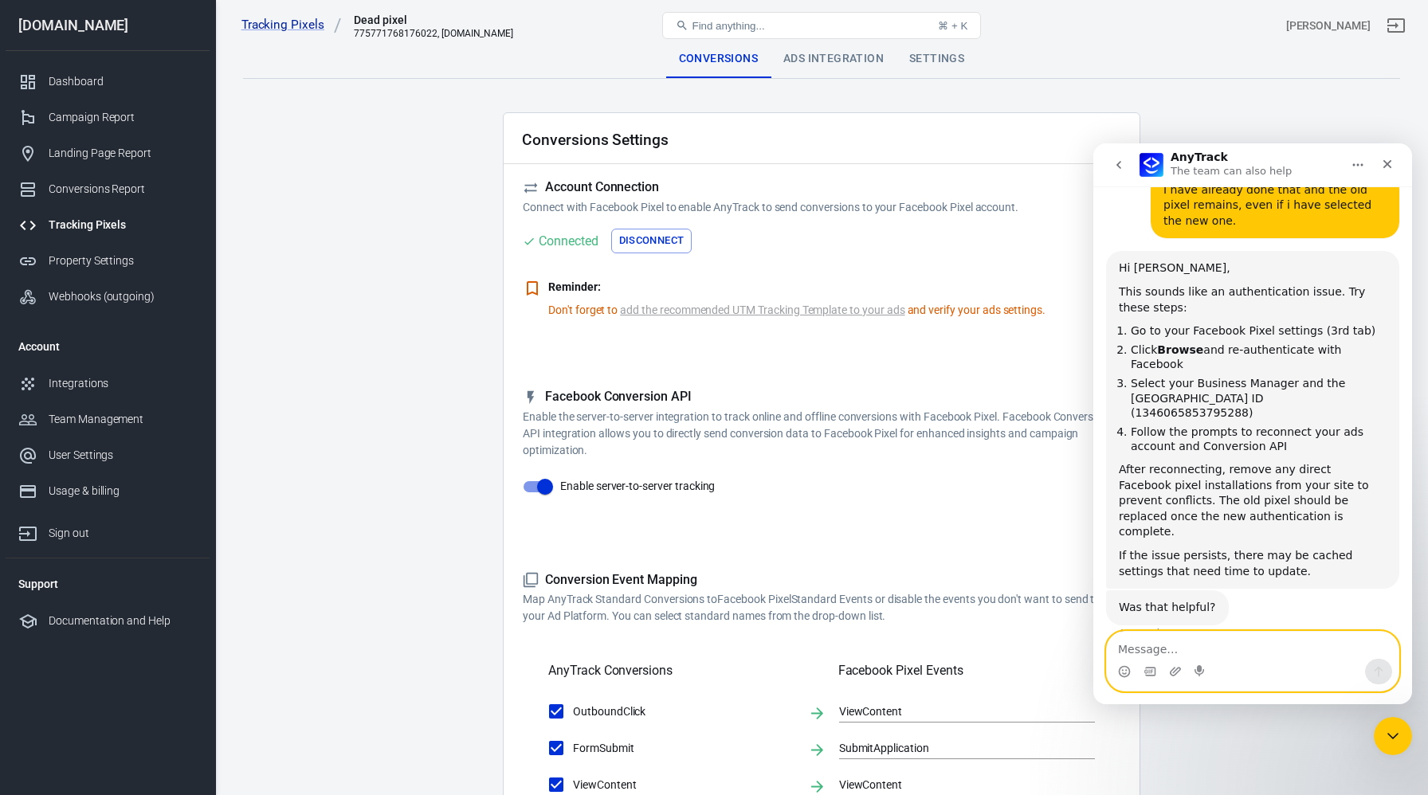
scroll to position [1737, 0]
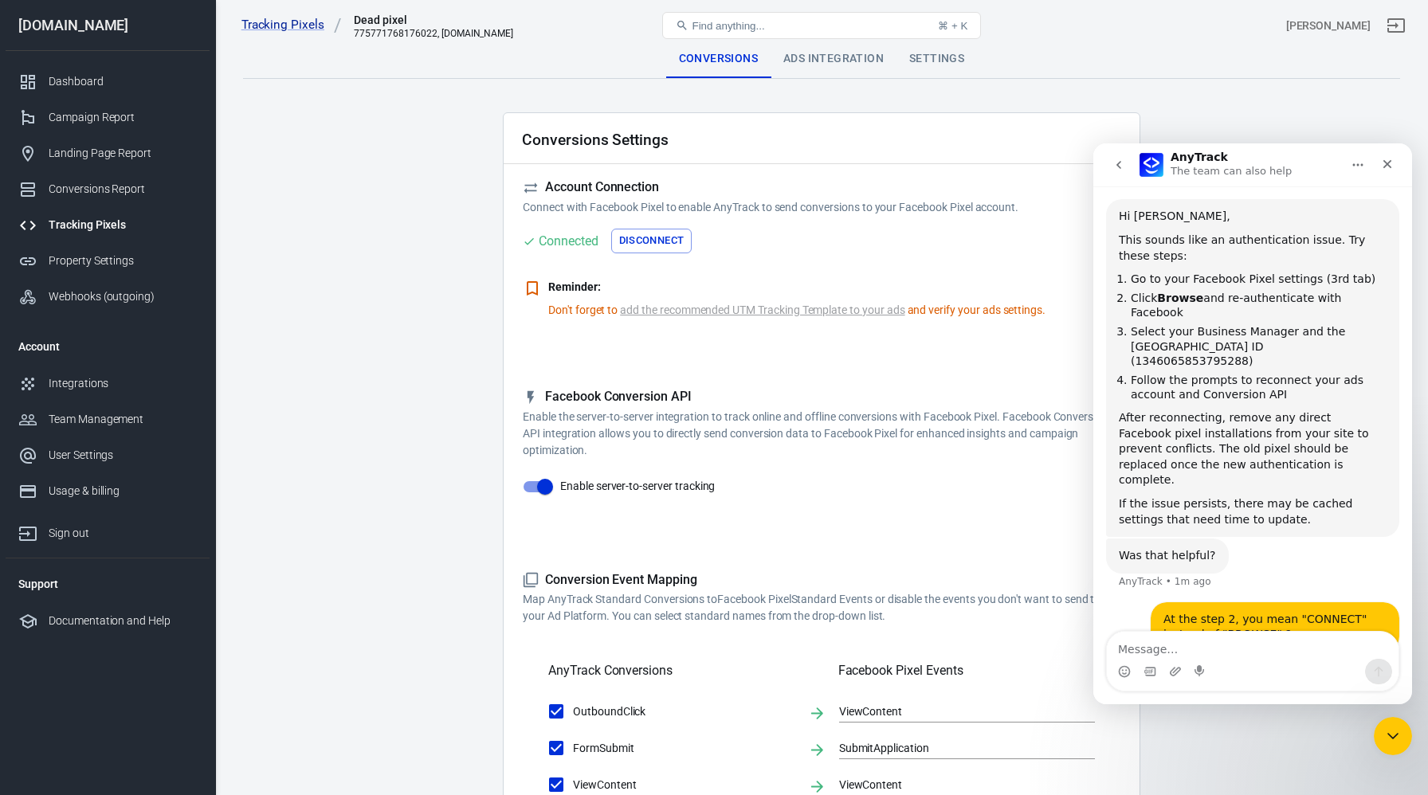
click at [669, 239] on button "Disconnect" at bounding box center [651, 241] width 81 height 25
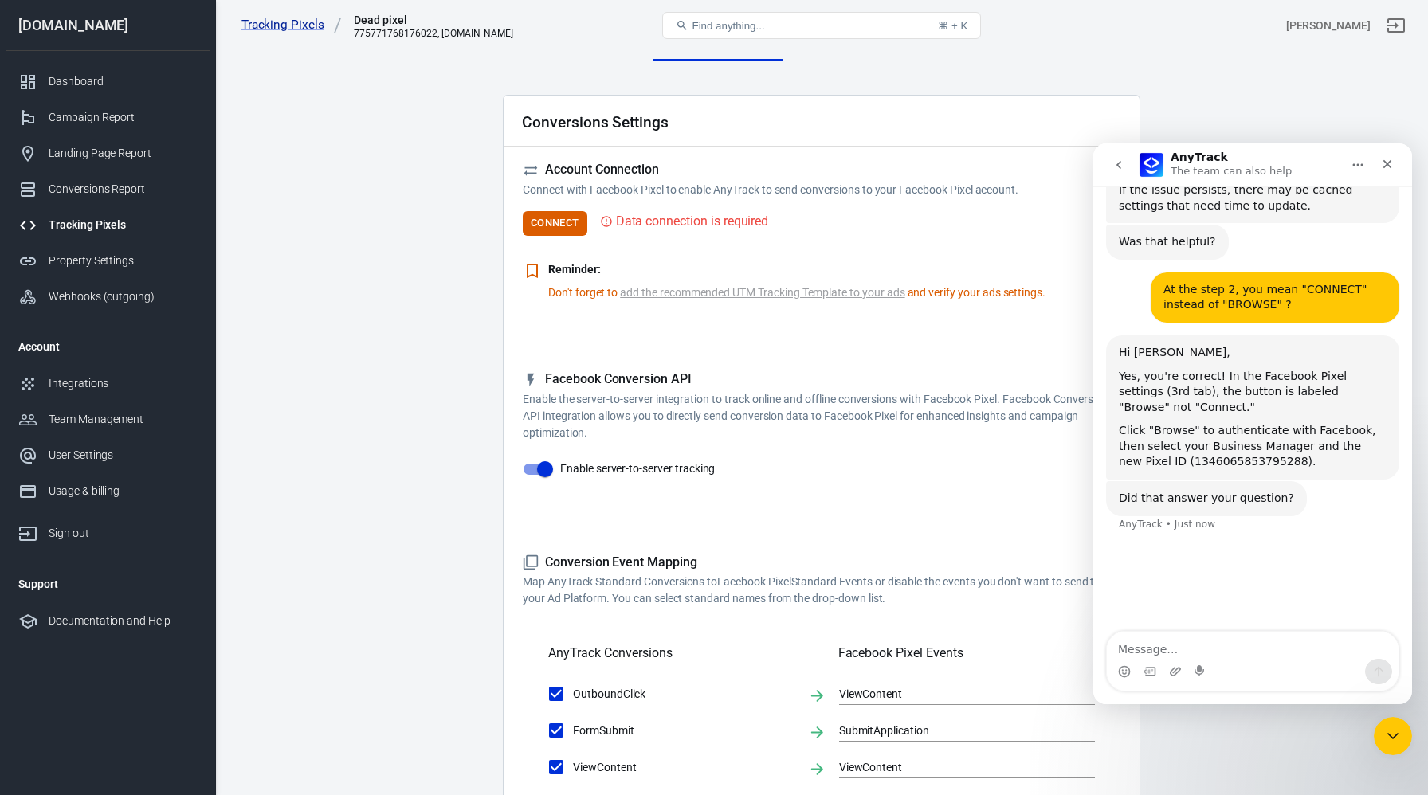
scroll to position [14, 0]
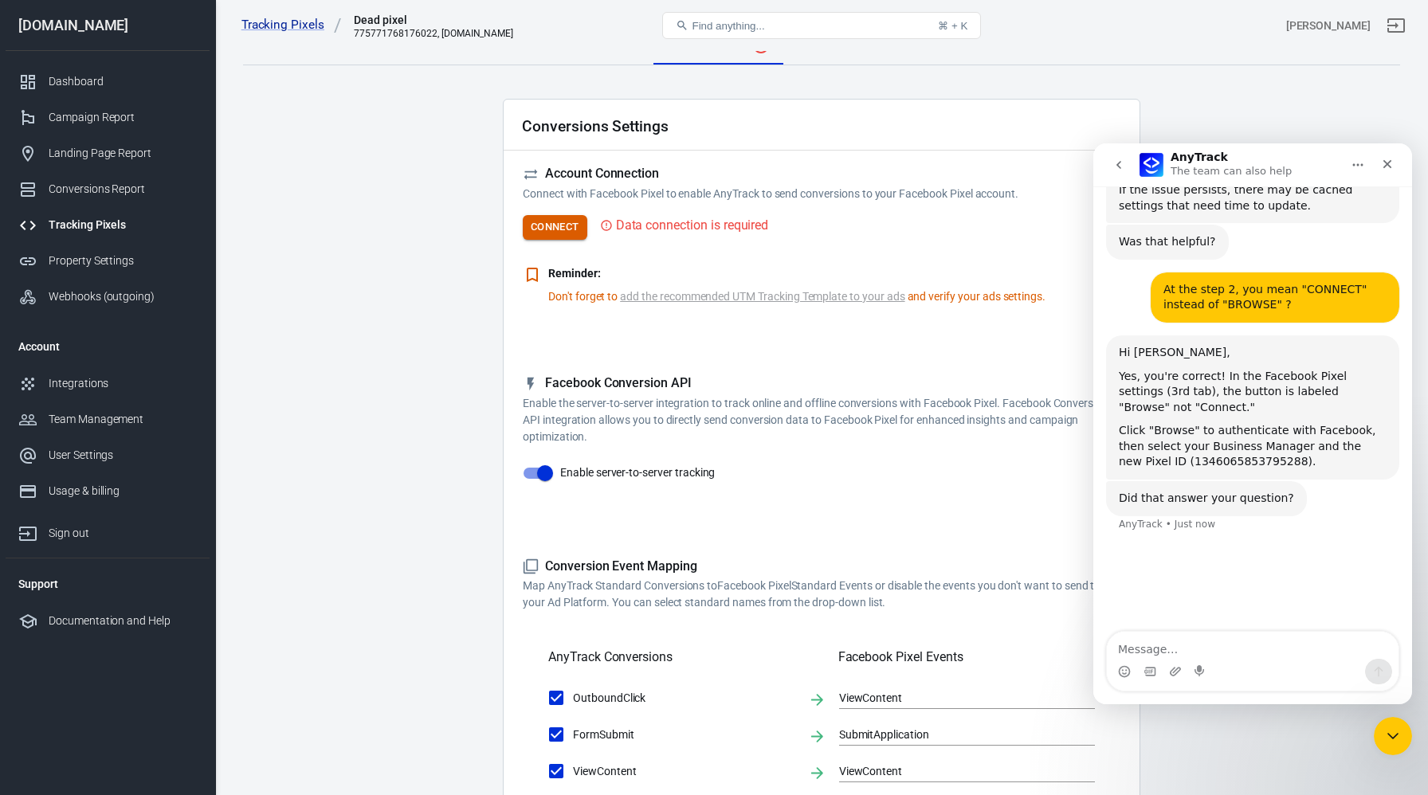
click at [568, 227] on button "Connect" at bounding box center [555, 227] width 65 height 25
click at [663, 224] on button "Disconnect" at bounding box center [651, 227] width 81 height 25
click at [570, 226] on button "Connect" at bounding box center [555, 227] width 65 height 25
click at [633, 232] on button "Disconnect" at bounding box center [651, 227] width 81 height 25
click at [574, 228] on button "Connect" at bounding box center [555, 227] width 65 height 25
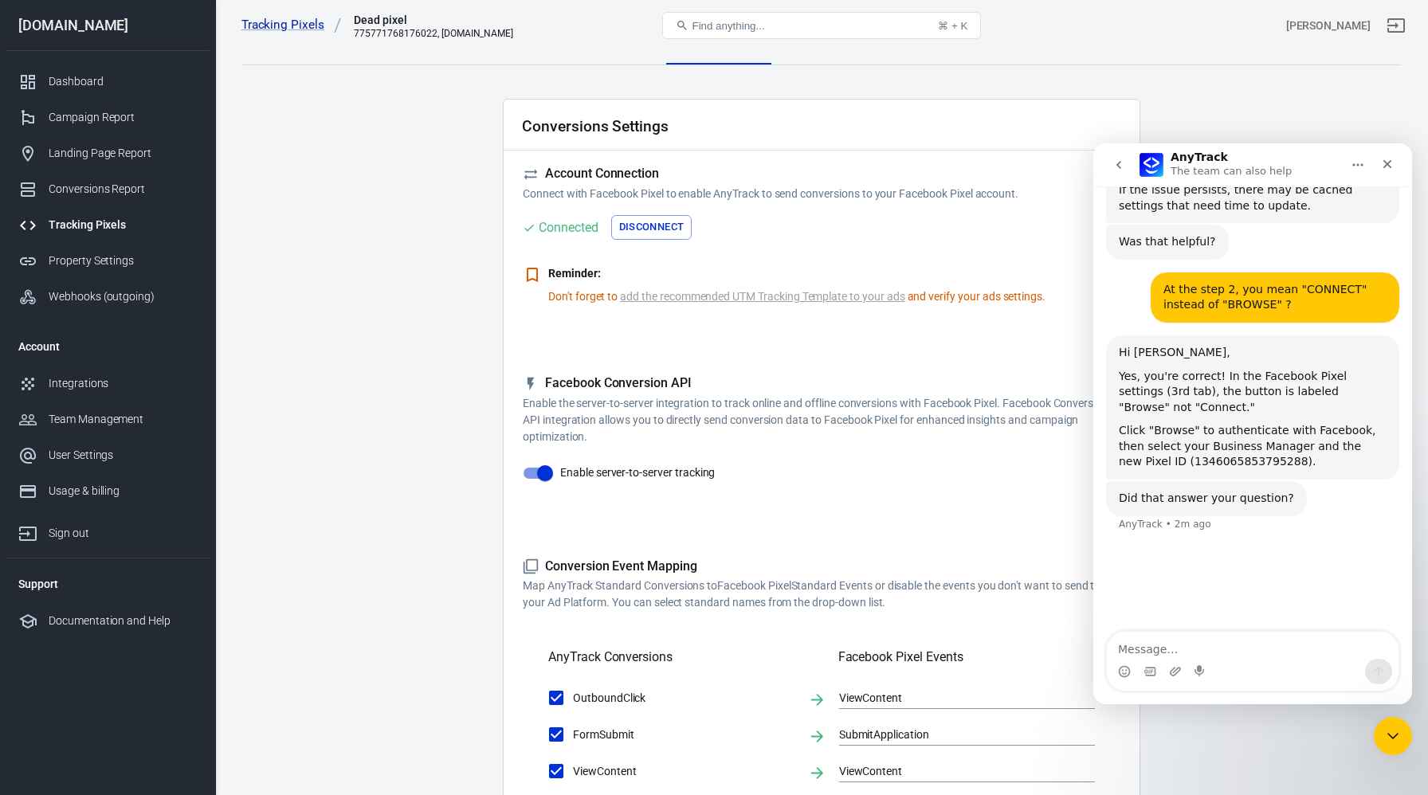
click at [103, 217] on div "Tracking Pixels" at bounding box center [123, 225] width 148 height 17
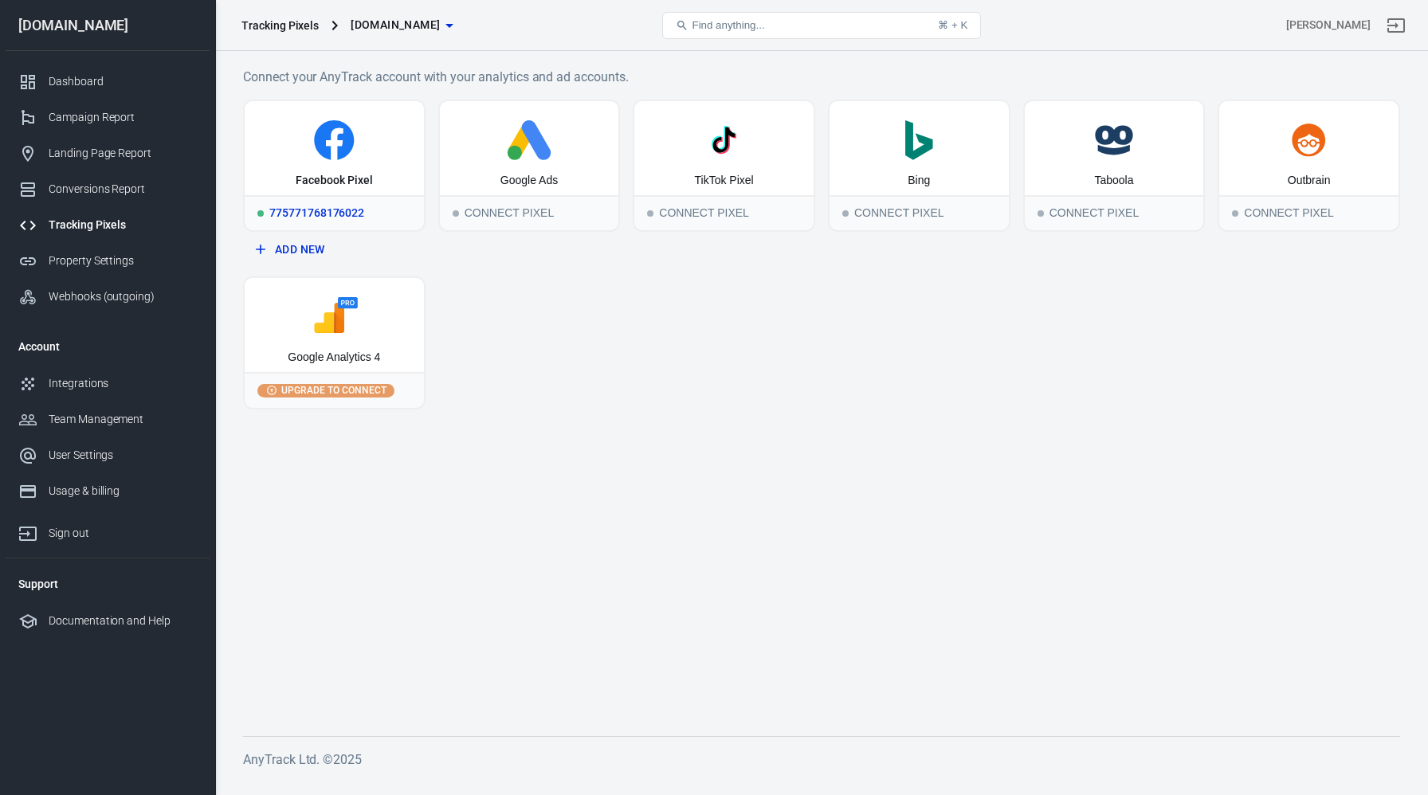
click at [350, 158] on icon at bounding box center [334, 140] width 167 height 40
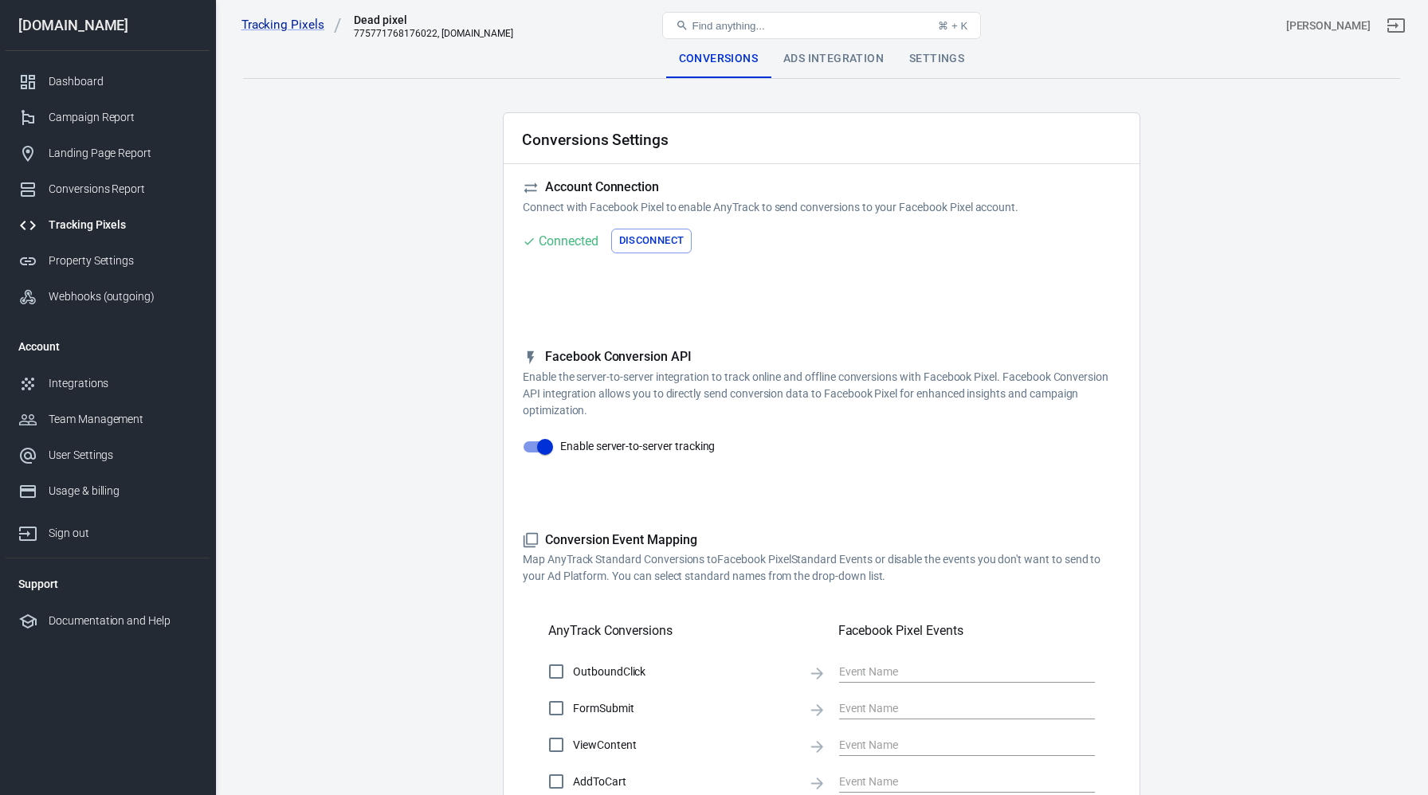
checkbox input "true"
type input "ViewContent"
checkbox input "true"
type input "SubmitApplication"
checkbox input "true"
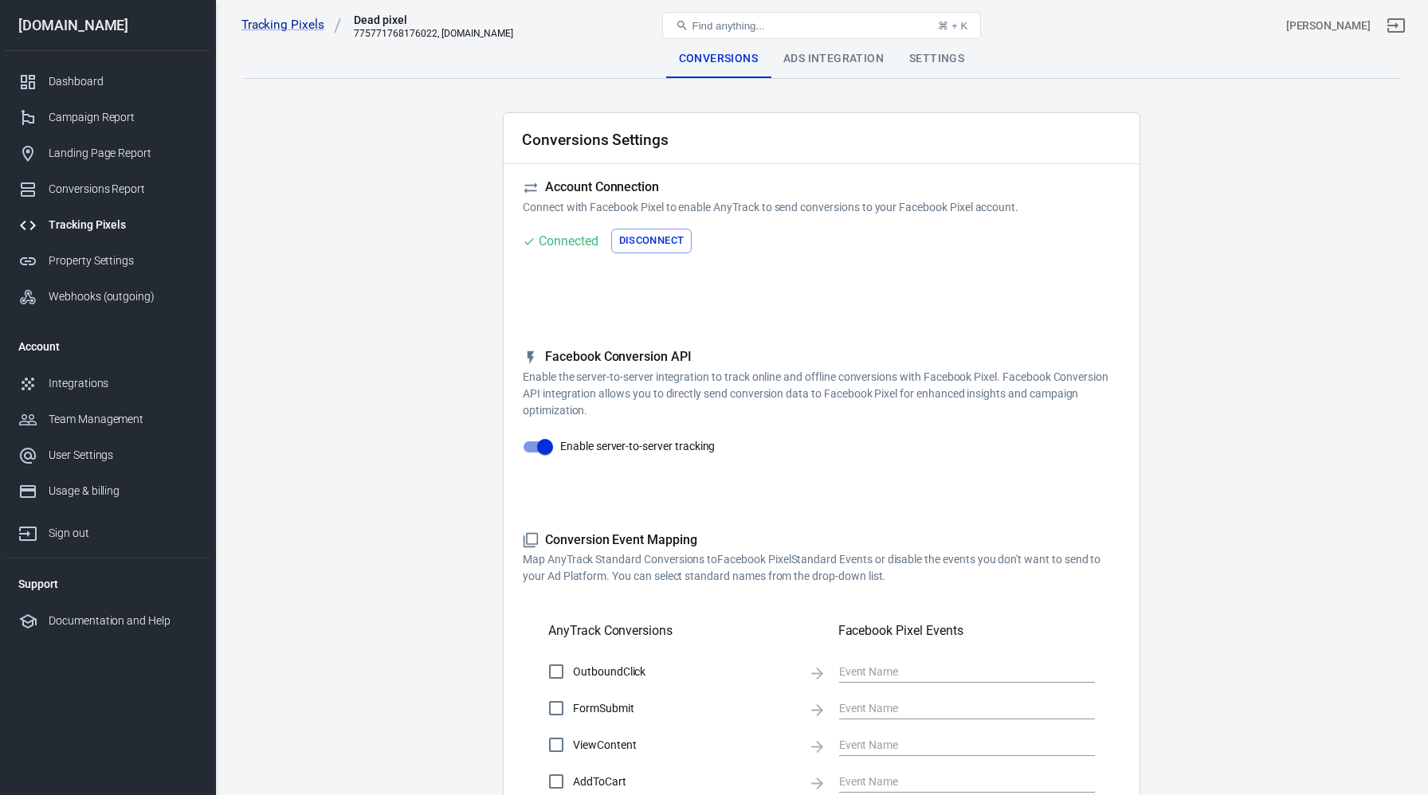
type input "ViewContent"
checkbox input "true"
type input "AddToCart"
checkbox input "true"
type input "InitiateCheckout"
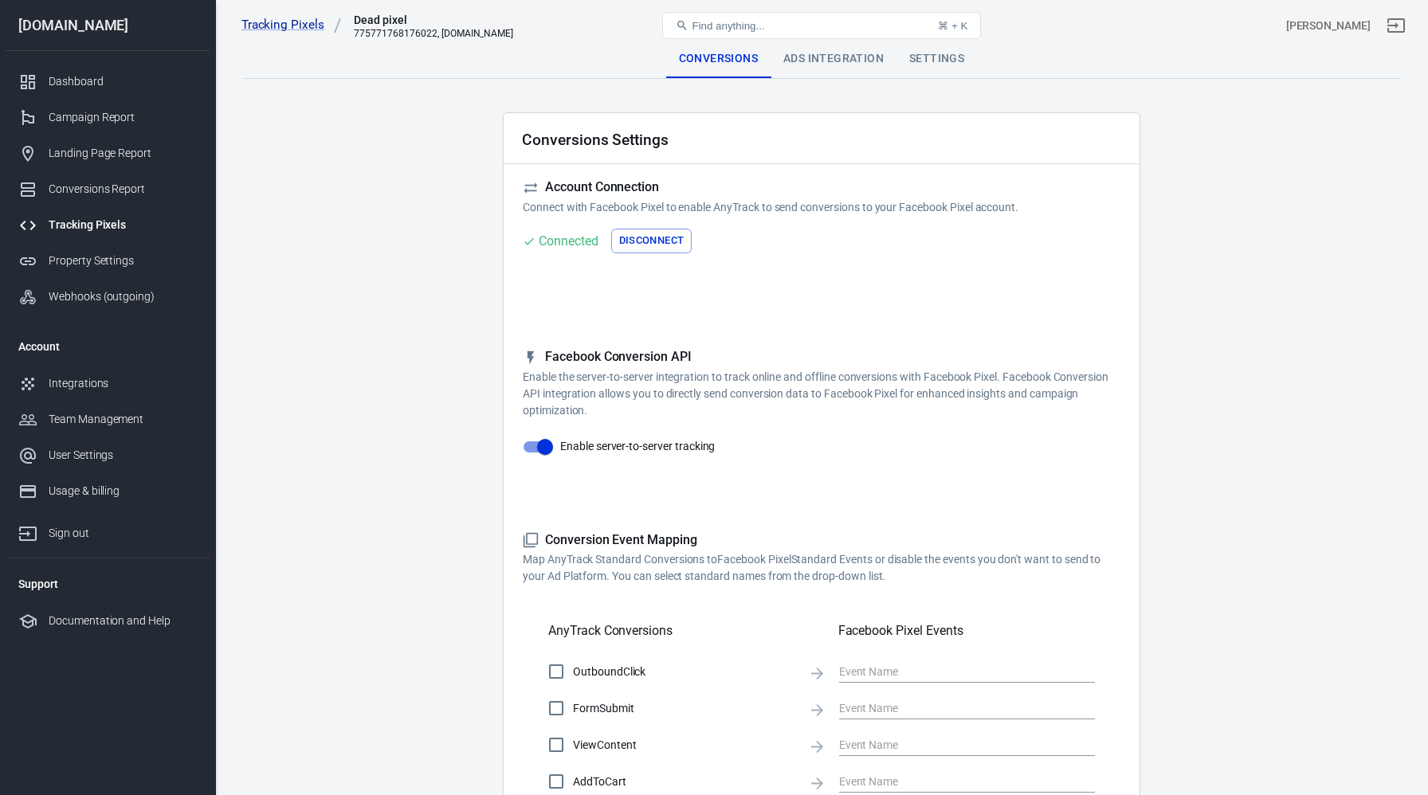
checkbox input "true"
type input "Lead"
checkbox input "true"
type input "CompleteRegistration"
checkbox input "true"
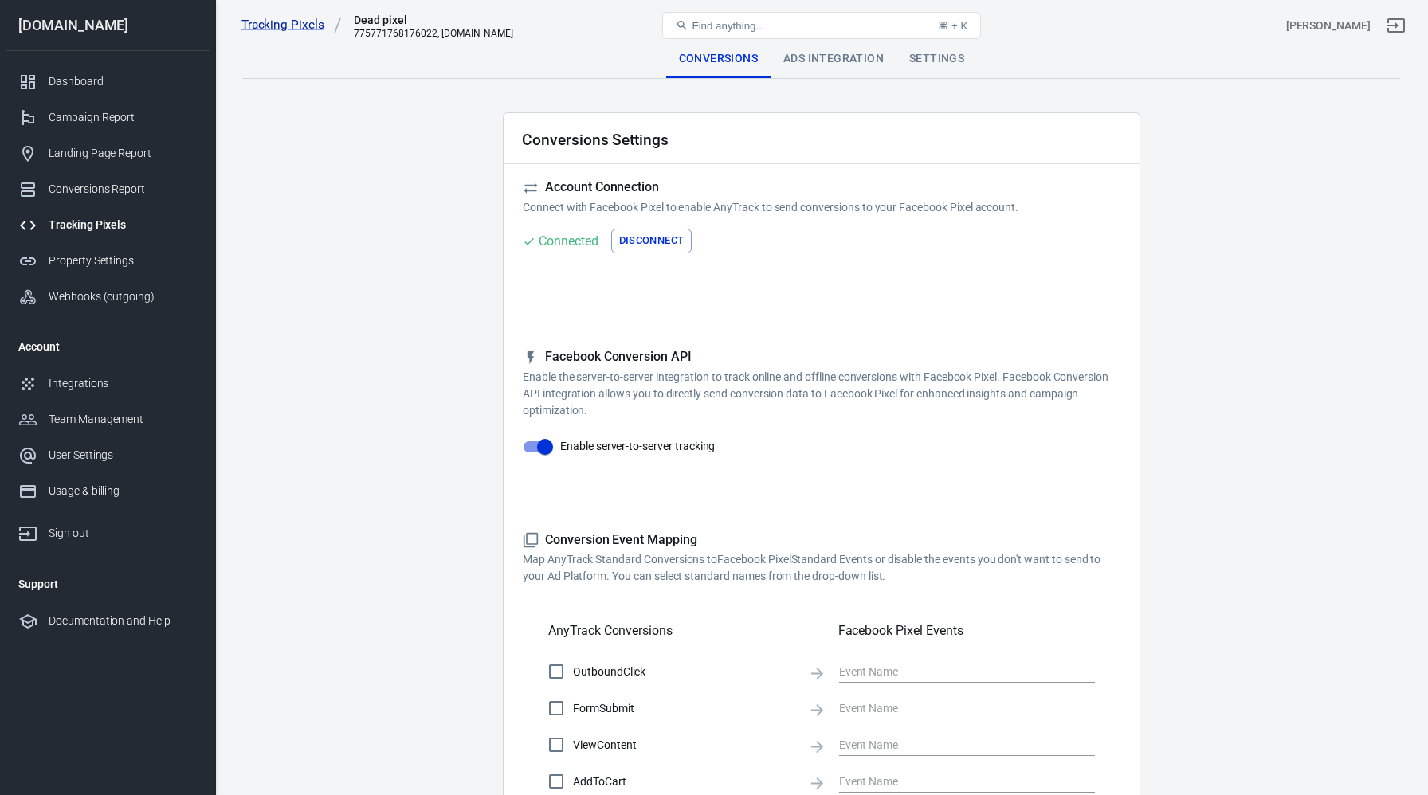
type input "Purchase"
checkbox input "true"
type input "AddPaymentInfo"
checkbox input "true"
type input "Upsell"
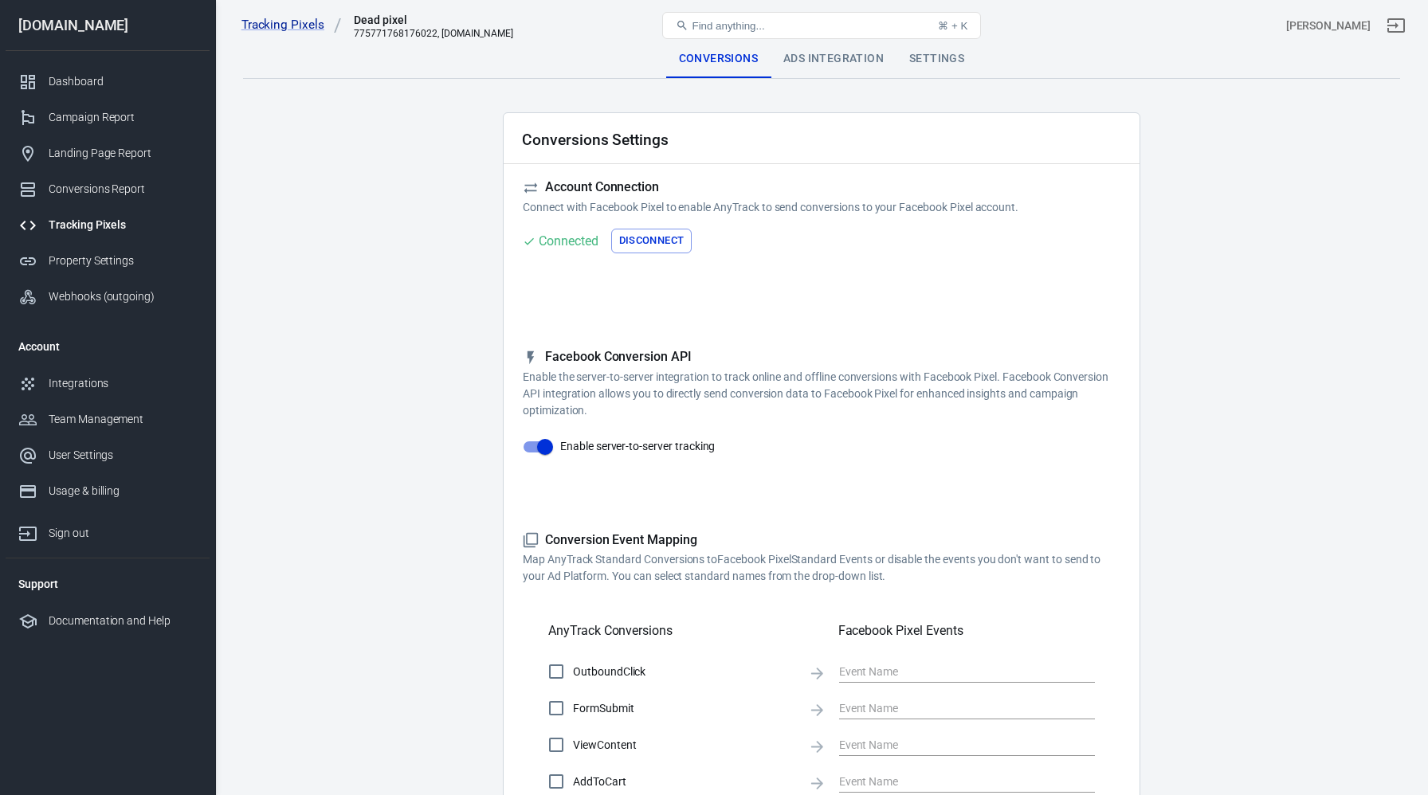
checkbox input "true"
type input "Schedule"
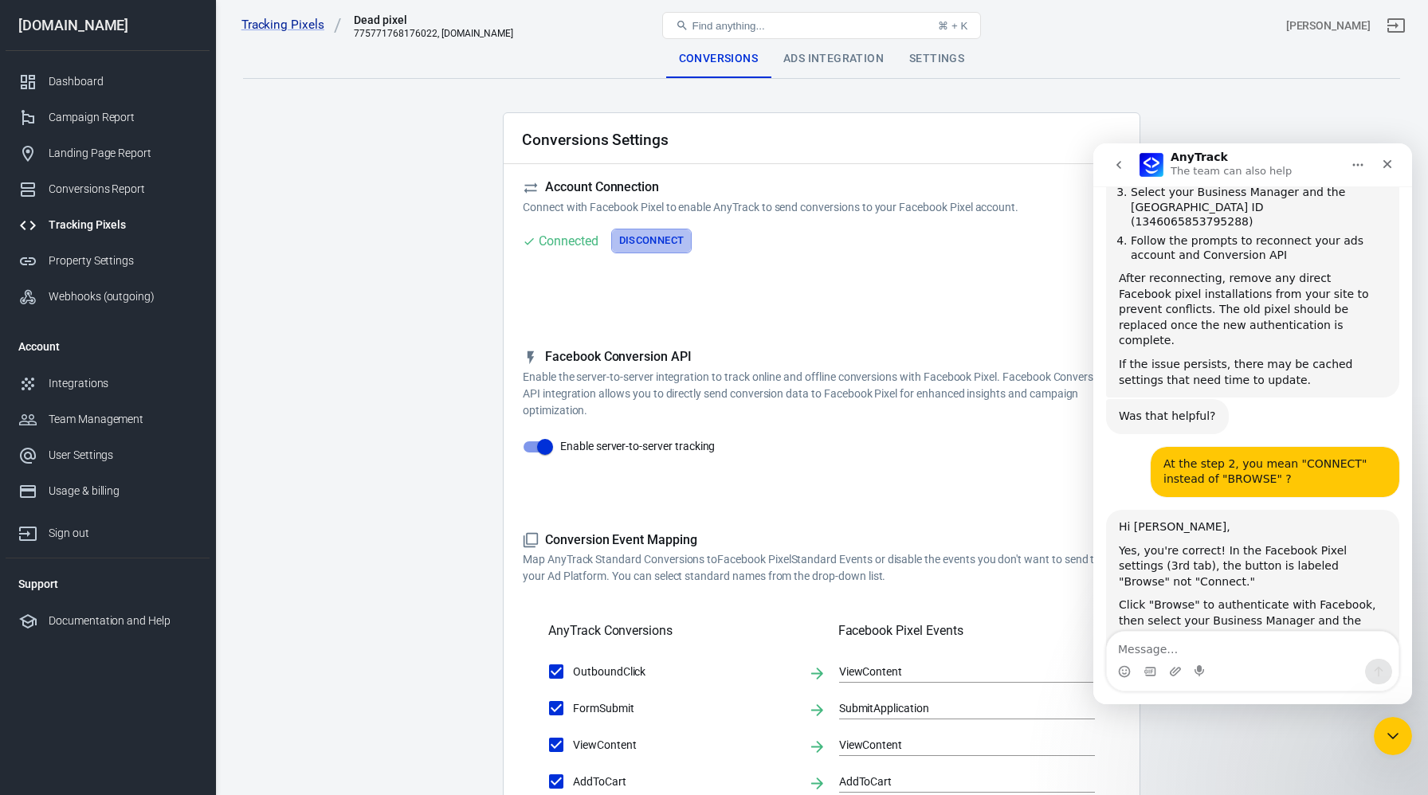
click at [640, 241] on button "Disconnect" at bounding box center [651, 241] width 81 height 25
click at [548, 237] on button "Connect" at bounding box center [555, 241] width 65 height 25
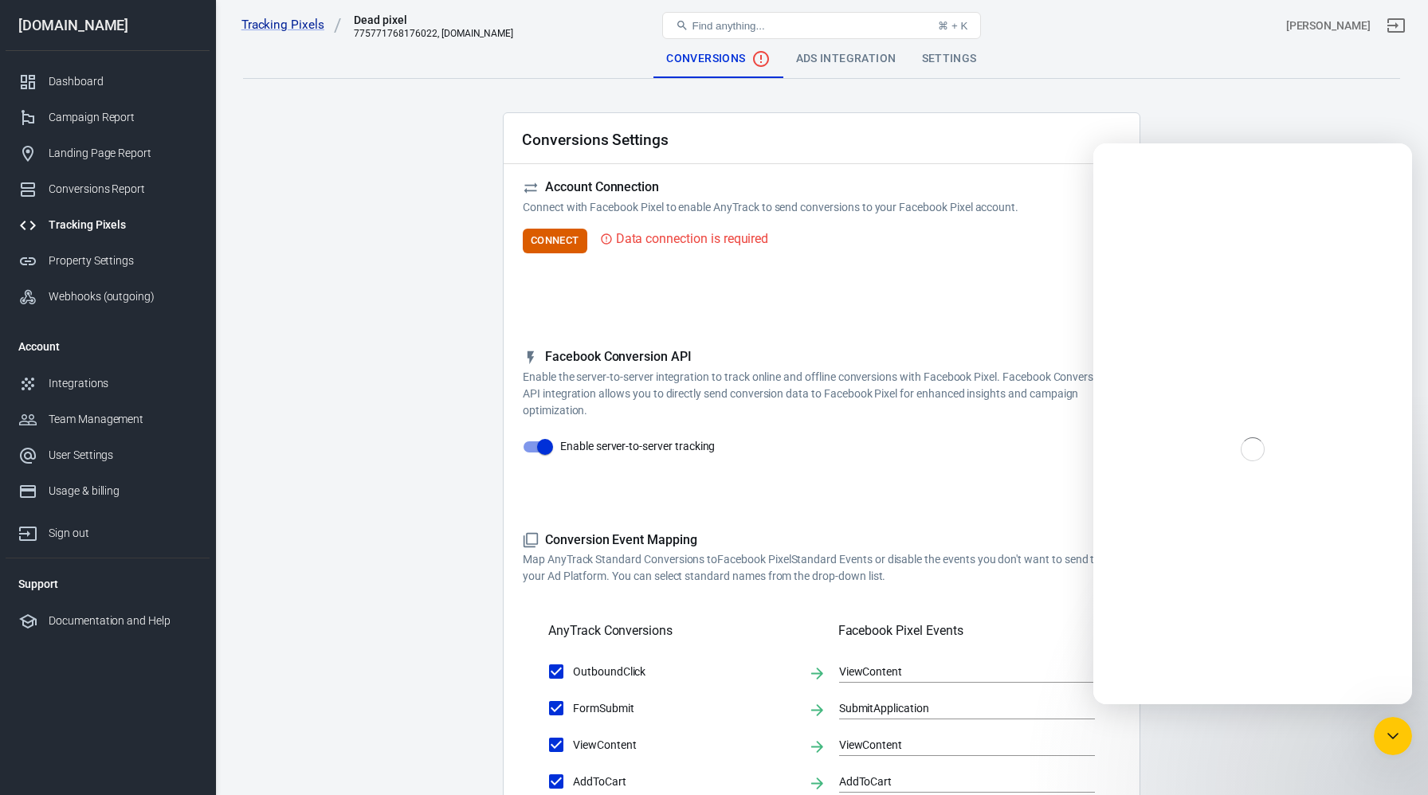
click at [552, 448] on input "Enable server-to-server tracking" at bounding box center [545, 447] width 91 height 30
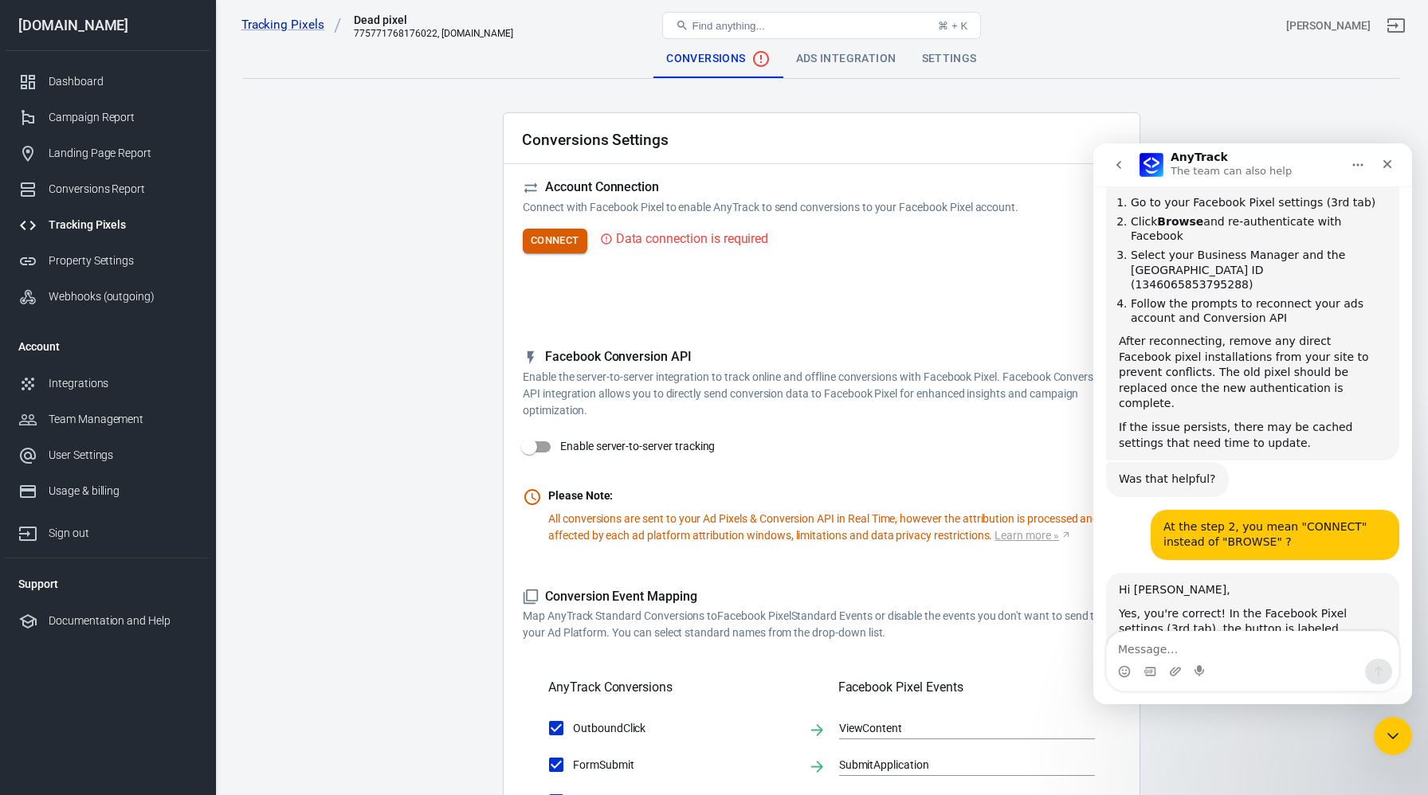
scroll to position [1879, 0]
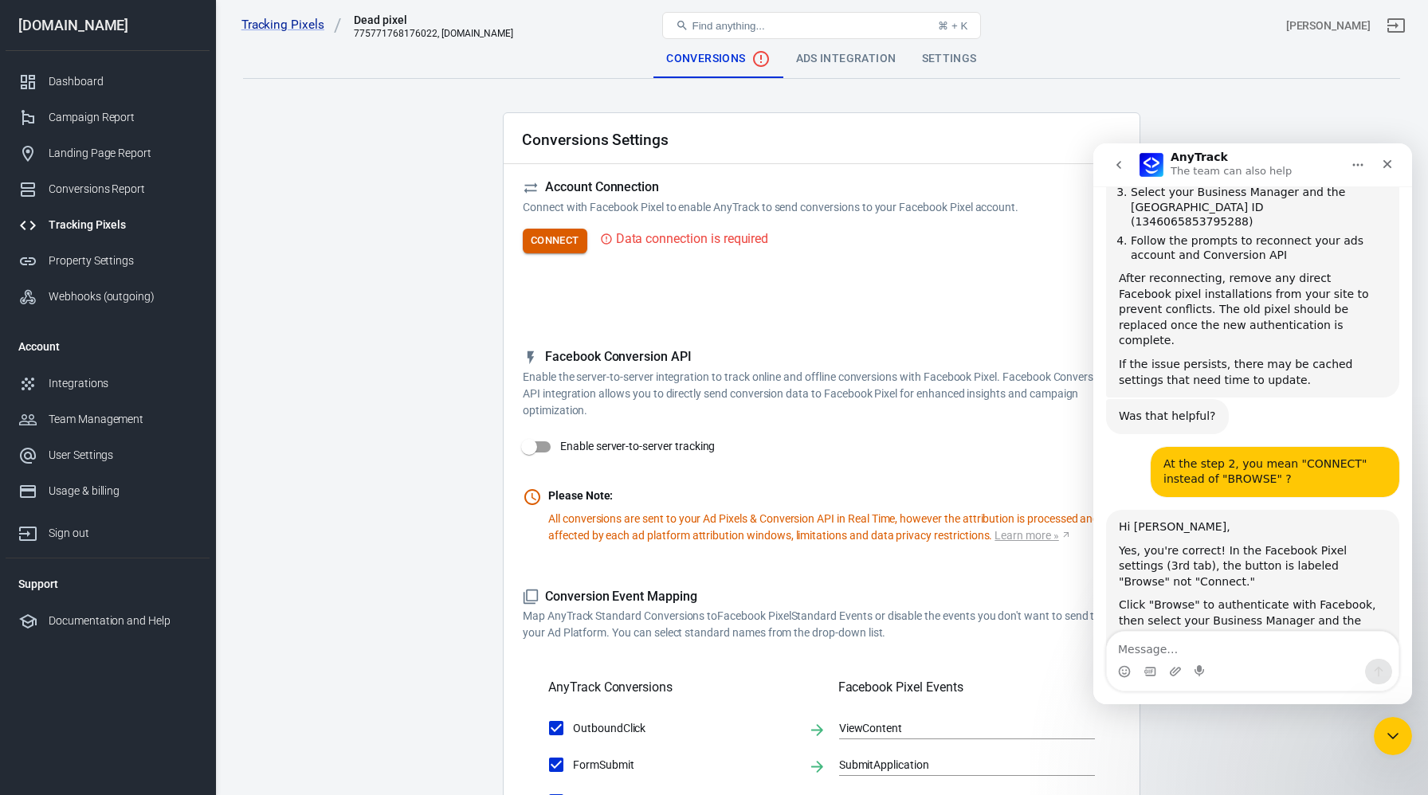
click at [578, 244] on button "Connect" at bounding box center [555, 241] width 65 height 25
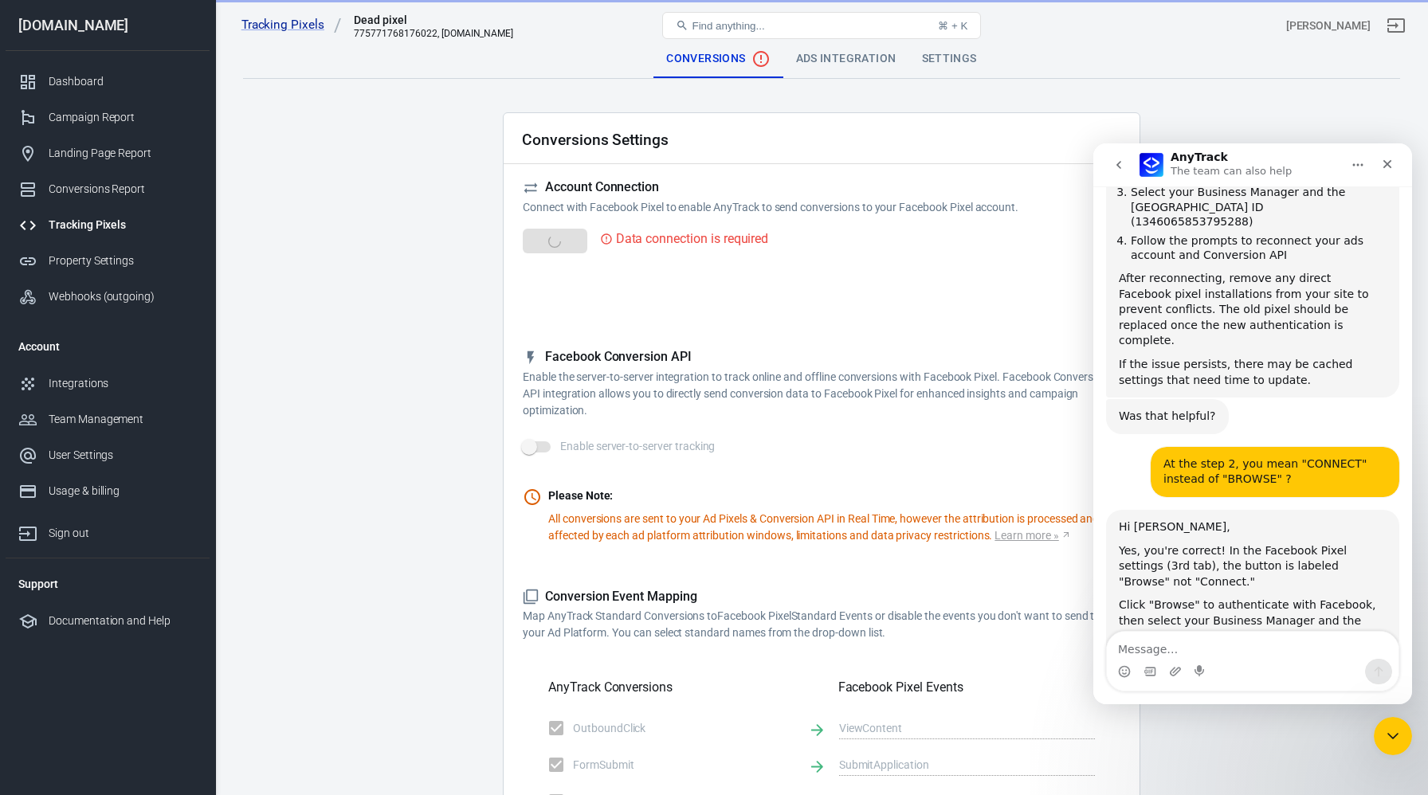
click at [301, 762] on main "Conversions Ads Integration Settings Conversions Settings Account Connection Co…" at bounding box center [821, 717] width 1157 height 1355
checkbox input "true"
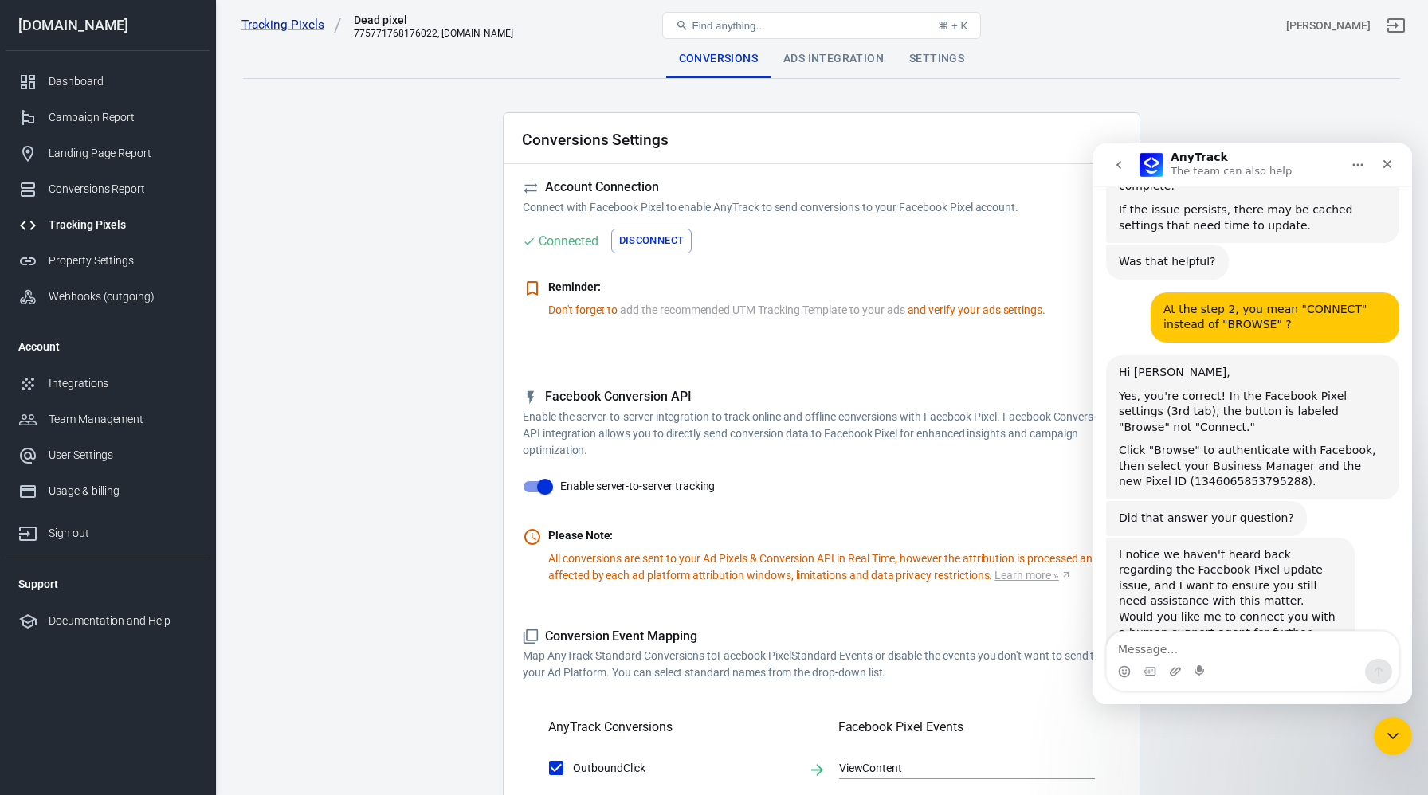
scroll to position [2040, 0]
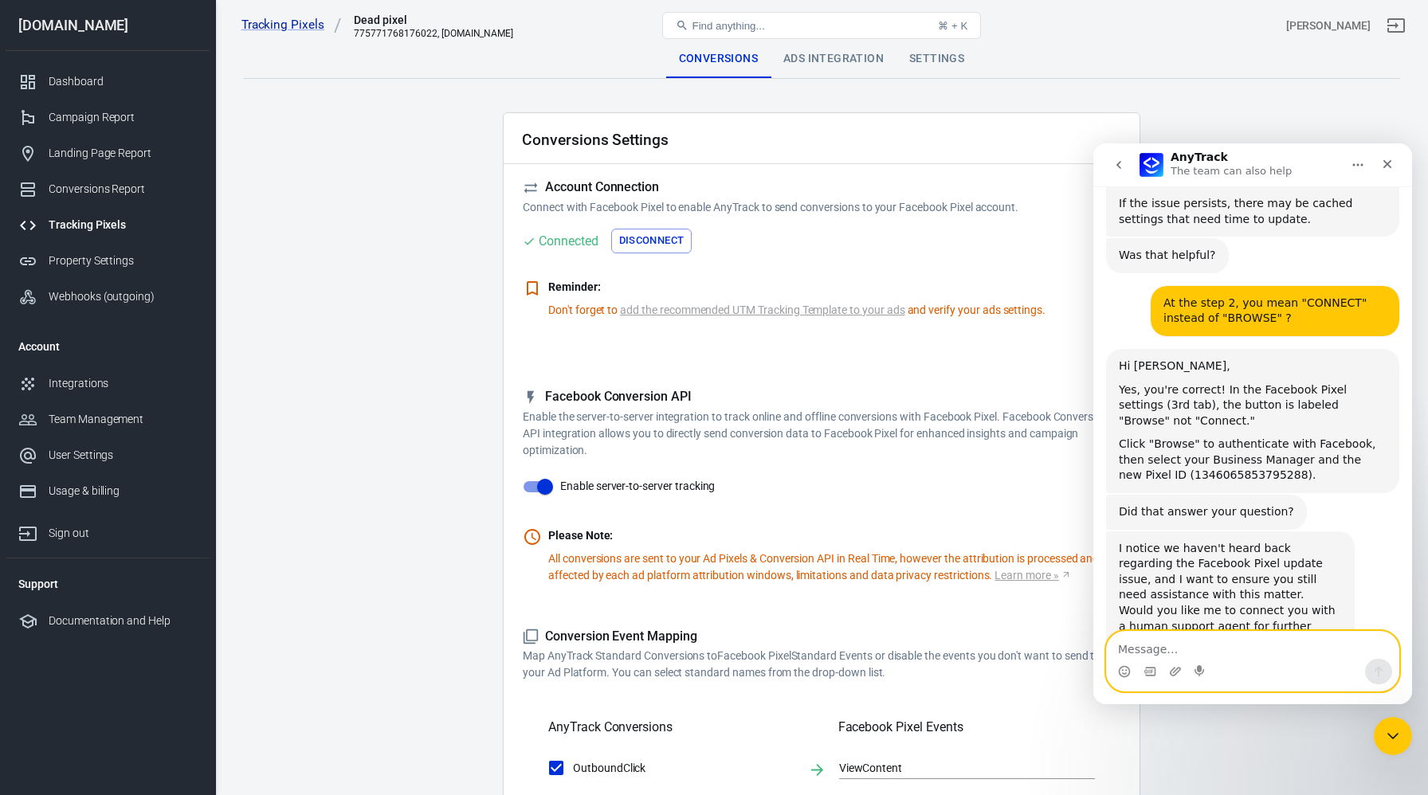
click at [1196, 654] on textarea "Message…" at bounding box center [1253, 645] width 292 height 27
type textarea "it did not help"
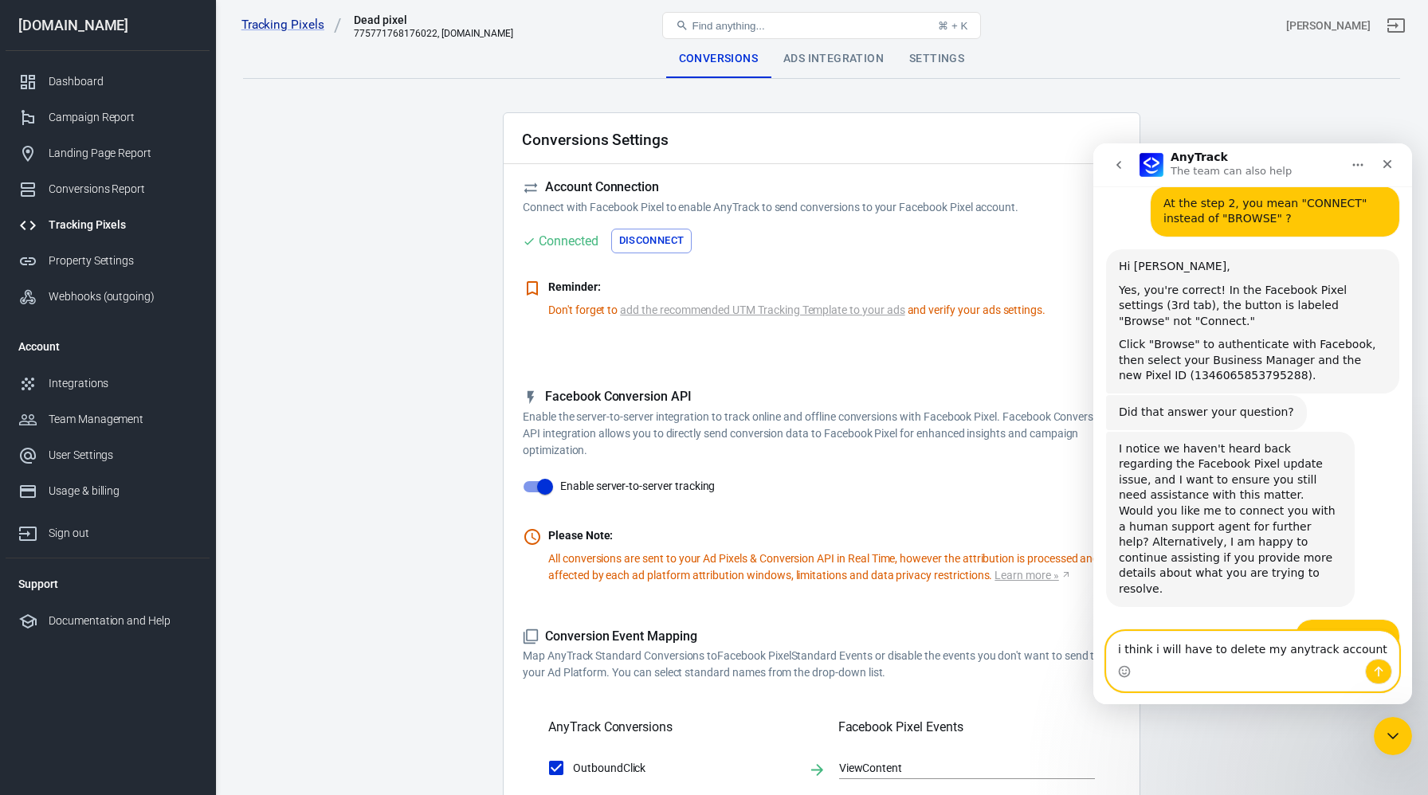
scroll to position [2198, 0]
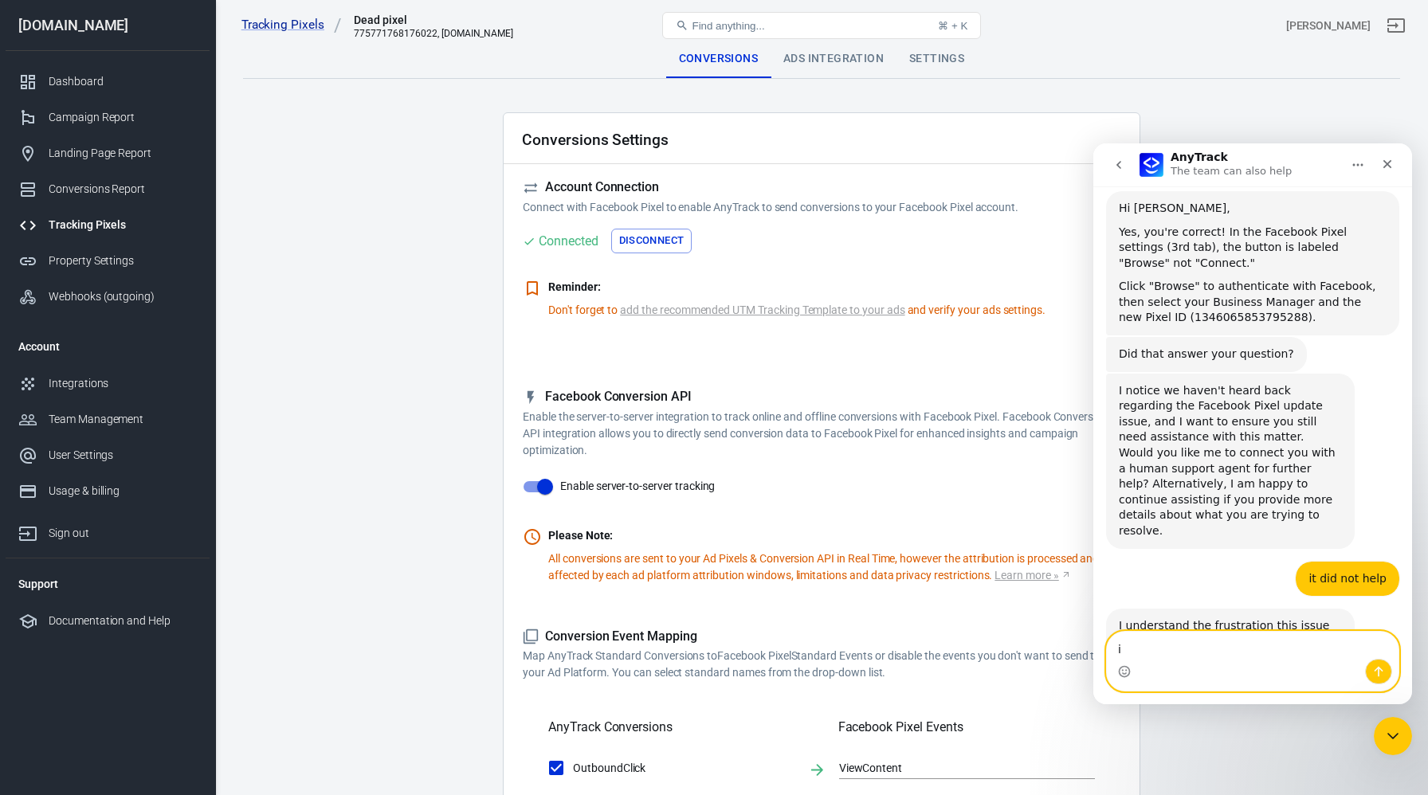
type textarea "i"
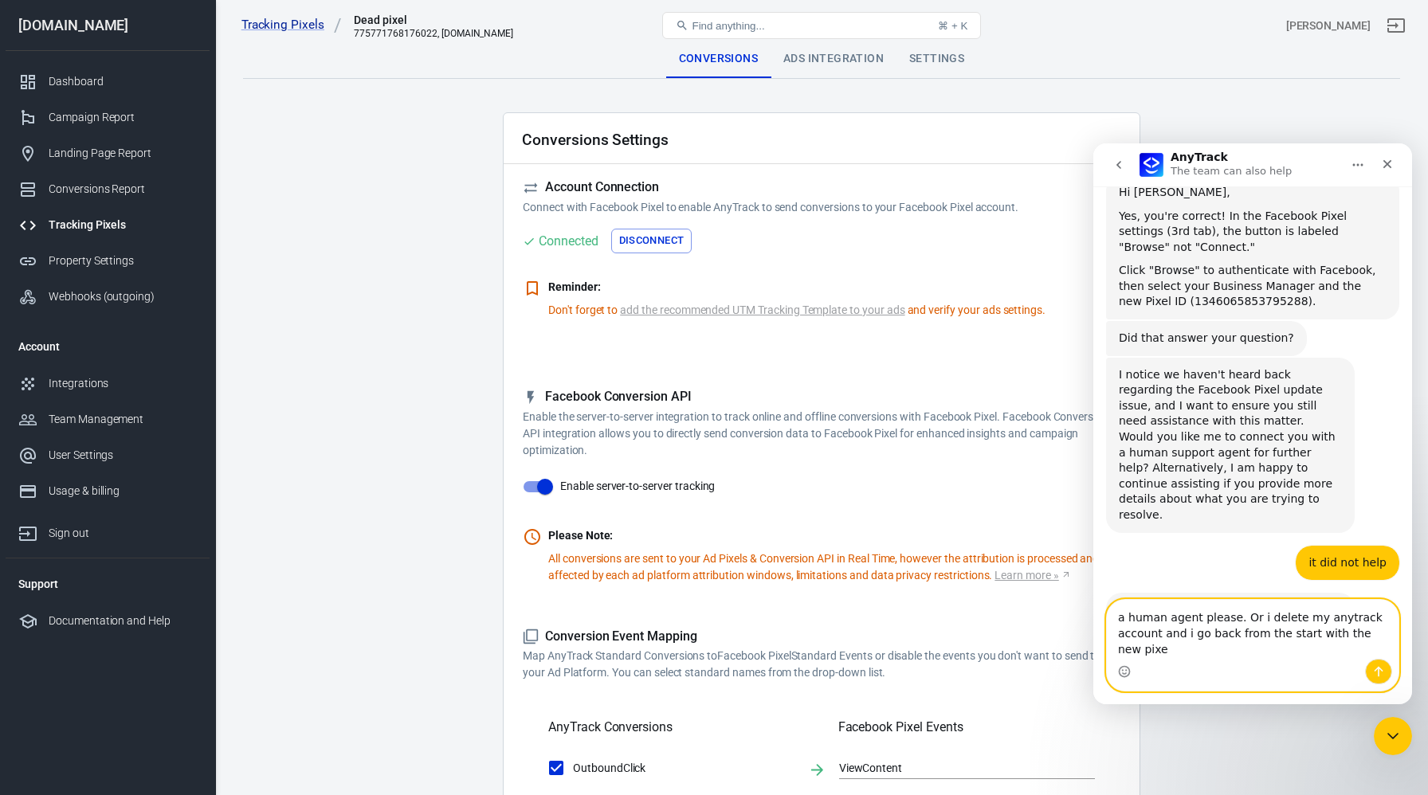
type textarea "a human agent please. Or i delete my anytrack account and i go back from the st…"
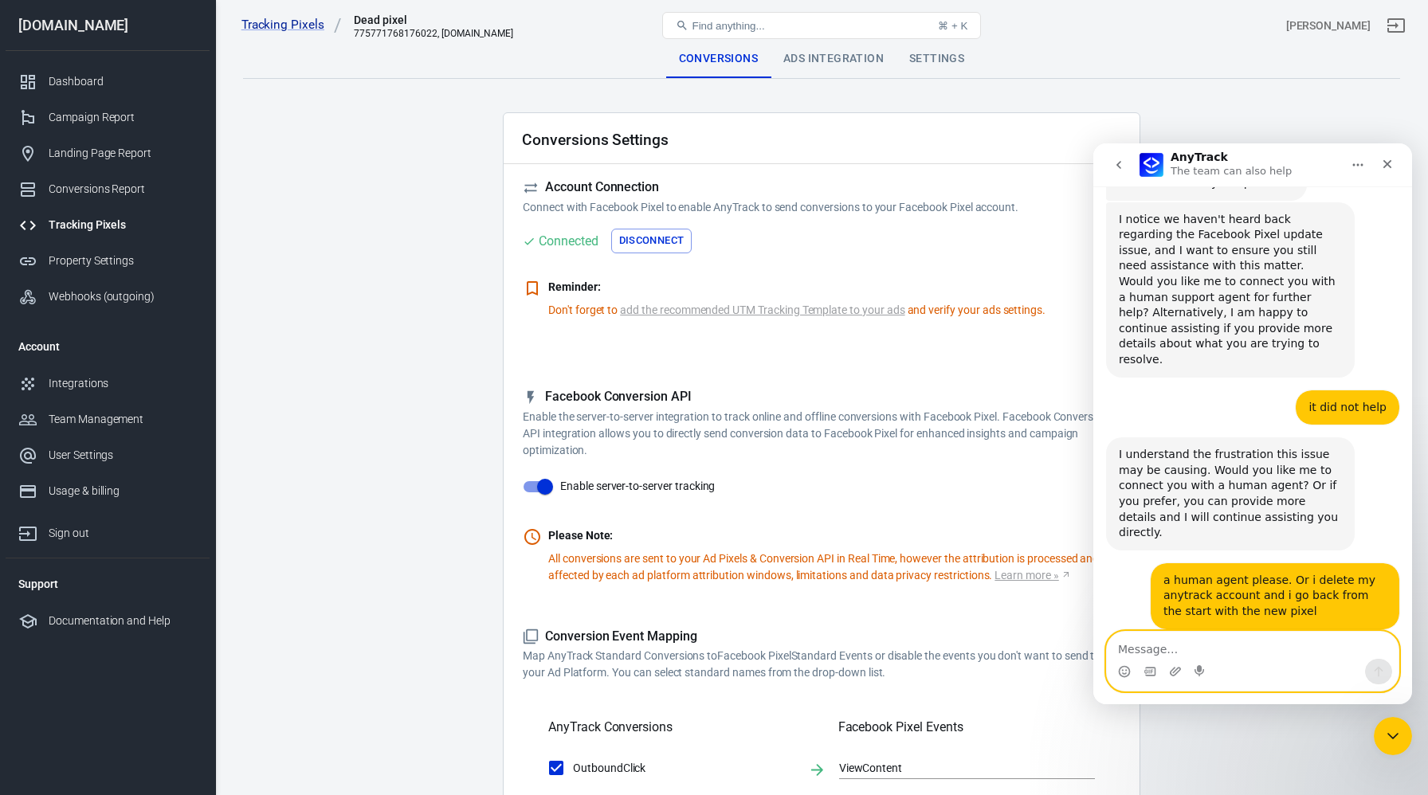
scroll to position [2371, 0]
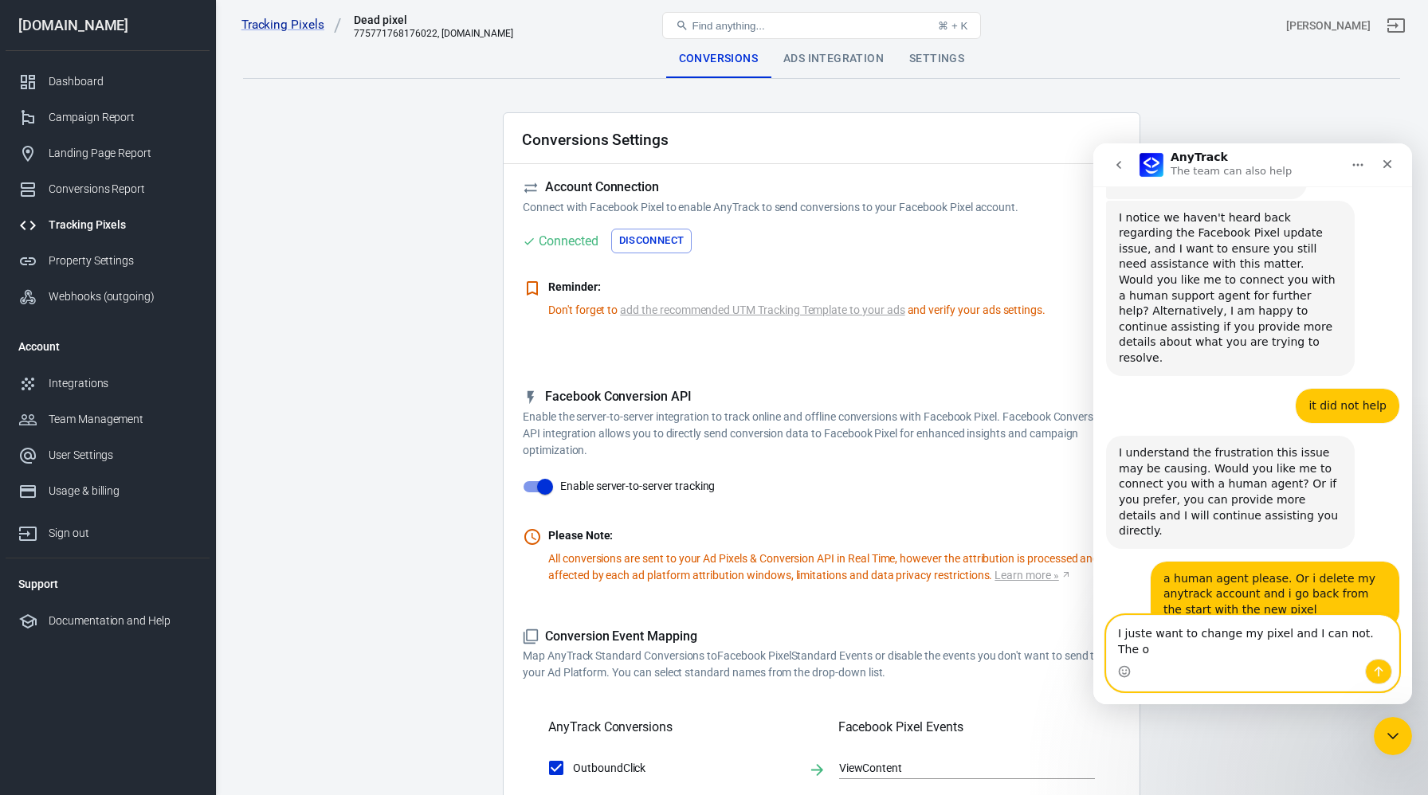
type textarea "I juste want to change my pixel and I can not. The ol"
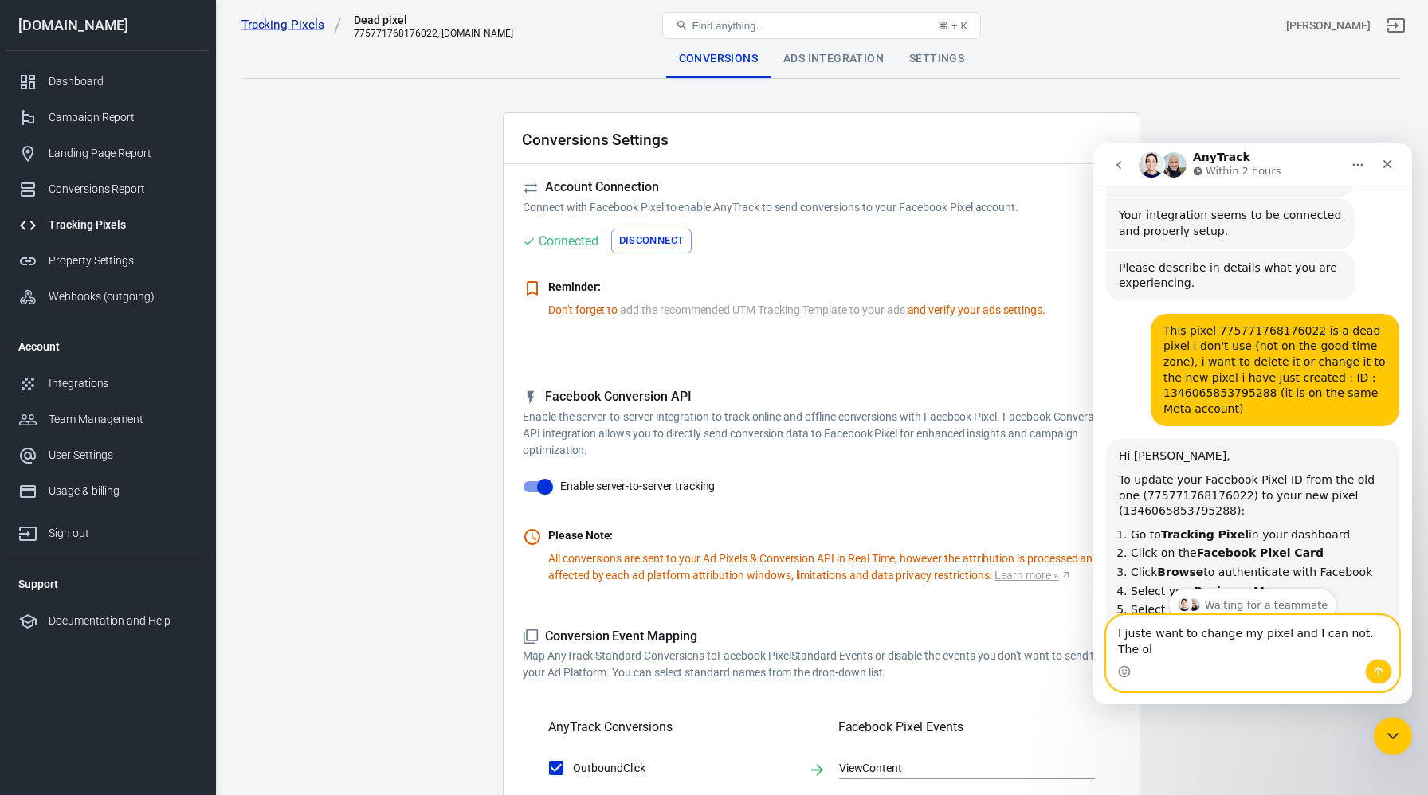
scroll to position [1009, 0]
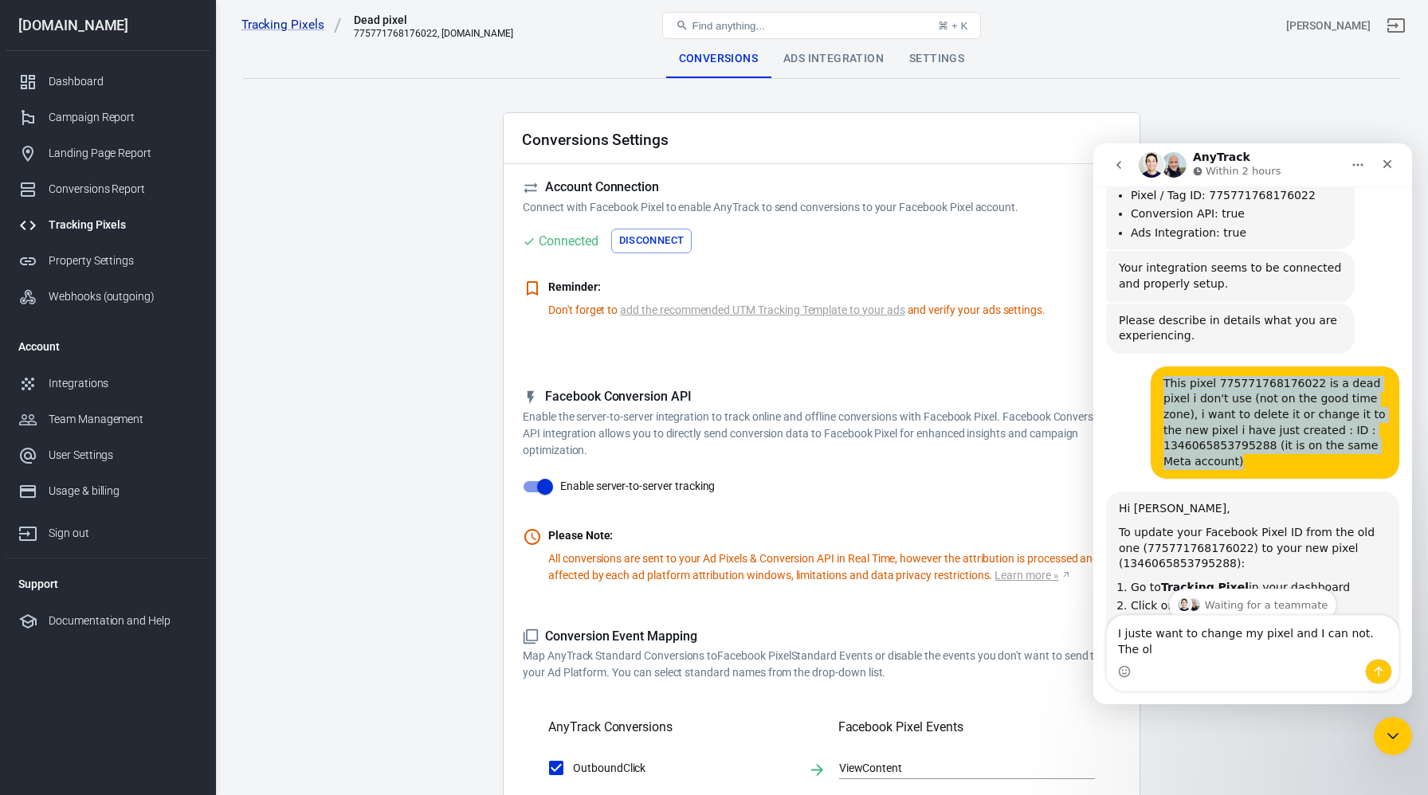
drag, startPoint x: 1162, startPoint y: 336, endPoint x: 1245, endPoint y: 418, distance: 117.2
click at [1245, 418] on div "This pixel 775771768176022 is a dead pixel i don't use (not on the good time zo…" at bounding box center [1275, 423] width 249 height 113
copy div "This pixel 775771768176022 is a dead pixel i don't use (not on the good time zo…"
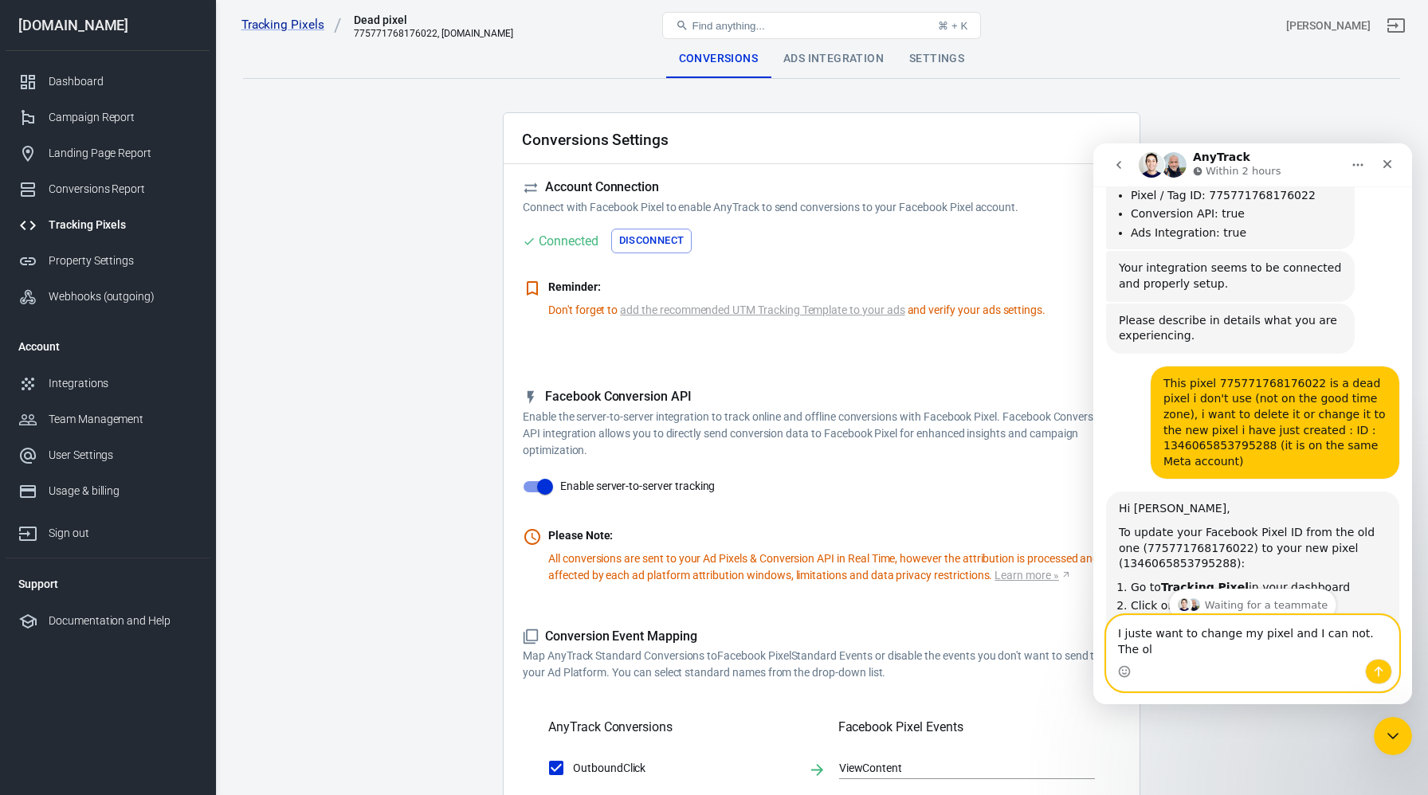
click at [1176, 653] on textarea "I juste want to change my pixel and I can not. The ol" at bounding box center [1253, 637] width 292 height 43
paste textarea "This pixel 775771768176022 is a dead pixel i don't use (not on the good time zo…"
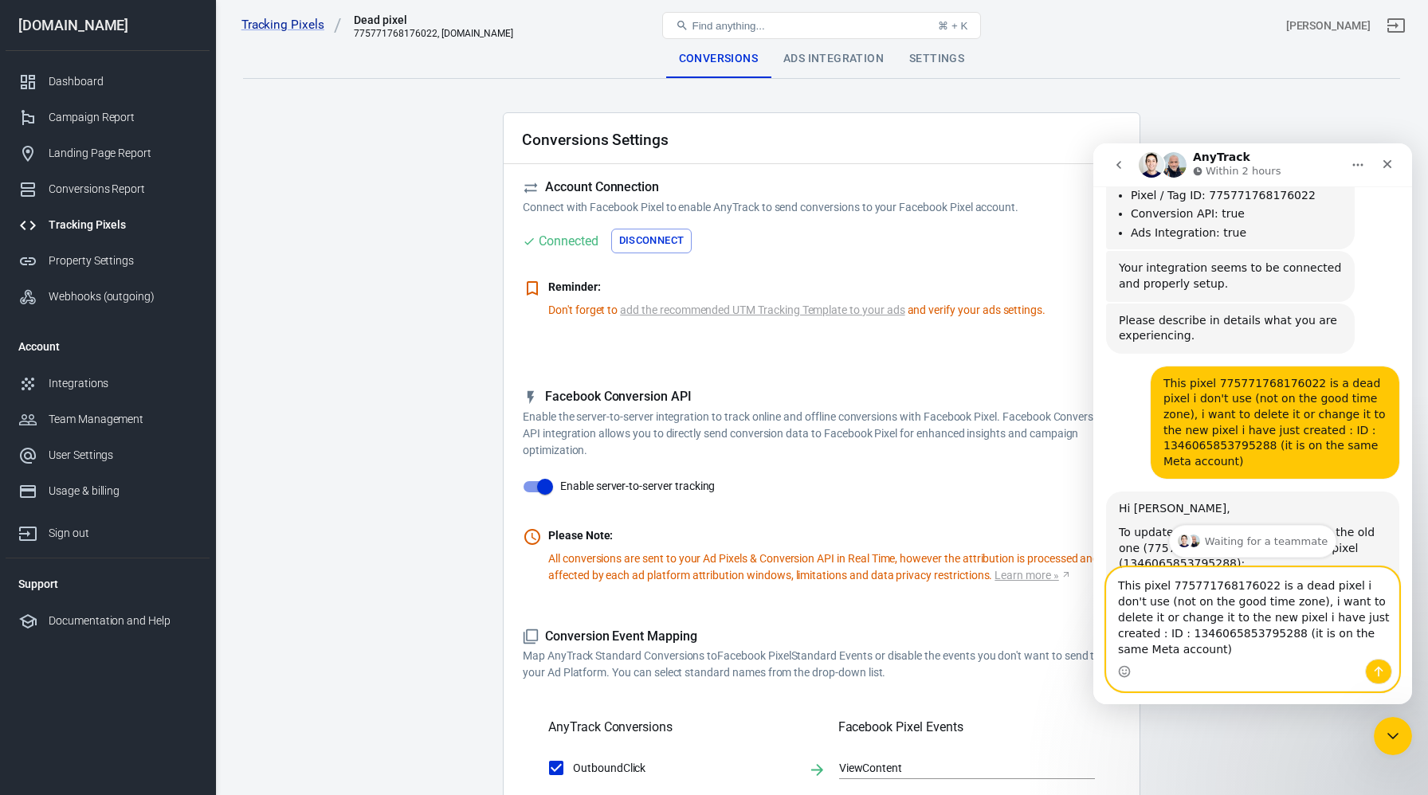
click at [1125, 587] on textarea "This pixel 775771768176022 is a dead pixel i don't use (not on the good time zo…" at bounding box center [1253, 613] width 292 height 91
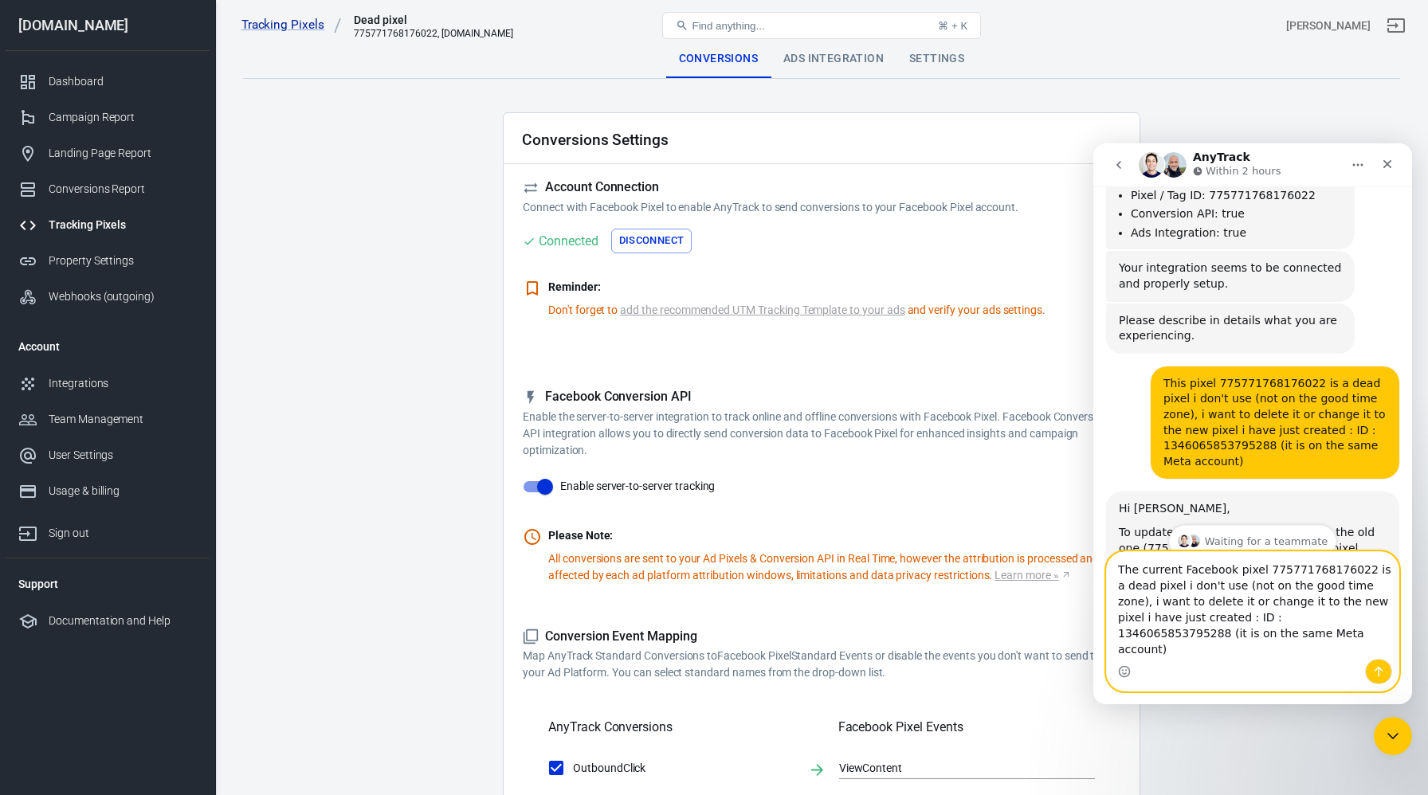
click at [1356, 587] on textarea "The current Facebook pixel 775771768176022 is a dead pixel i don't use (not on …" at bounding box center [1253, 605] width 292 height 107
click at [1333, 590] on textarea "The current Facebook pixel 775771768176022 on my Anytrck account is a dead pixe…" at bounding box center [1253, 605] width 292 height 107
click at [1301, 583] on textarea "The current Facebook pixel 775771768176022 on my Anytrck account is a dead pixe…" at bounding box center [1253, 605] width 292 height 107
click at [1257, 606] on textarea "The current Facebook pixel 775771768176022 on my Anytrck account is a dead pixe…" at bounding box center [1253, 605] width 292 height 107
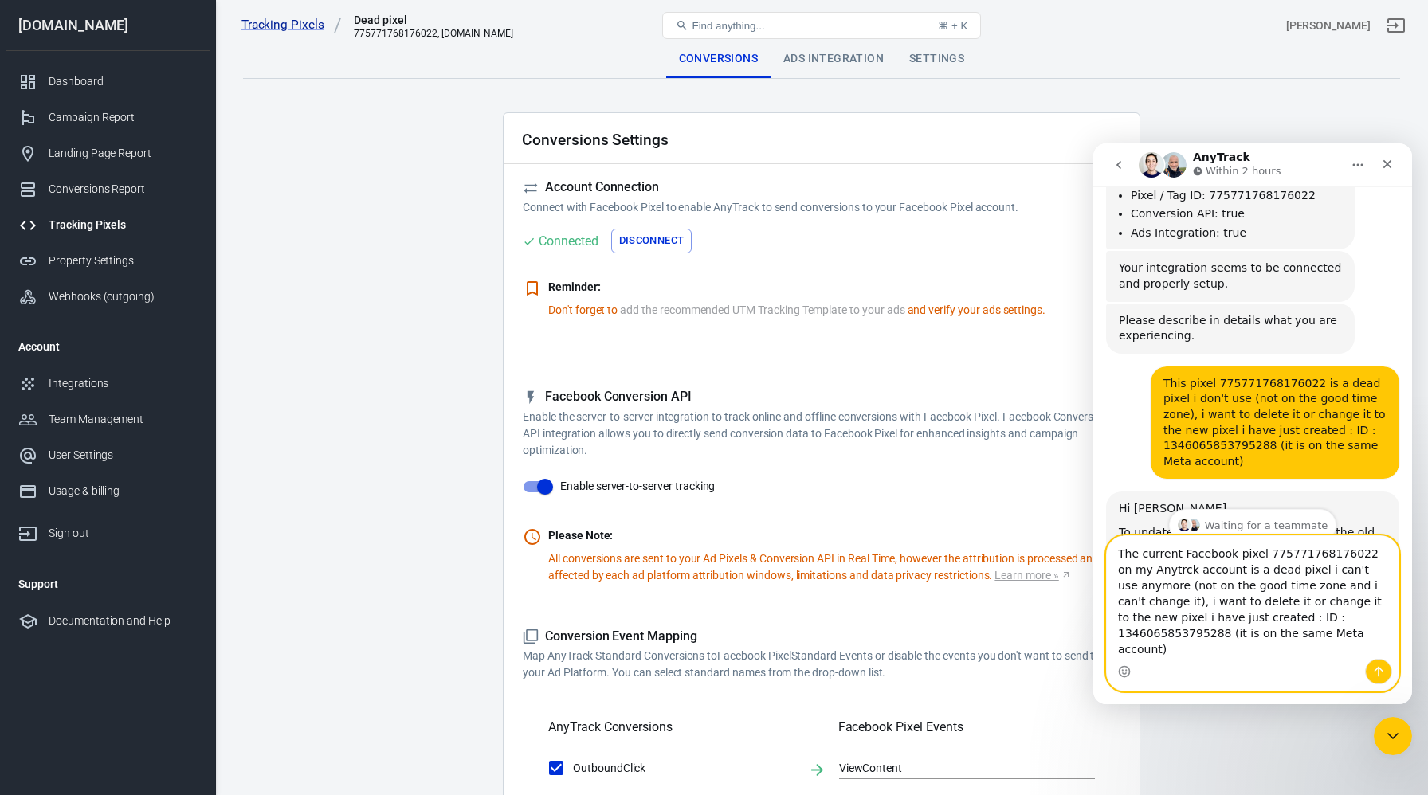
click at [1257, 649] on textarea "The current Facebook pixel 775771768176022 on my Anytrck account is a dead pixe…" at bounding box center [1253, 597] width 292 height 123
click at [1219, 650] on textarea "The current Facebook pixel 775771768176022 on my Anytrck account is a dead pixe…" at bounding box center [1253, 597] width 292 height 123
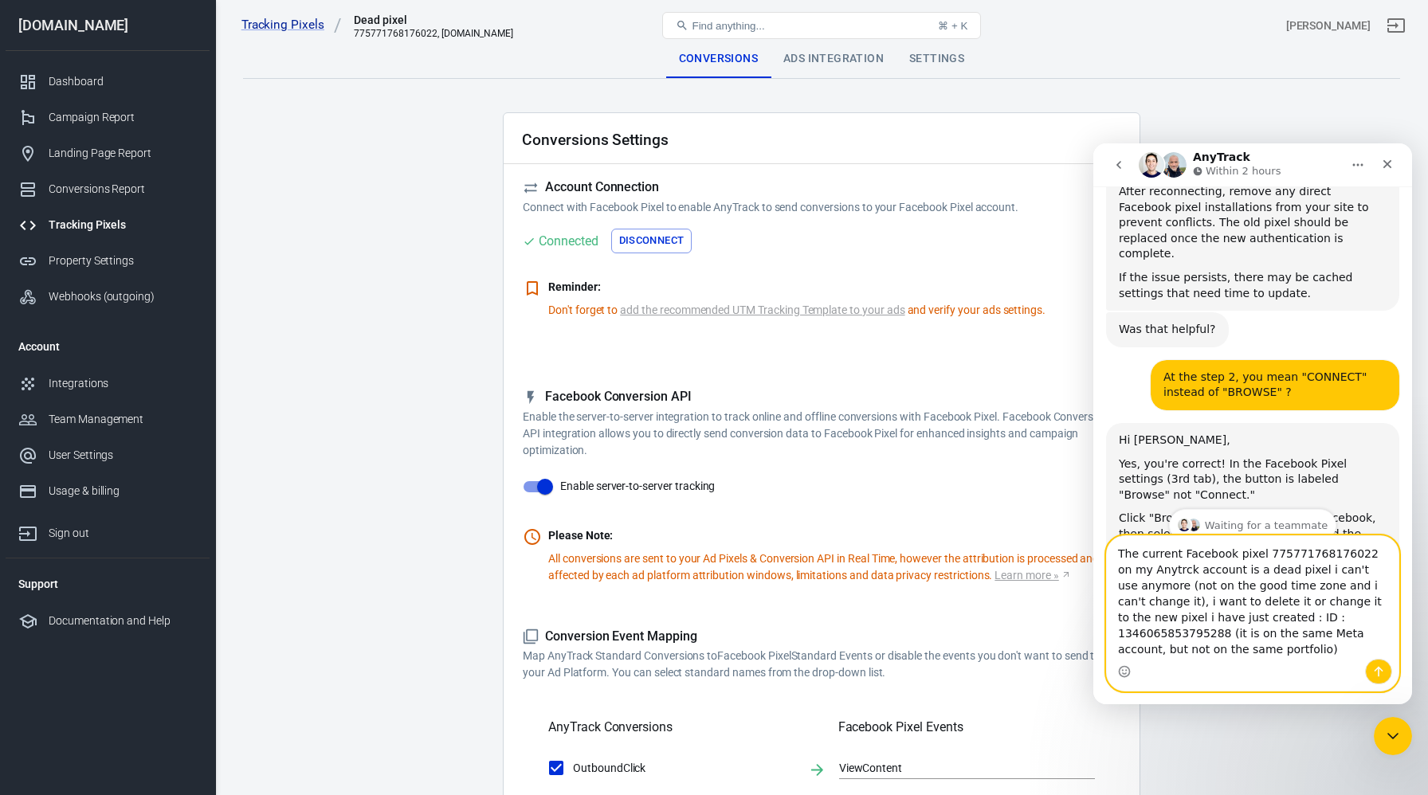
scroll to position [2495, 0]
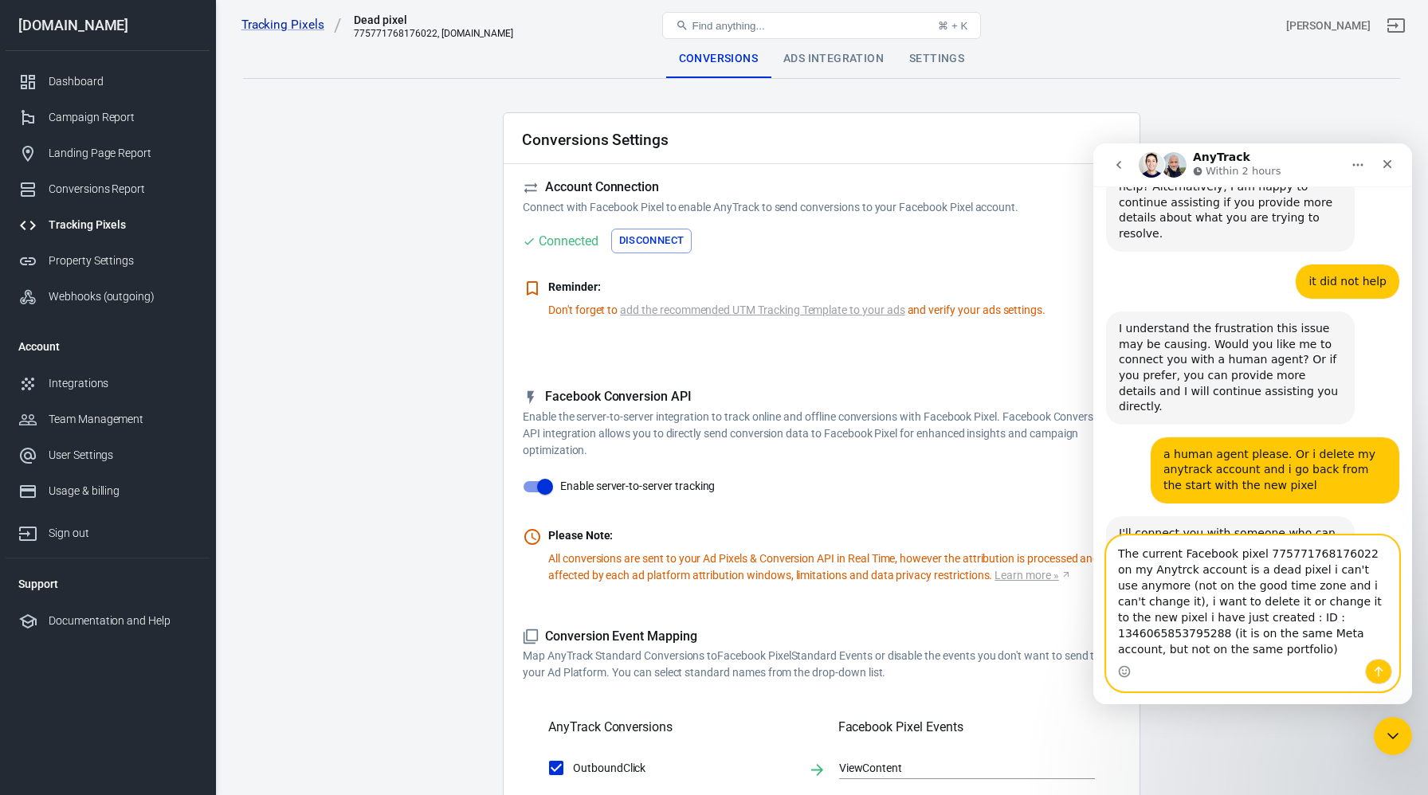
click at [1145, 587] on textarea "The current Facebook pixel 775771768176022 on my Anytrck account is a dead pixe…" at bounding box center [1253, 597] width 292 height 123
type textarea "The current Facebook pixel 775771768176022 on my Anytrack account is a dead pix…"
click at [1380, 667] on icon "Send a message…" at bounding box center [1378, 671] width 13 height 13
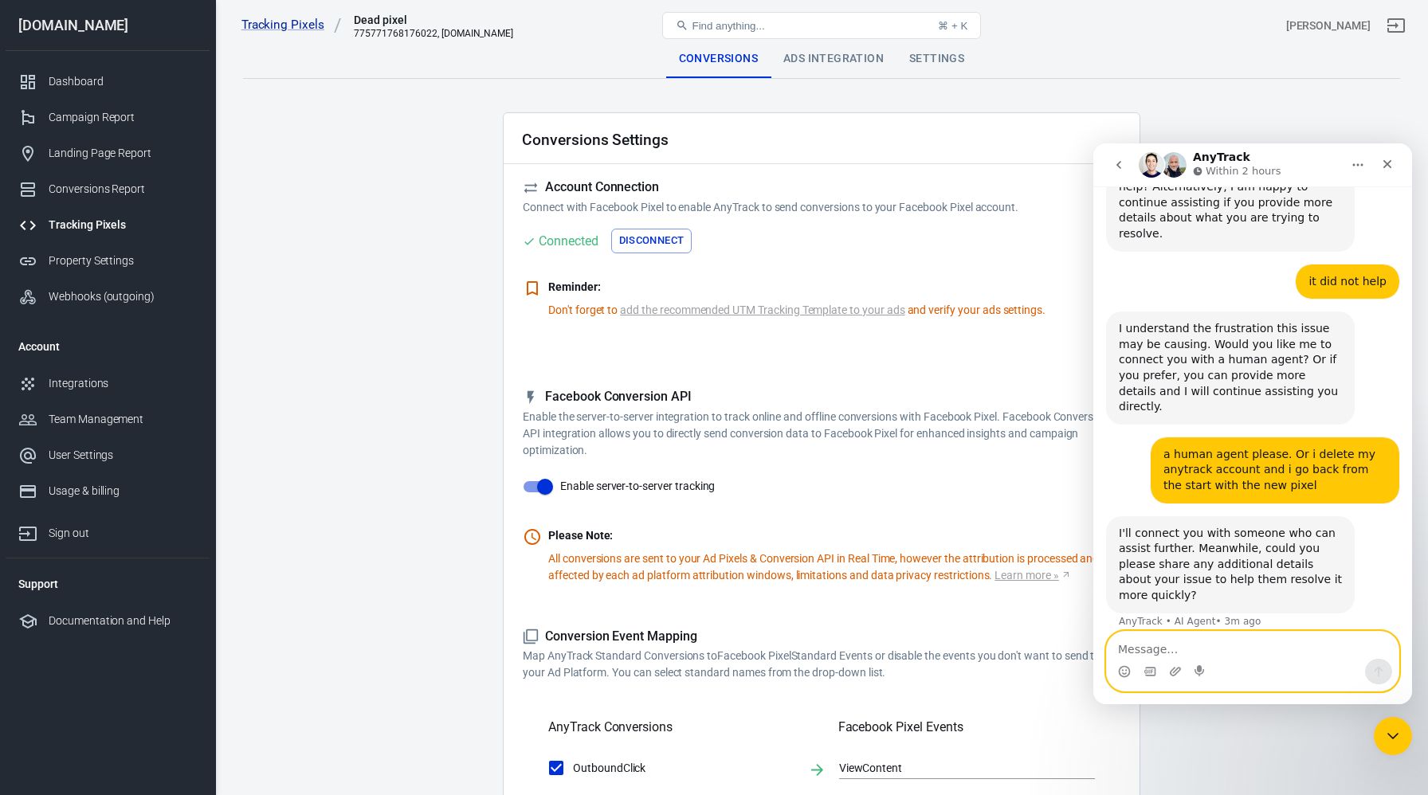
scroll to position [2588, 0]
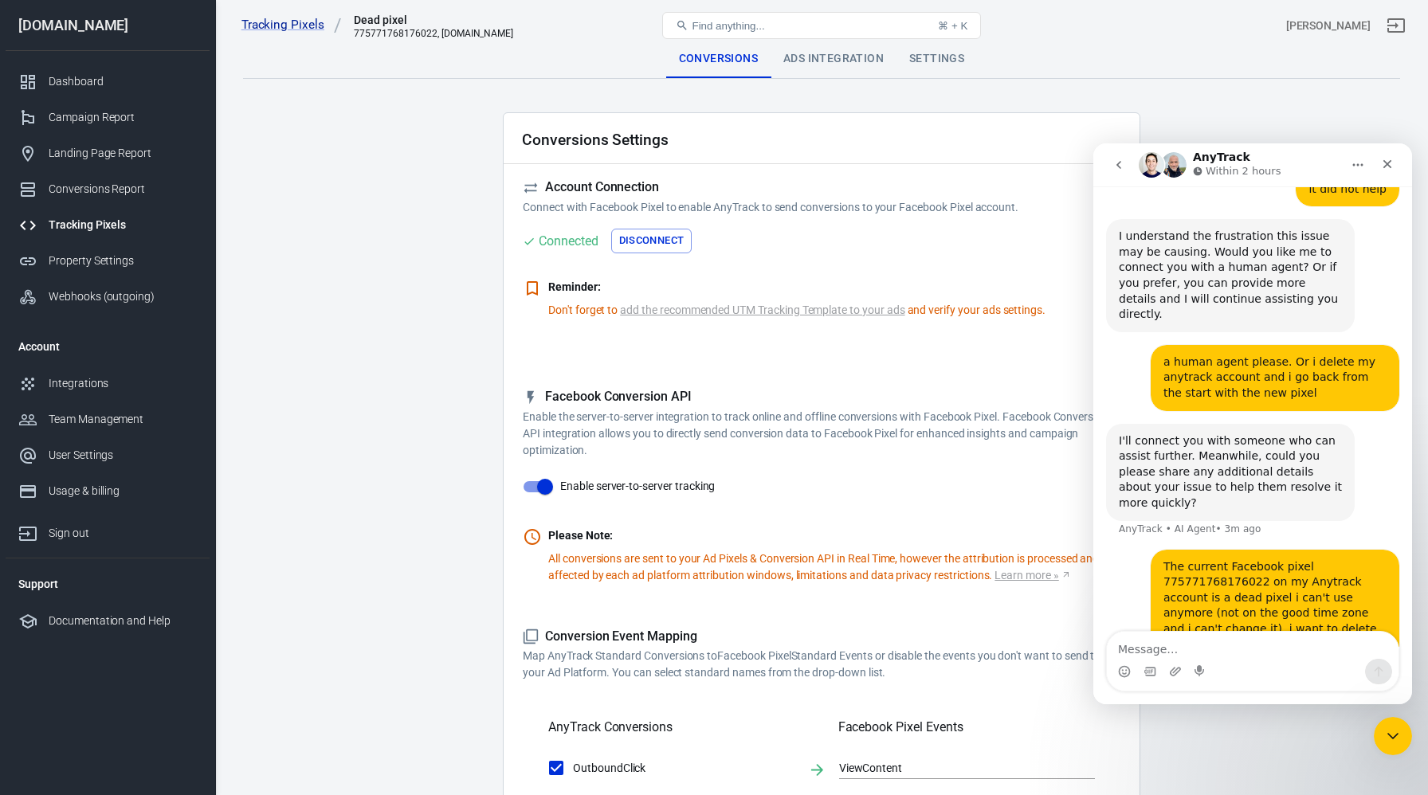
click at [880, 494] on div "Facebook Conversion API Enable the server-to-server integration to track online…" at bounding box center [822, 486] width 598 height 195
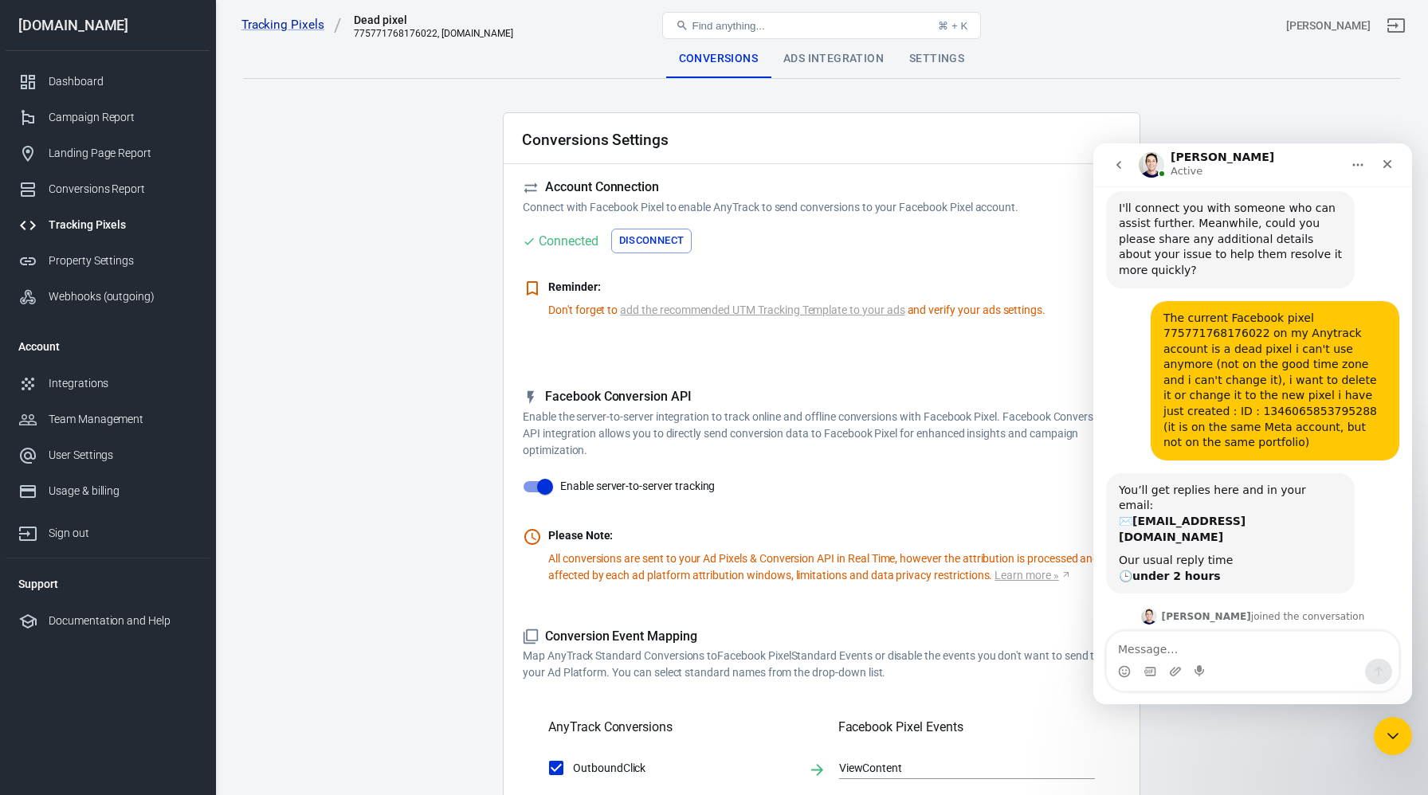
scroll to position [2828, 0]
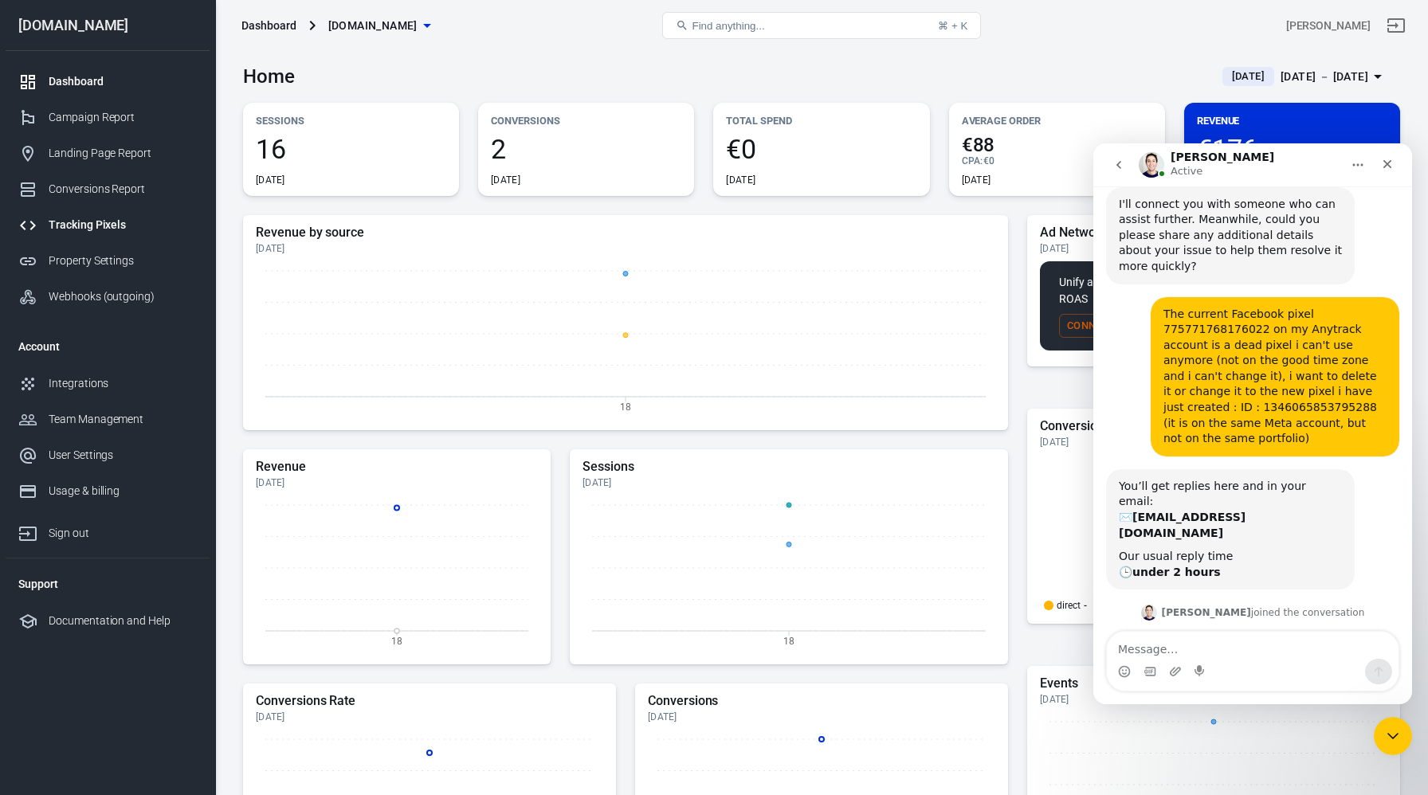
scroll to position [2828, 0]
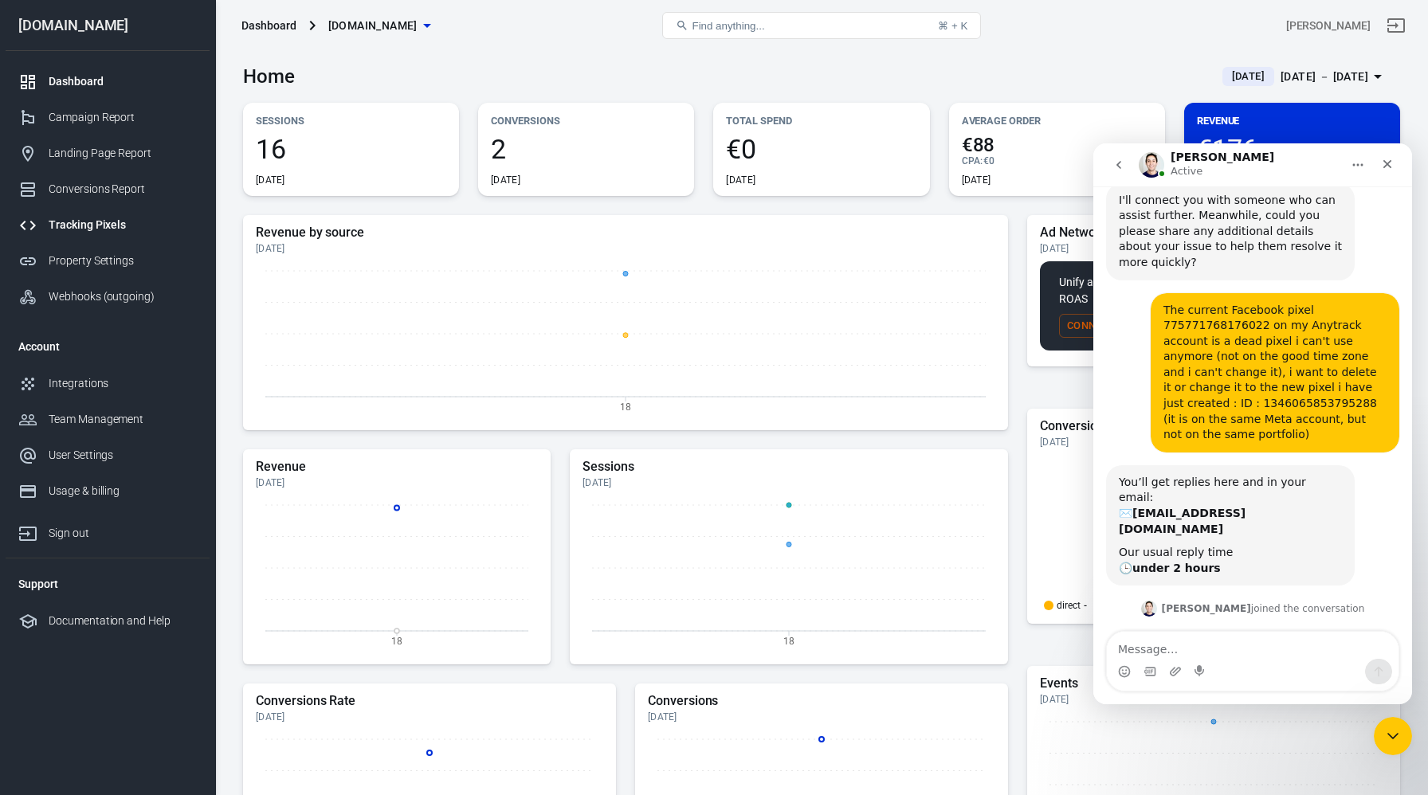
click at [105, 226] on div "Tracking Pixels" at bounding box center [123, 225] width 148 height 17
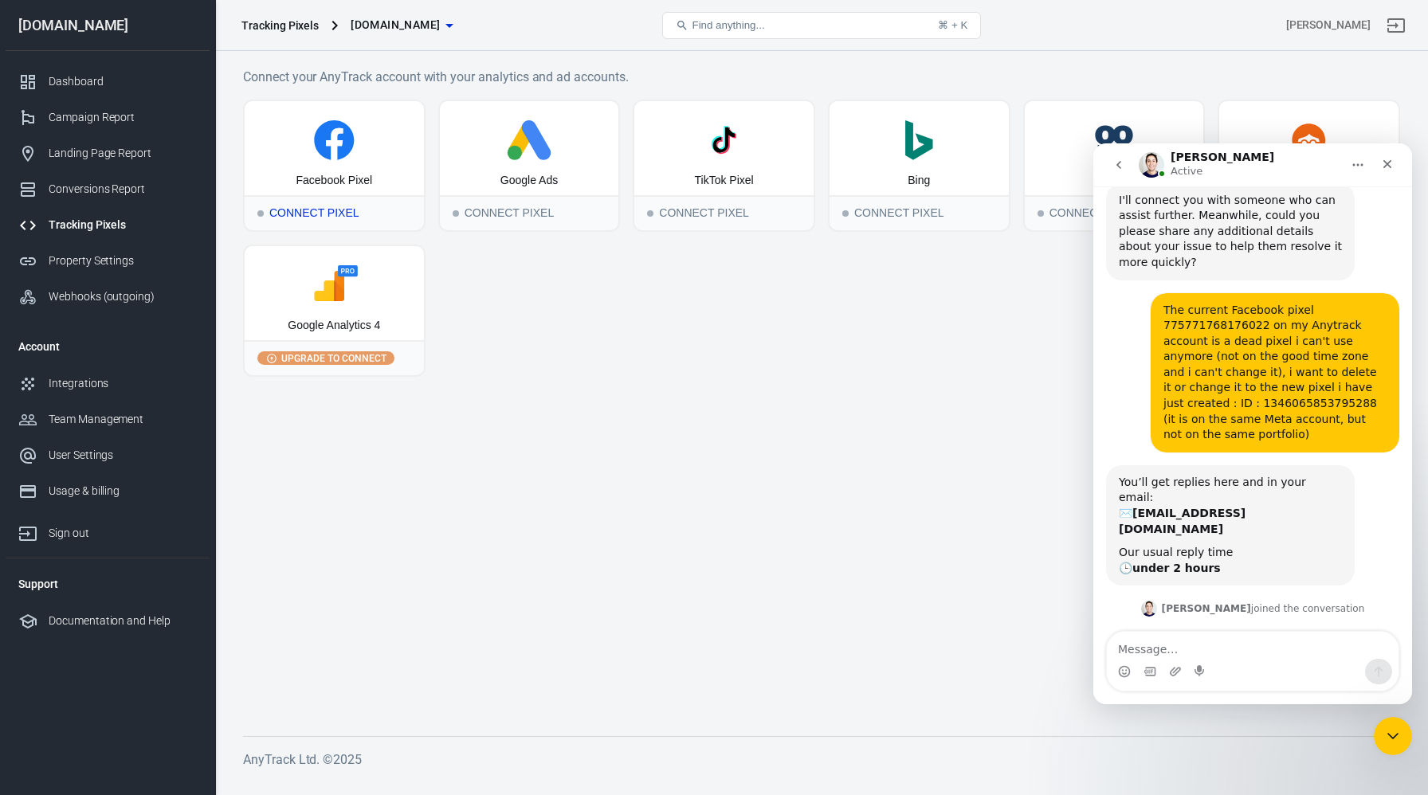
click at [334, 218] on div "Connect Pixel" at bounding box center [334, 212] width 179 height 35
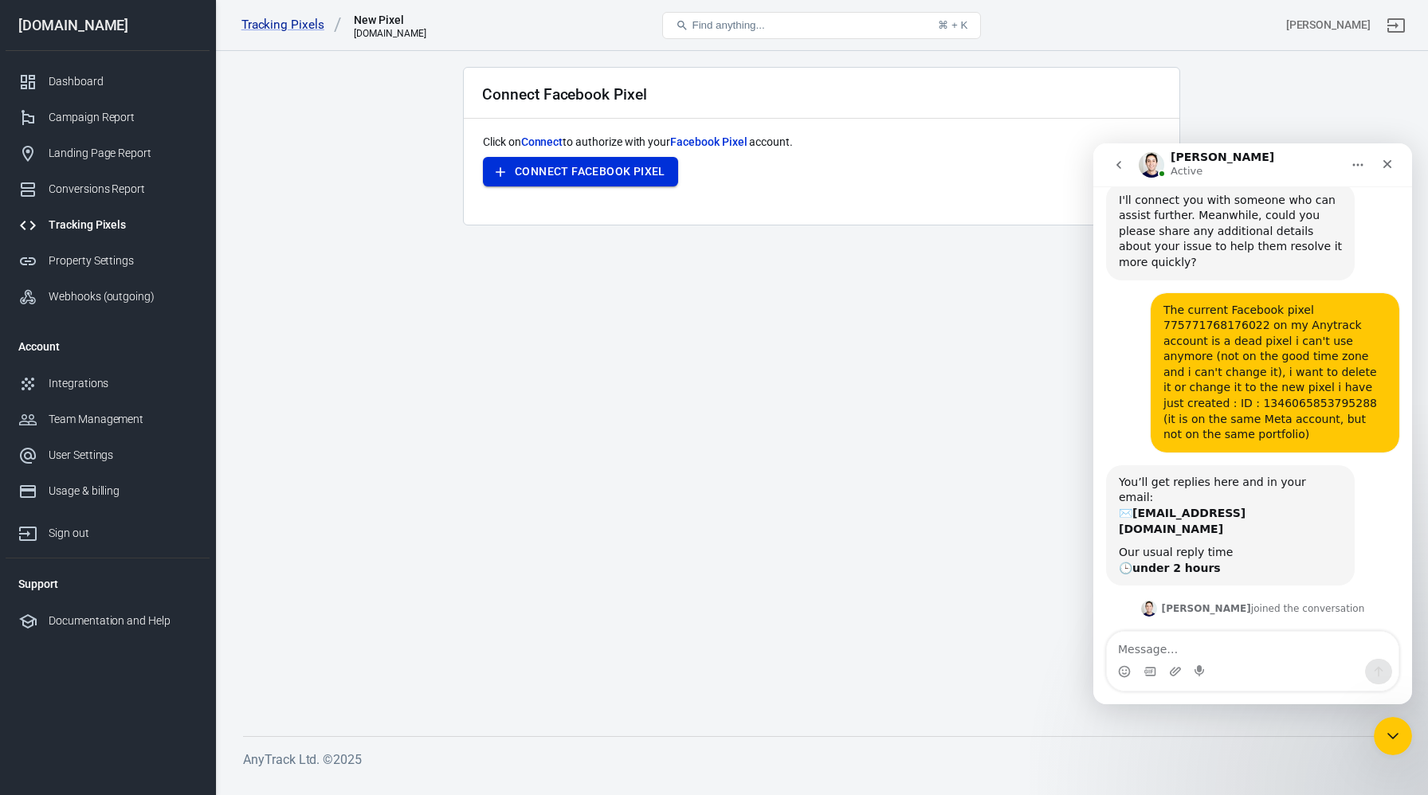
click at [594, 171] on button "Connect Facebook Pixel" at bounding box center [580, 171] width 195 height 29
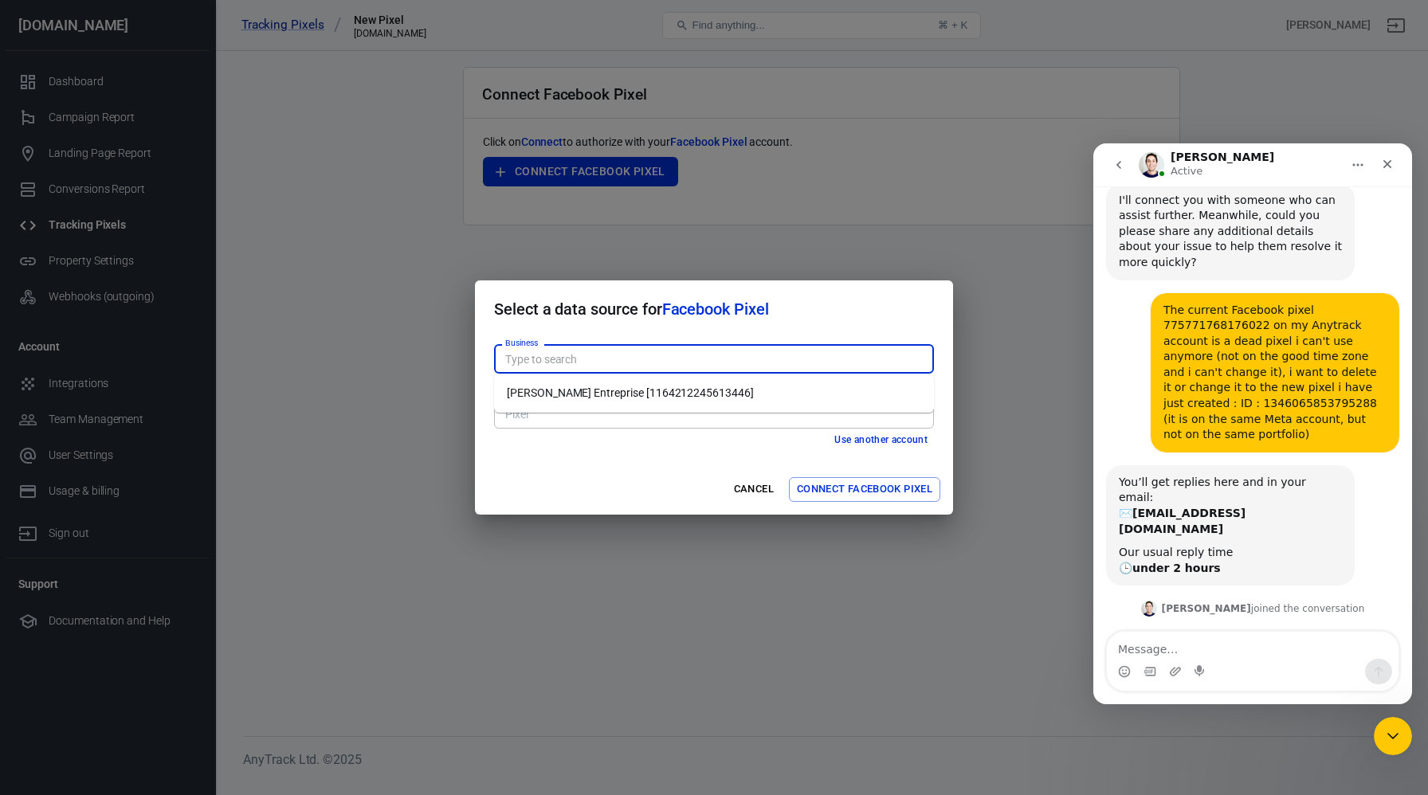
click at [564, 359] on input "Business" at bounding box center [713, 359] width 428 height 20
click at [573, 394] on li "[PERSON_NAME] Entreprise [1164212245613446]" at bounding box center [714, 393] width 440 height 26
type input "[PERSON_NAME] Entreprise [1164212245613446]"
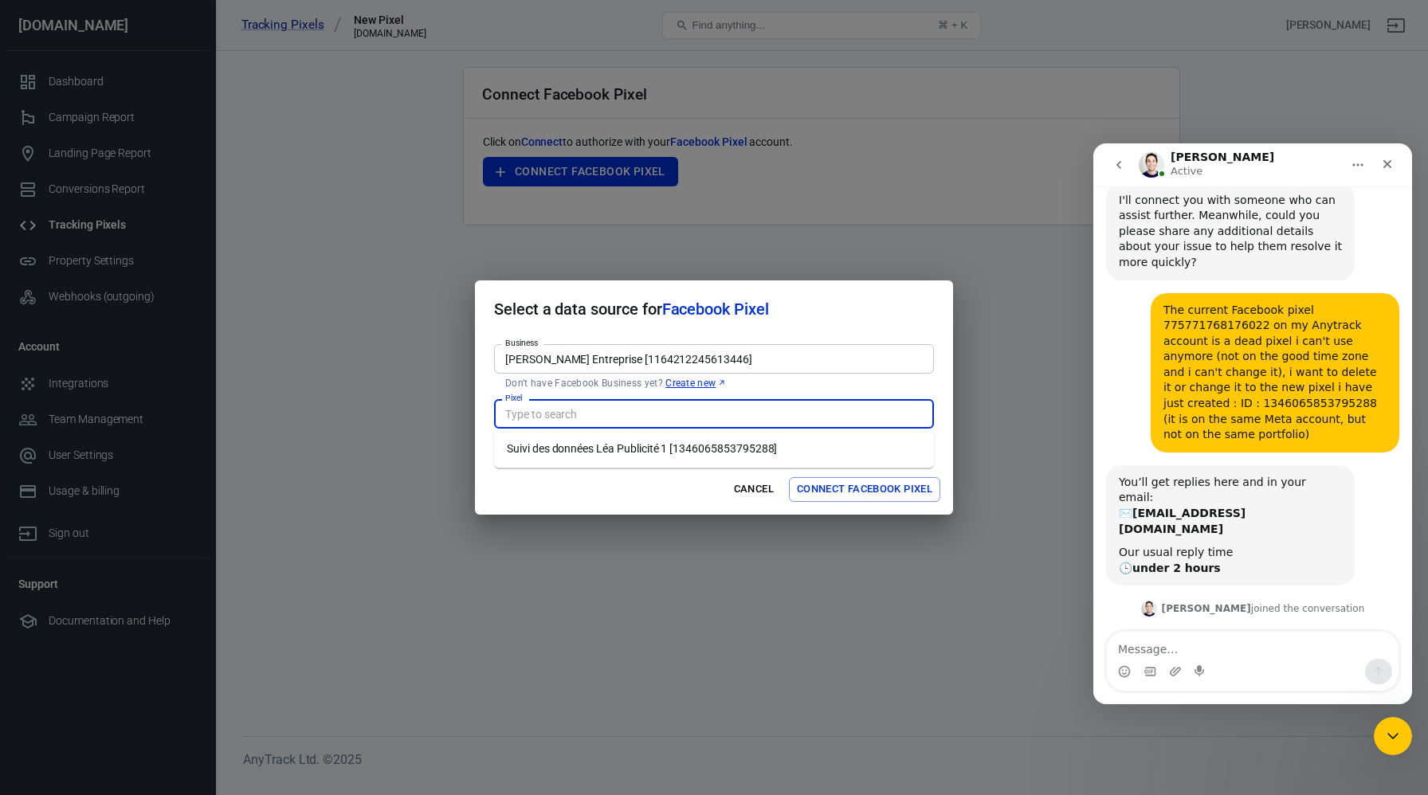
click at [574, 412] on input "Pixel" at bounding box center [713, 414] width 428 height 20
click at [577, 444] on li "Suivi des données Léa Publicité 1 [1346065853795288]" at bounding box center [714, 449] width 440 height 26
type input "Suivi des données Léa Publicité 1 [1346065853795288]"
click at [846, 490] on button "Connect Facebook Pixel" at bounding box center [864, 489] width 151 height 25
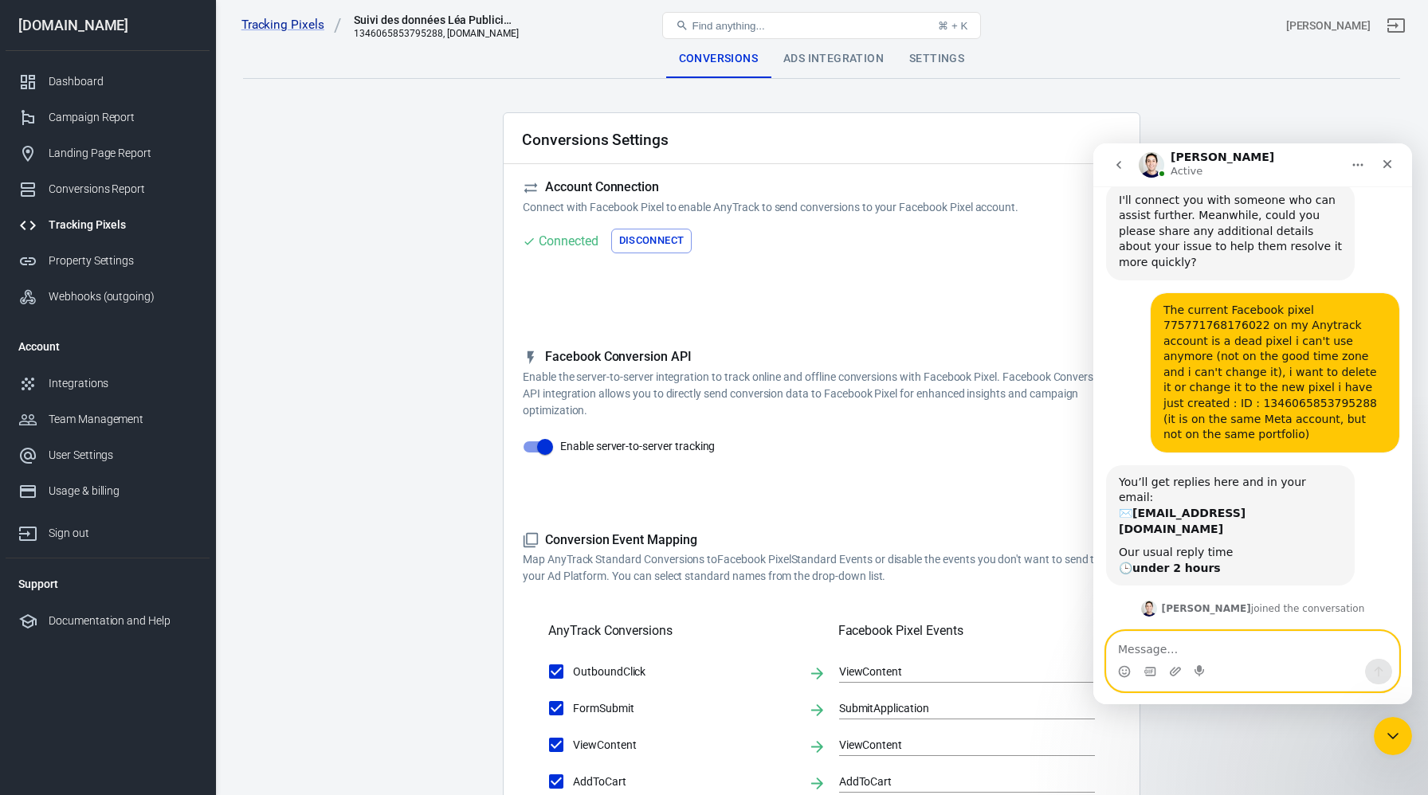
click at [1157, 642] on textarea "Message…" at bounding box center [1253, 645] width 292 height 27
type textarea "Thank you so much [PERSON_NAME]! It worked!"
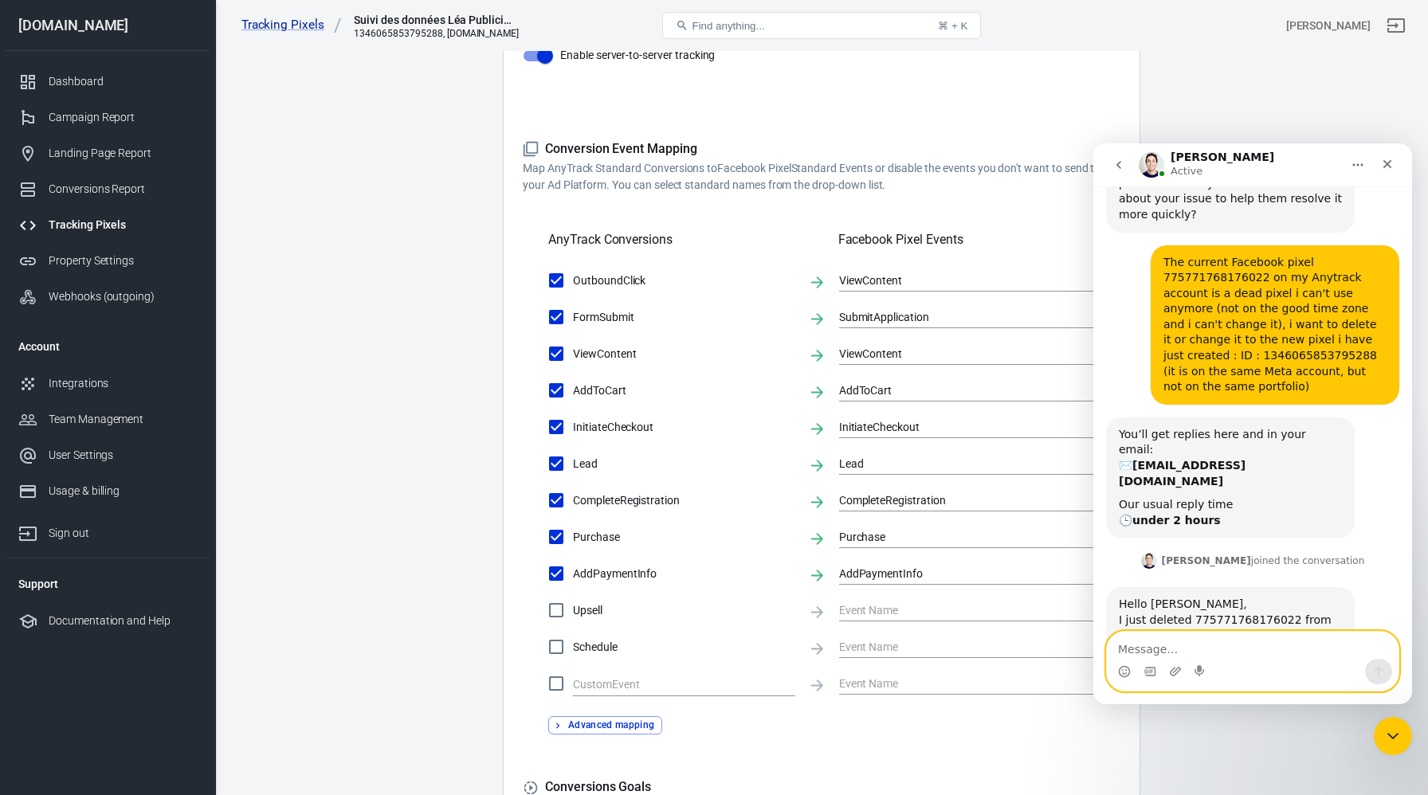
scroll to position [523, 0]
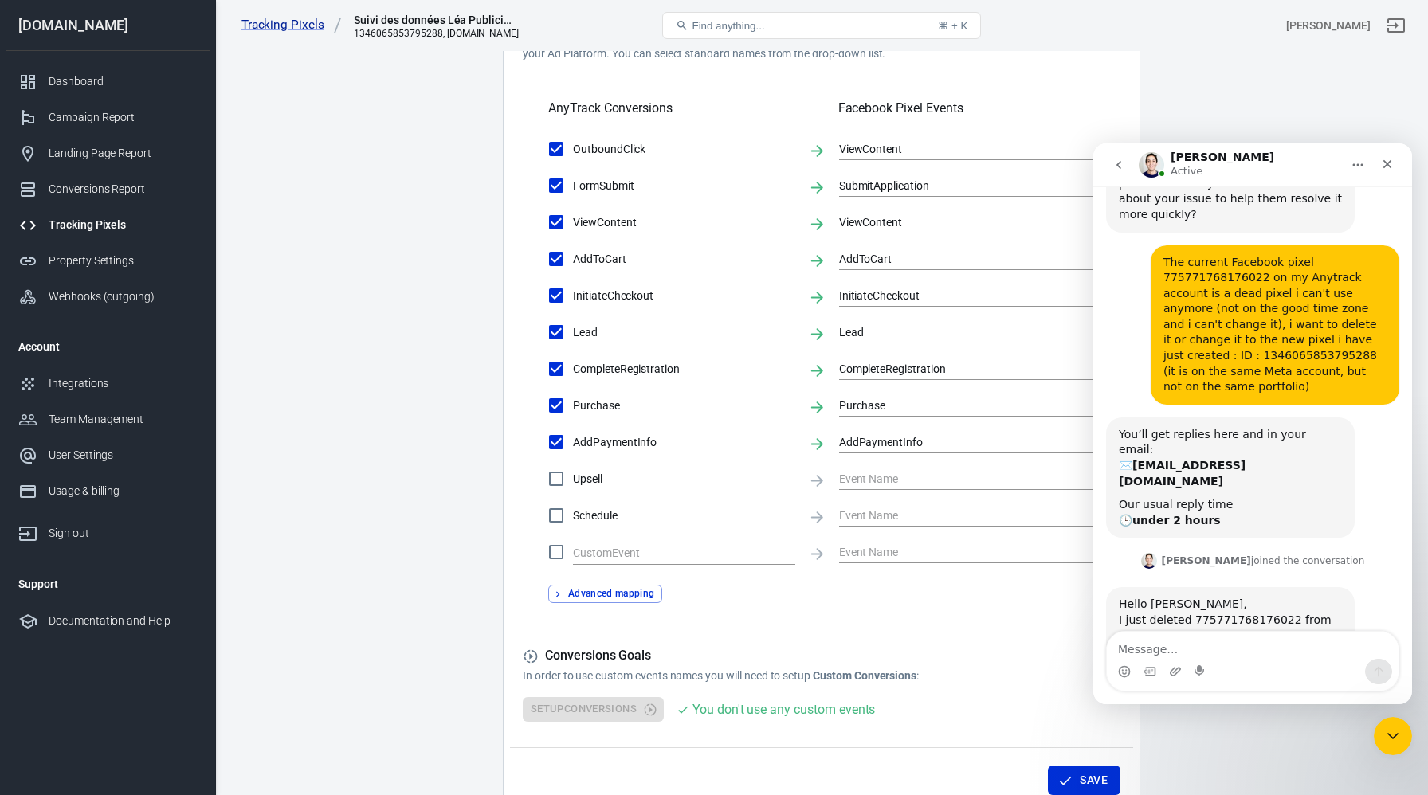
click at [559, 482] on input "Upsell" at bounding box center [556, 478] width 33 height 33
checkbox input "true"
click at [558, 514] on input "Schedule" at bounding box center [556, 515] width 33 height 33
checkbox input "true"
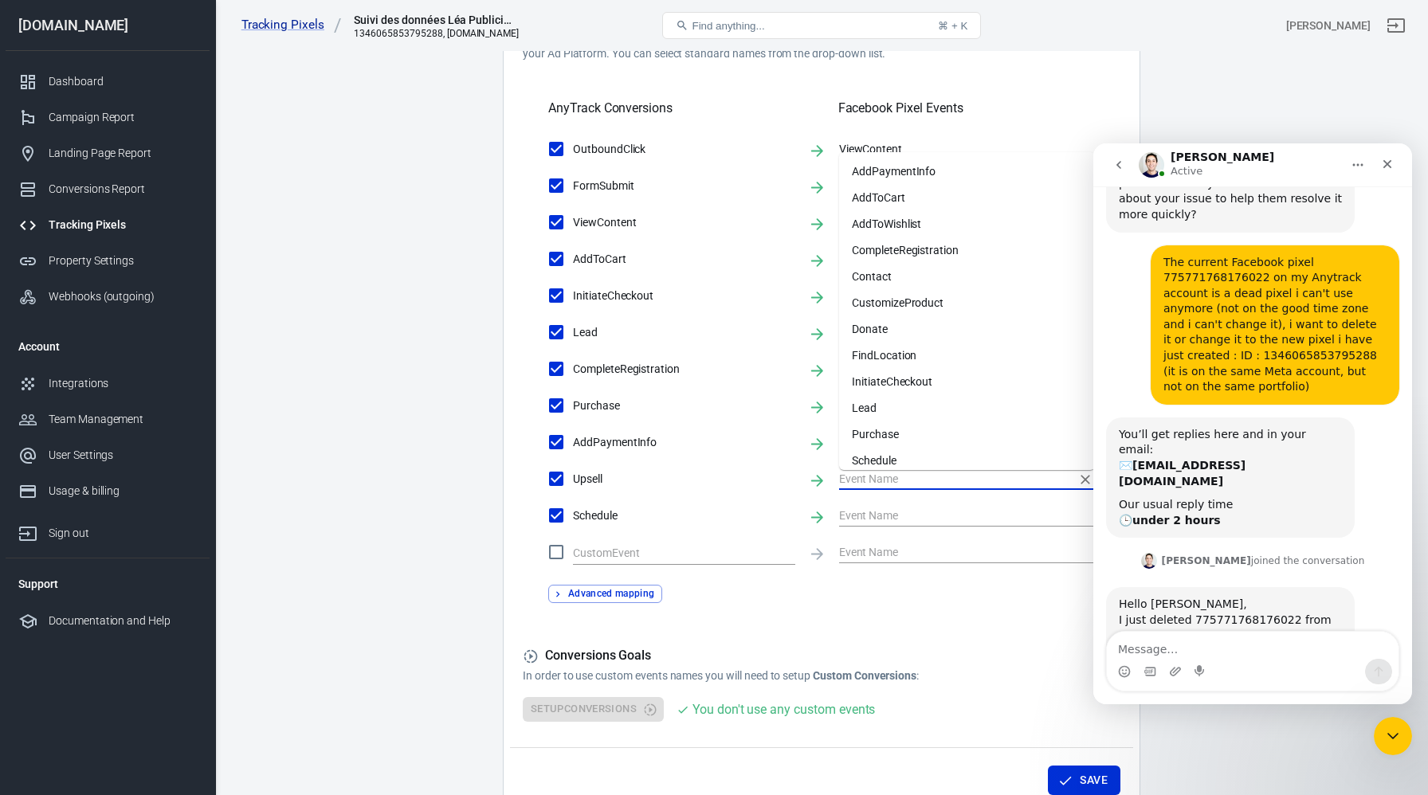
click at [876, 484] on input "text" at bounding box center [955, 479] width 232 height 20
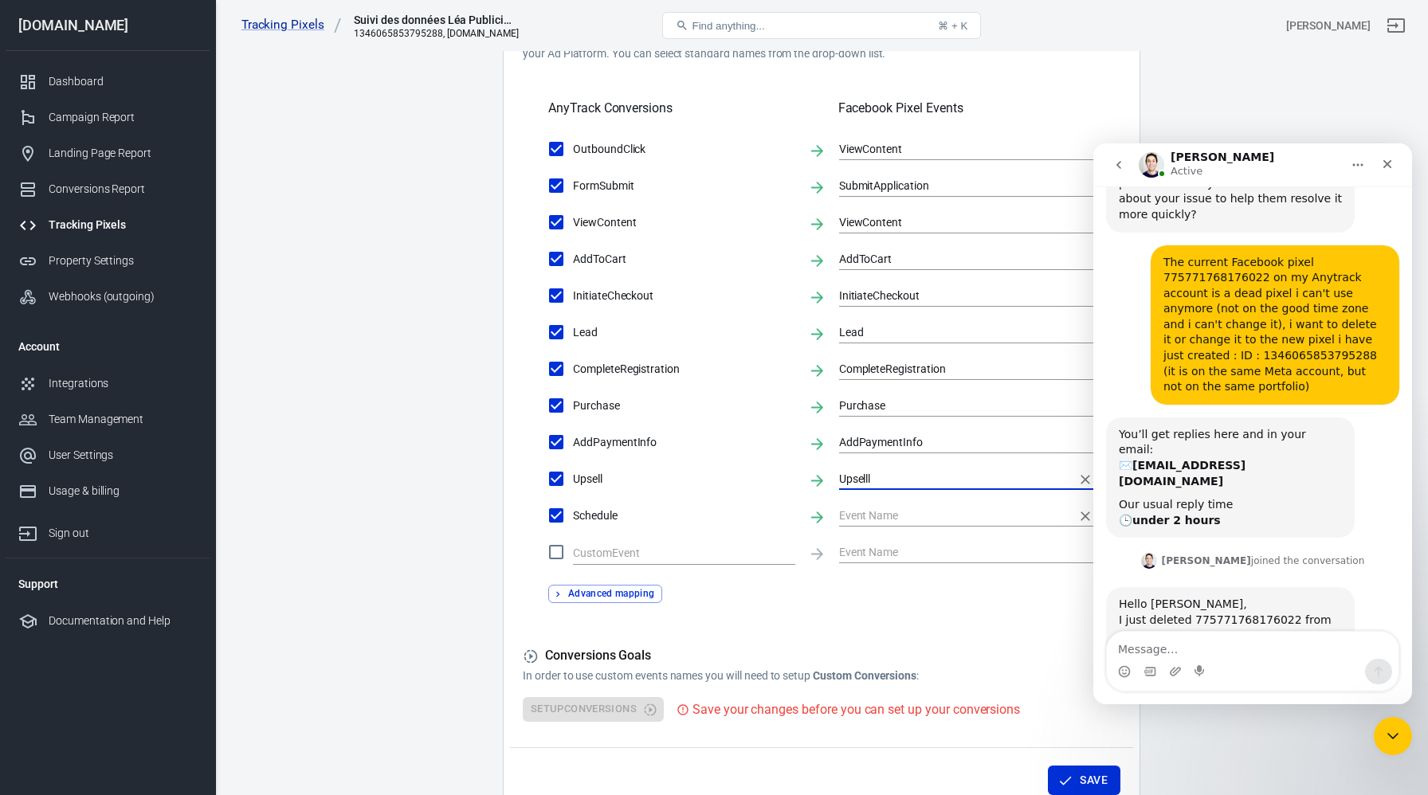
type input "Upselll"
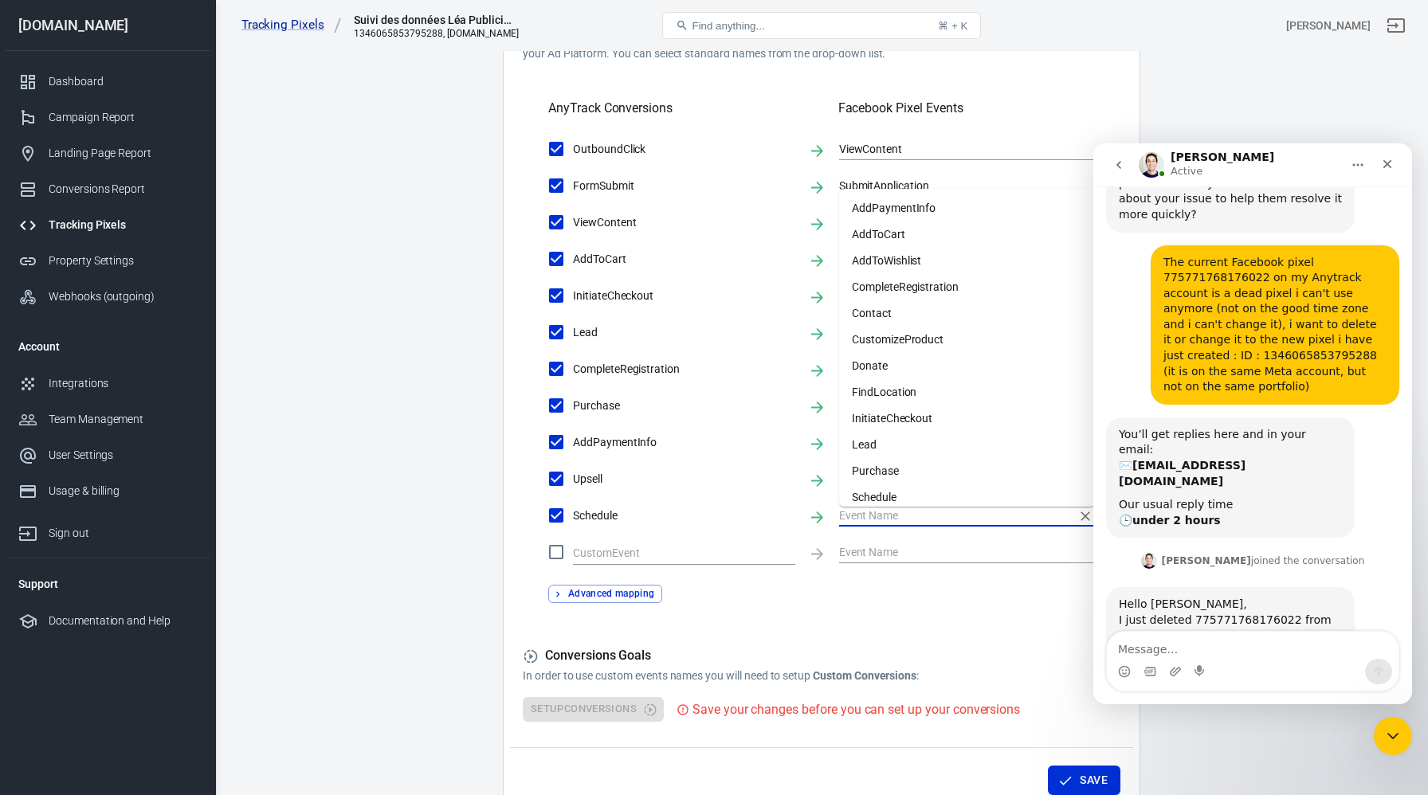
click at [877, 522] on input "text" at bounding box center [955, 515] width 232 height 20
click at [884, 504] on li "Schedule" at bounding box center [967, 498] width 256 height 26
type input "Schedule"
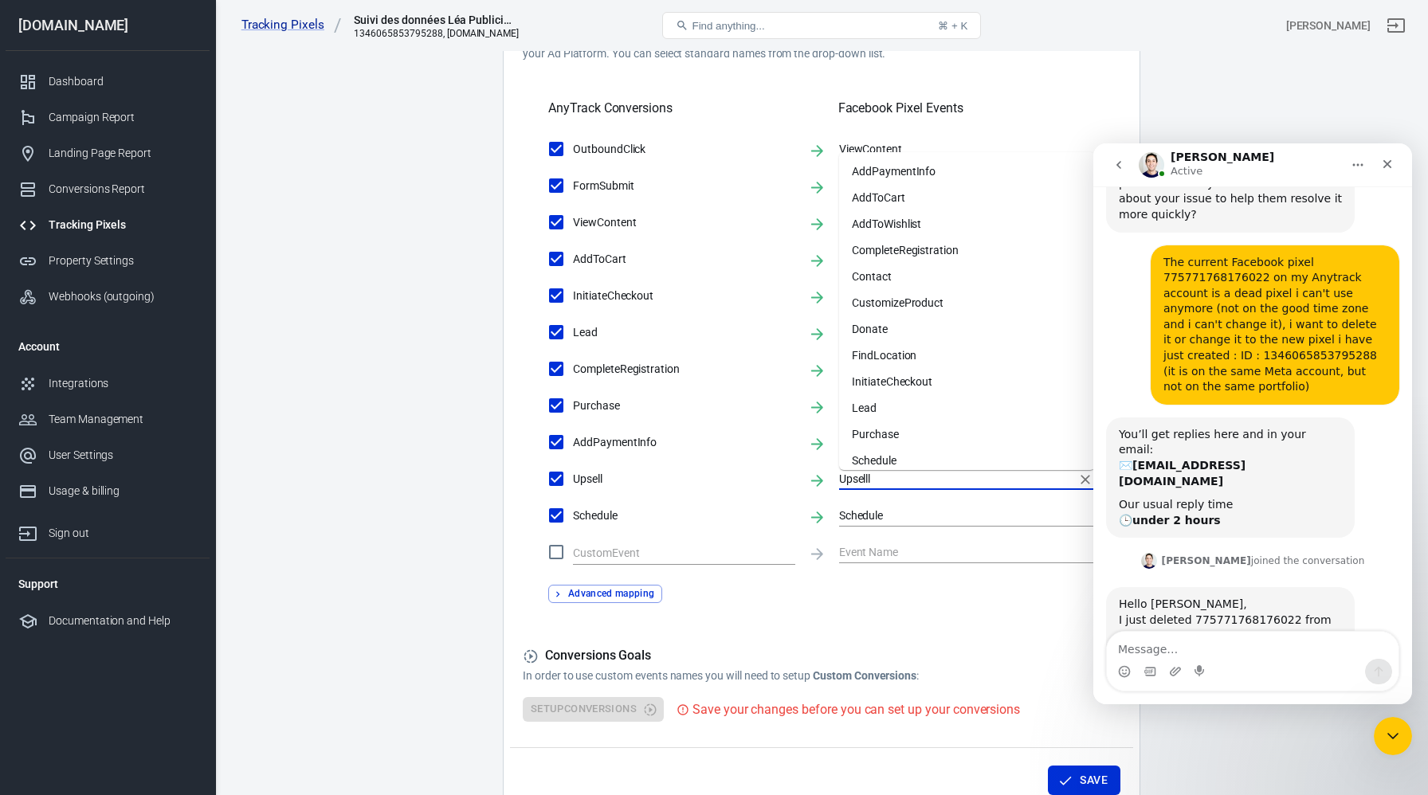
click at [877, 482] on input "Upselll" at bounding box center [955, 479] width 232 height 20
click at [389, 490] on main "Conversions Ads Integration Settings Conversions Settings Account Connection Co…" at bounding box center [821, 166] width 1157 height 1298
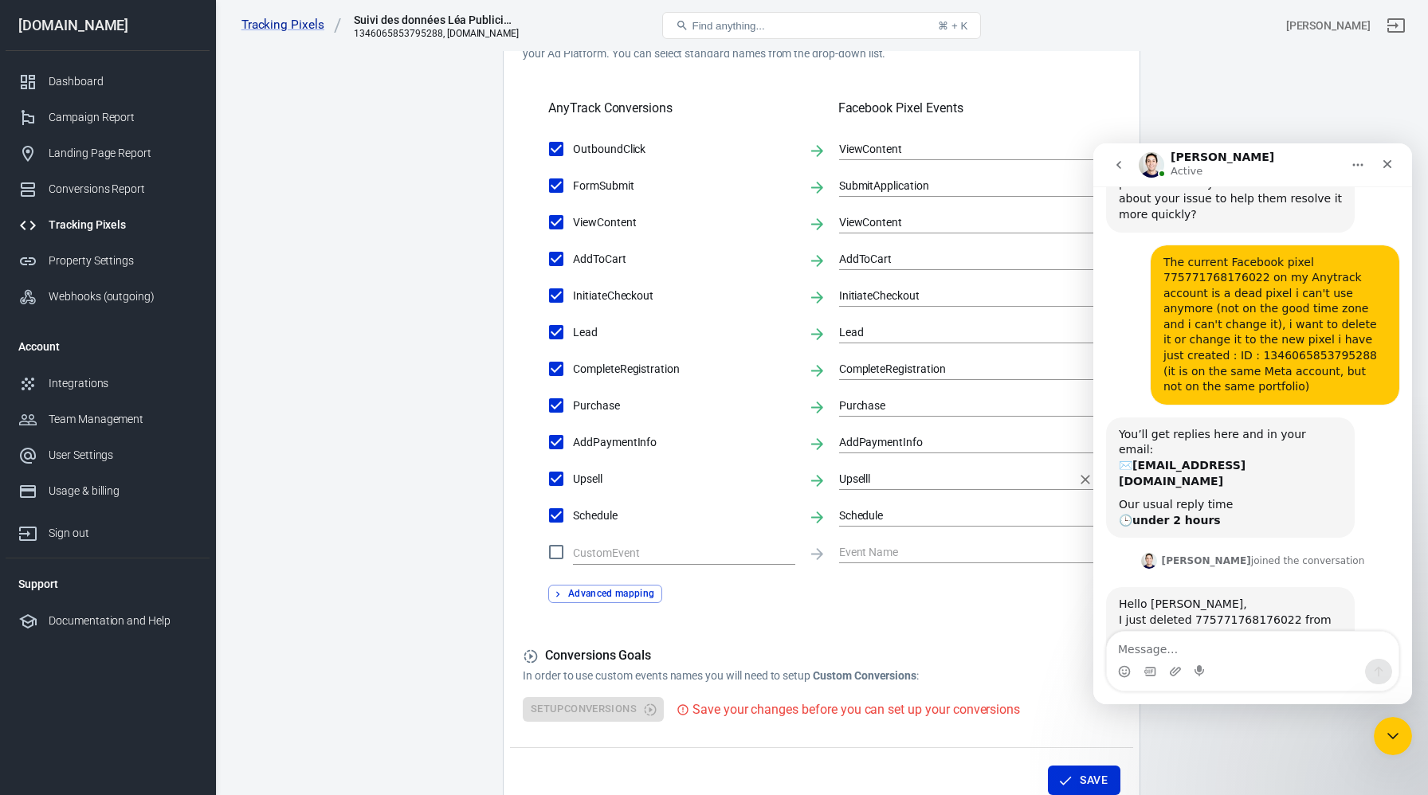
click at [926, 487] on input "Upselll" at bounding box center [955, 479] width 232 height 20
type input "U"
checkbox input "false"
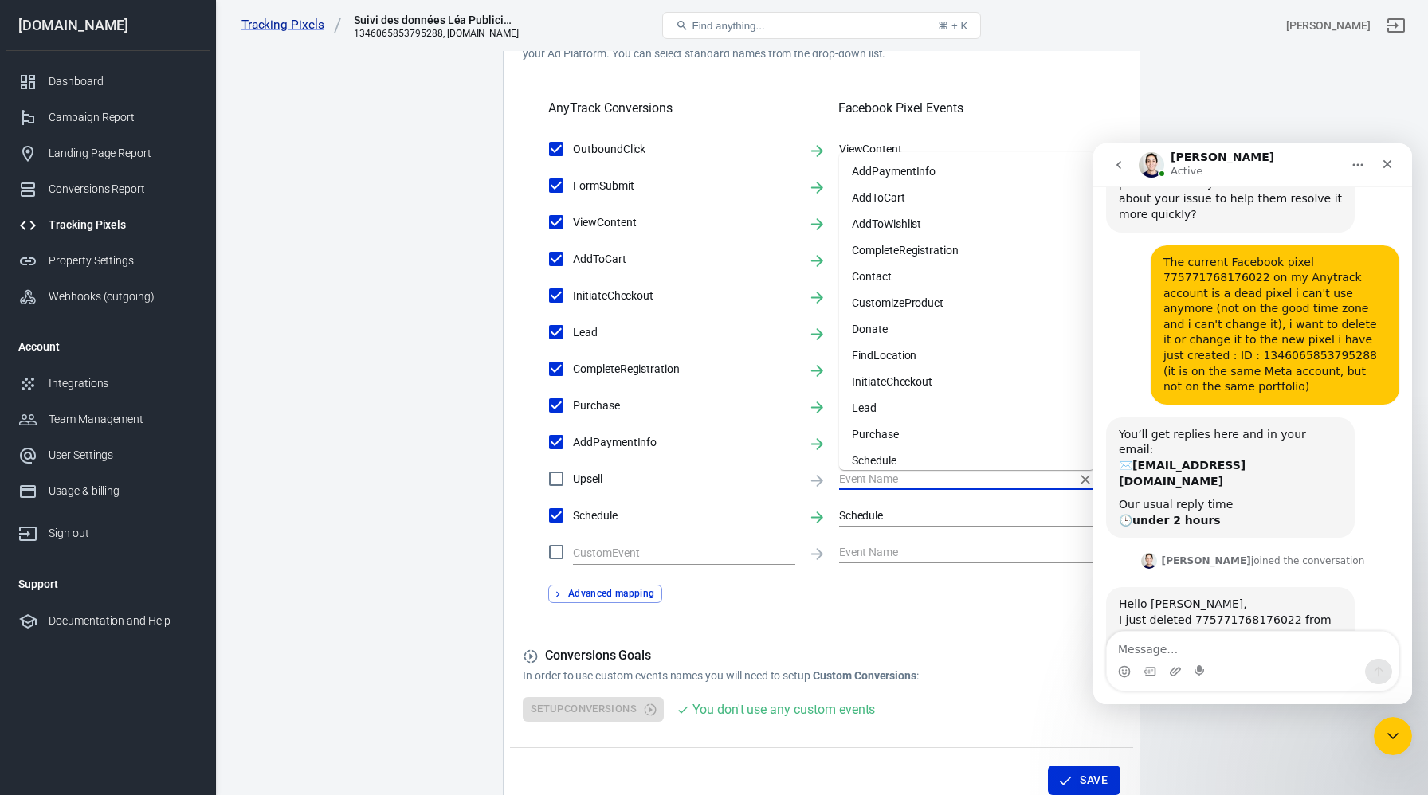
checkbox input "true"
type input "U"
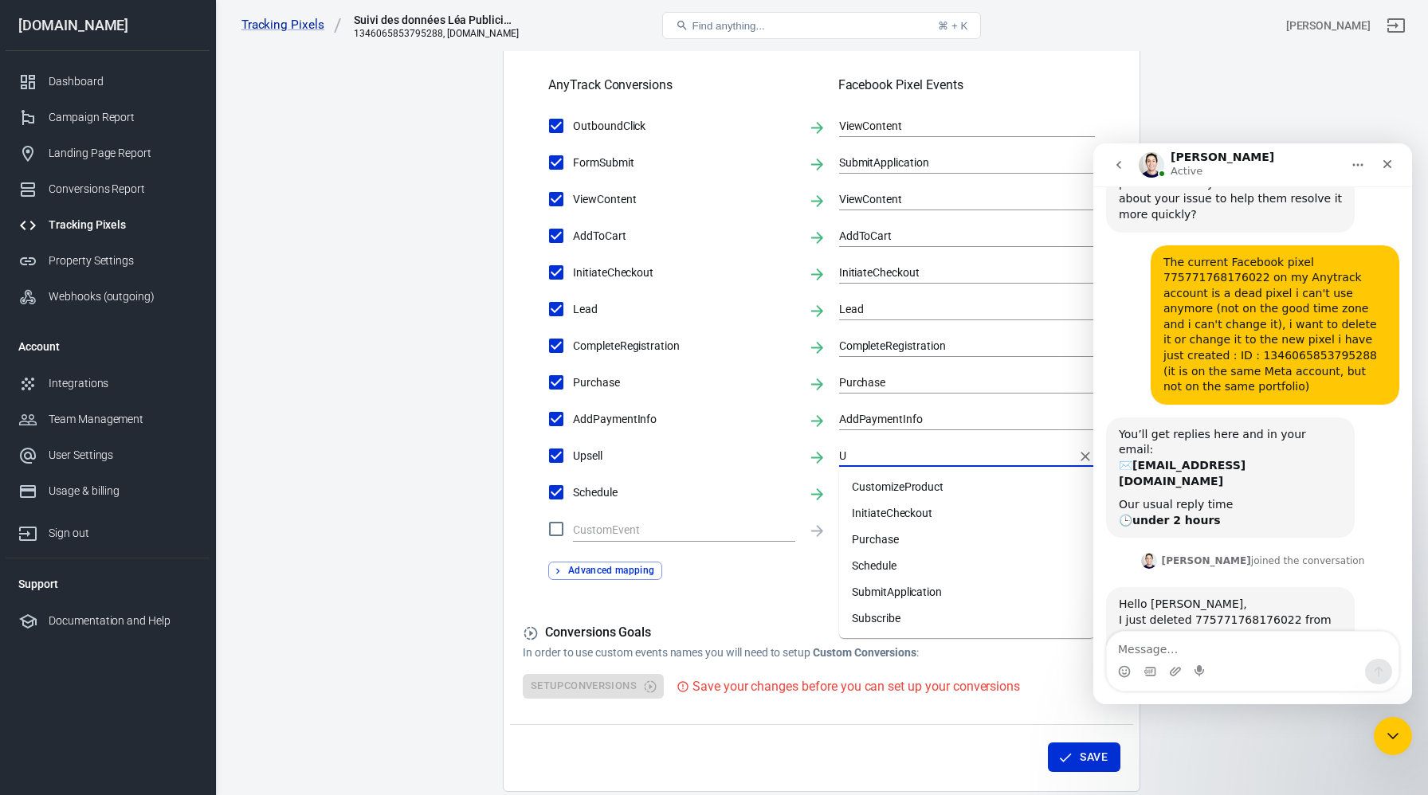
scroll to position [548, 0]
click at [1084, 455] on icon "Clear" at bounding box center [1085, 455] width 16 height 16
checkbox input "false"
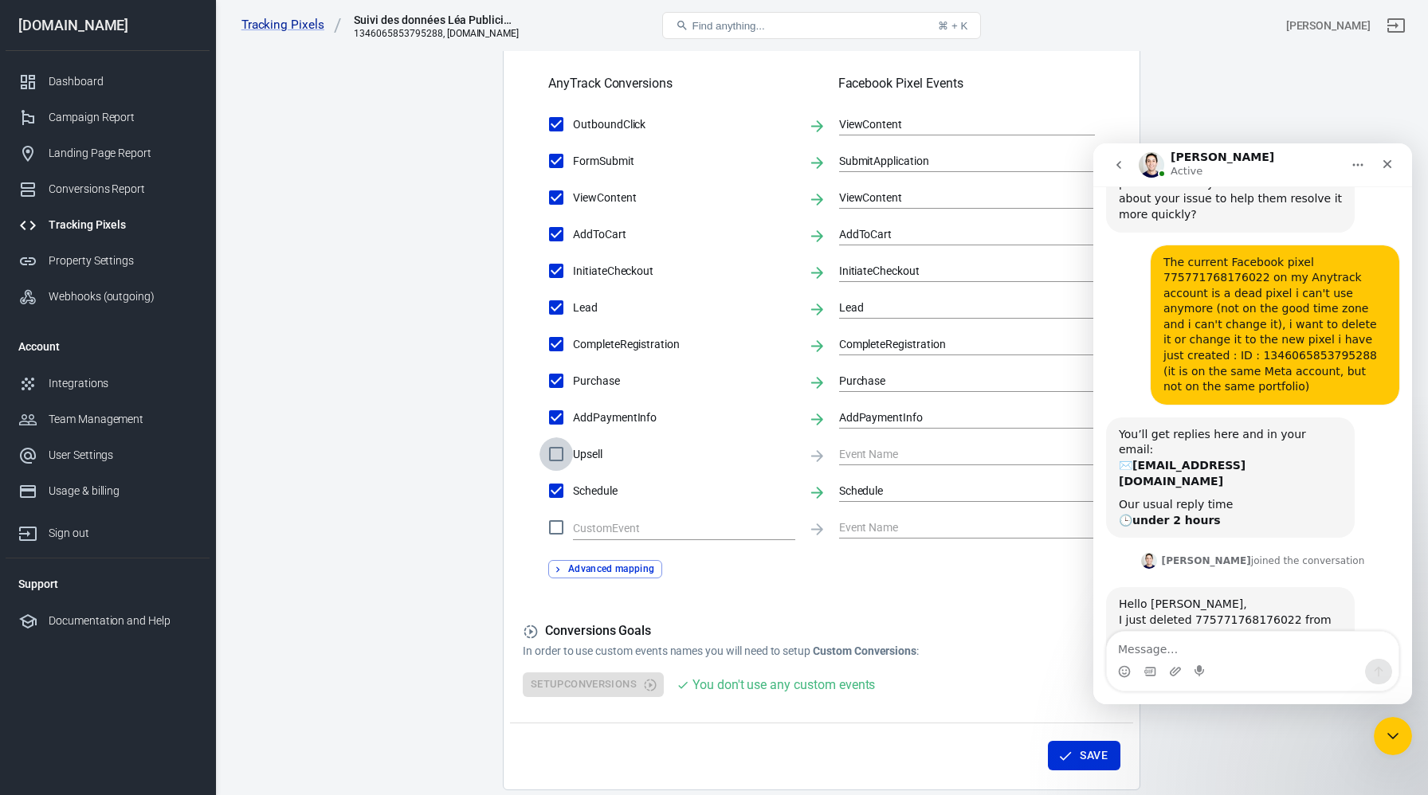
click at [564, 454] on input "Upsell" at bounding box center [556, 454] width 33 height 33
checkbox input "true"
click at [860, 449] on input "U" at bounding box center [955, 454] width 232 height 20
type input "Upsell"
click at [1080, 764] on button "Save" at bounding box center [1084, 755] width 73 height 29
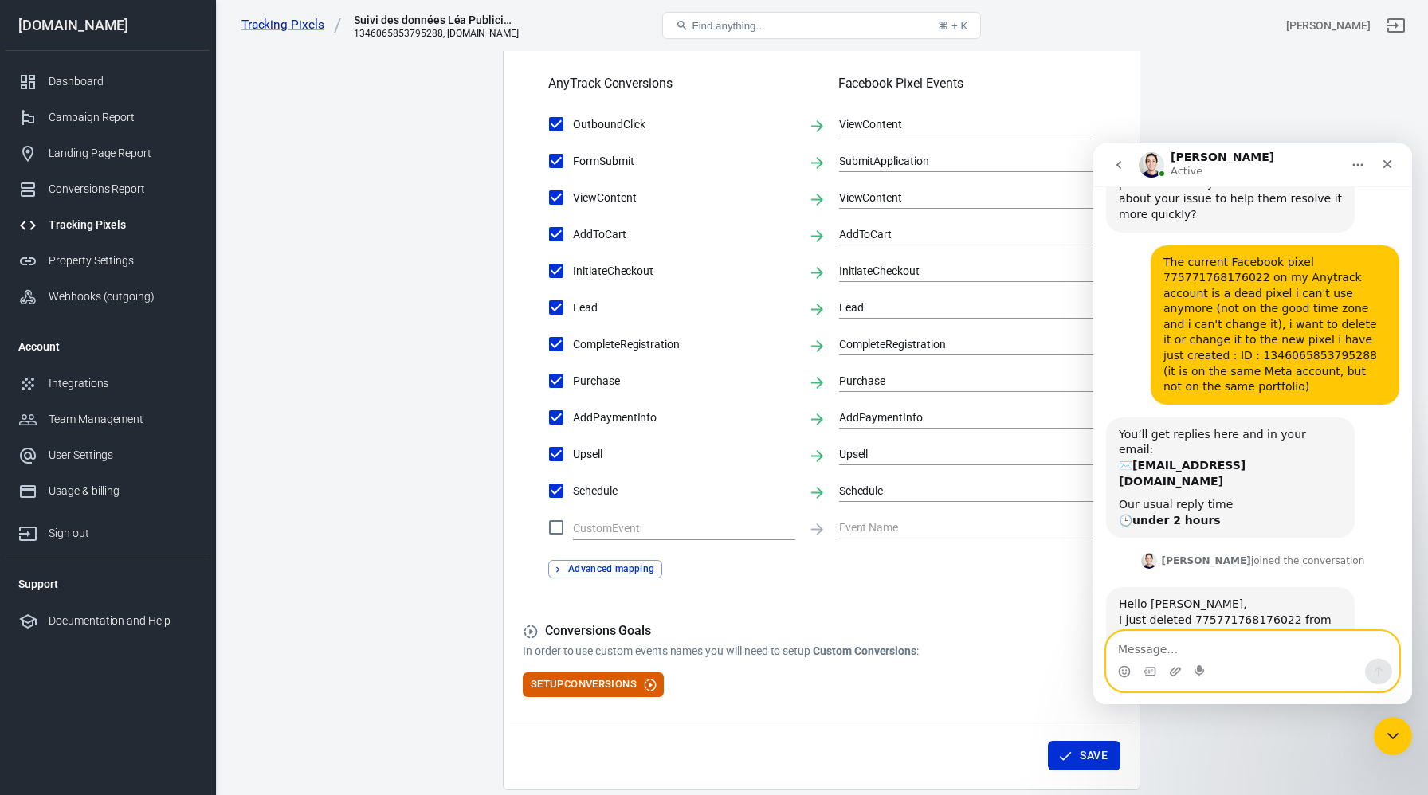
click at [1159, 645] on textarea "Message…" at bounding box center [1253, 645] width 292 height 27
type textarea "Have a nice day and many thanks again !"
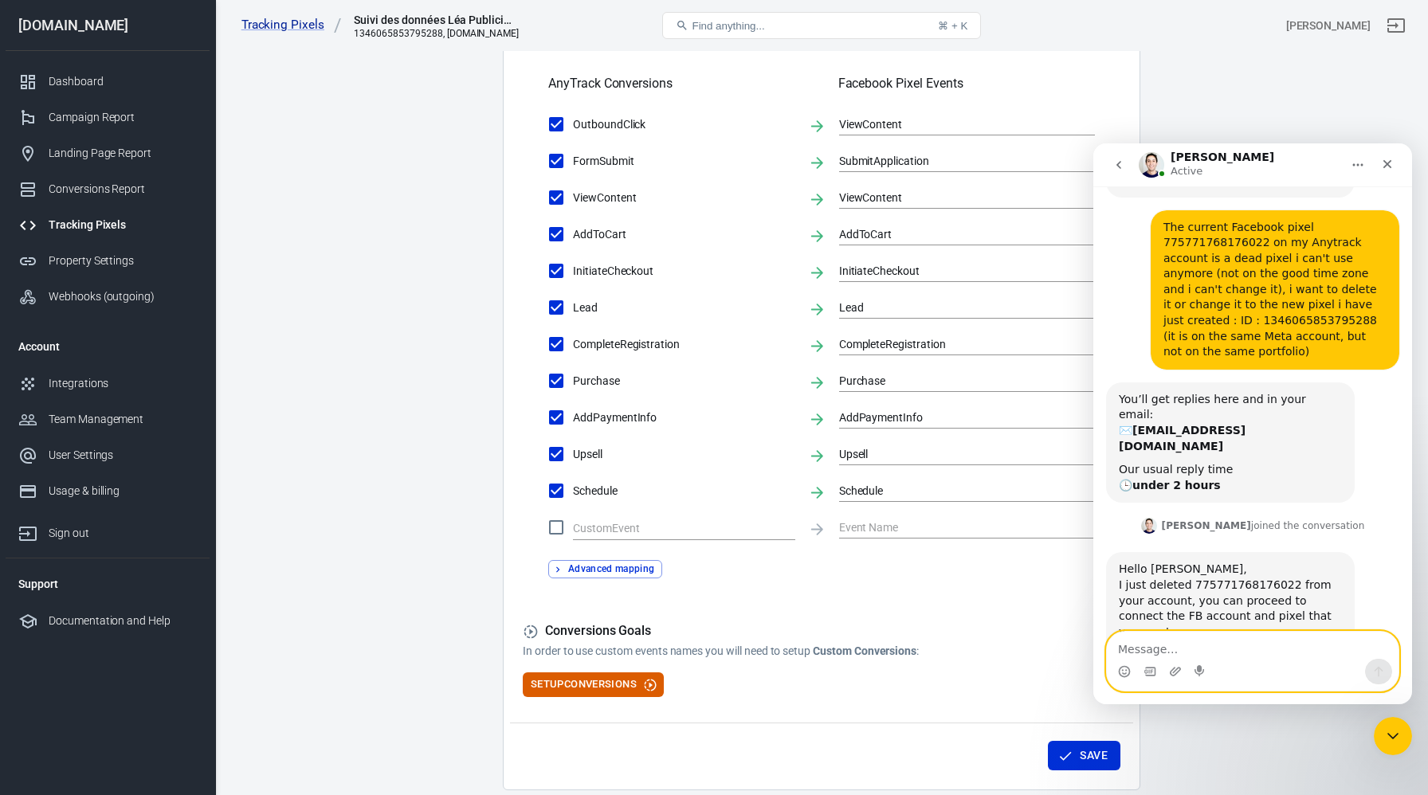
scroll to position [2912, 0]
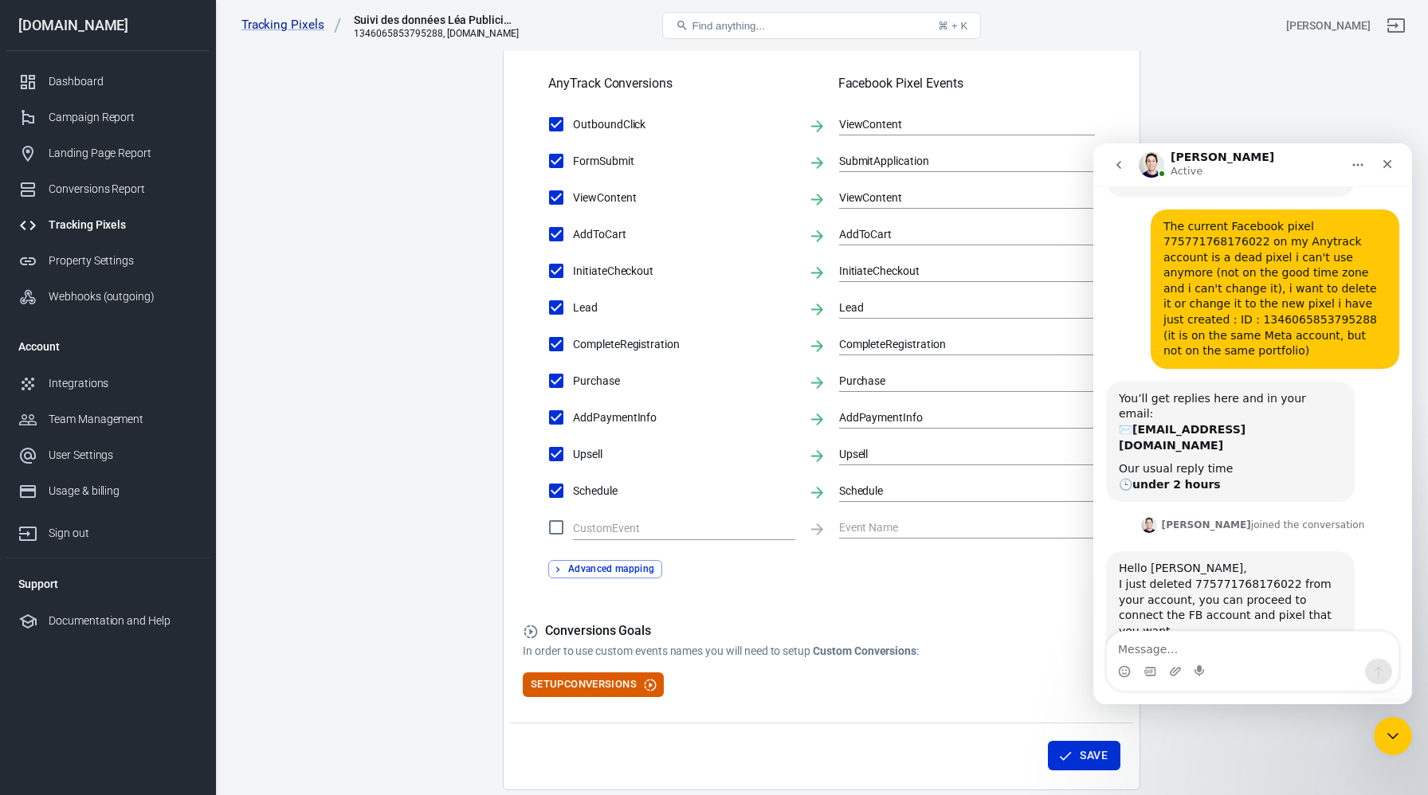
click at [1361, 163] on icon "Home" at bounding box center [1358, 165] width 13 height 13
click at [358, 285] on main "Conversions Ads Integration Settings Conversions Settings Account Connection Co…" at bounding box center [821, 141] width 1157 height 1298
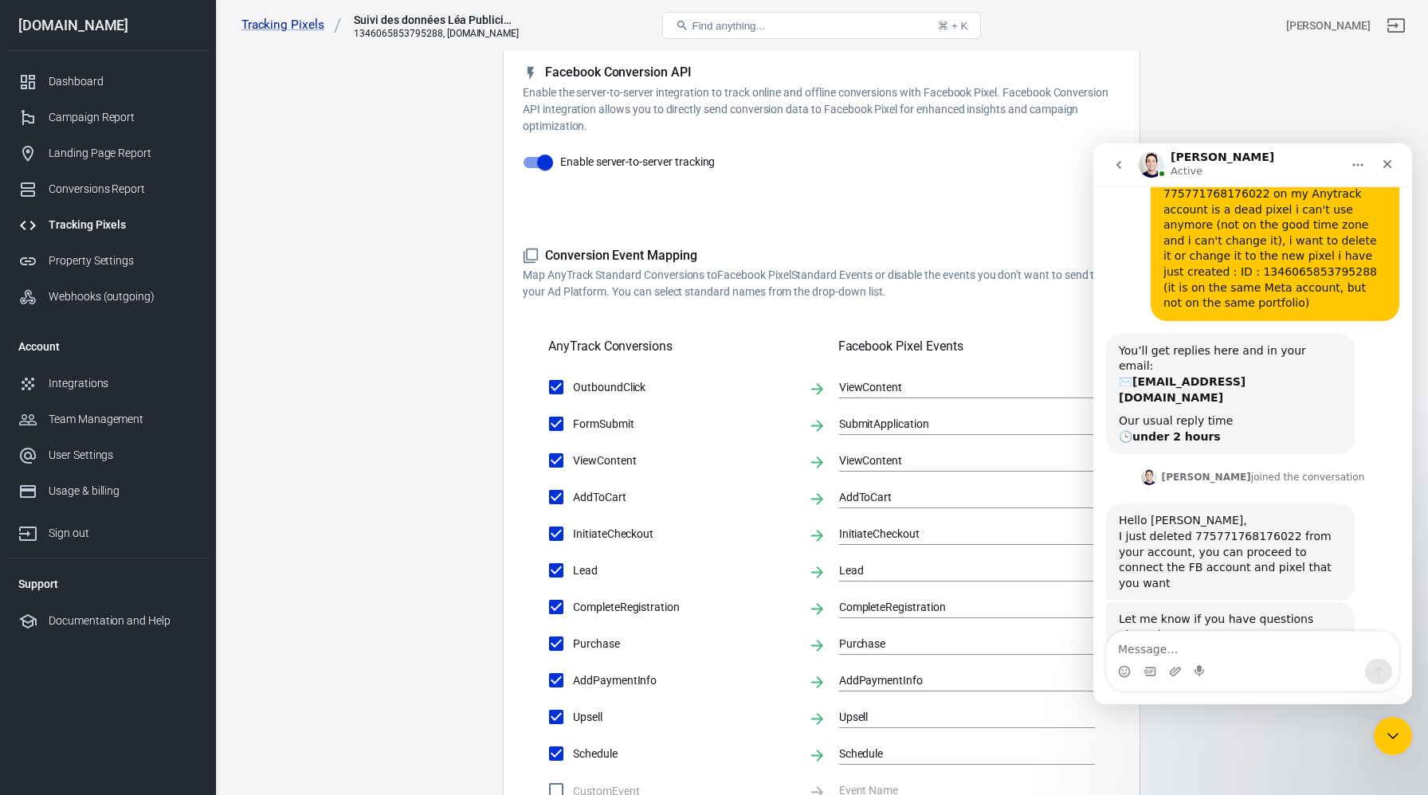
scroll to position [0, 0]
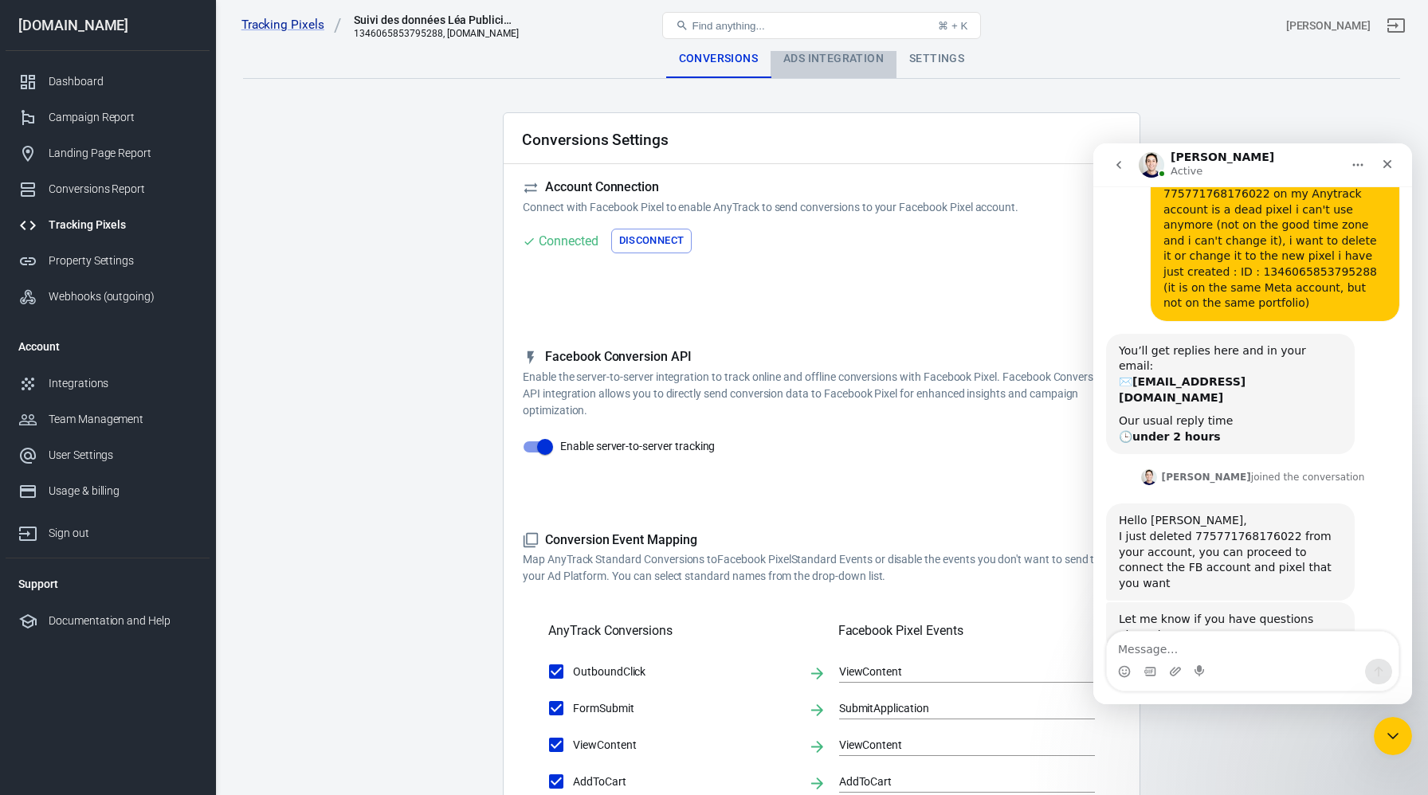
click at [845, 53] on div "Ads Integration" at bounding box center [834, 59] width 126 height 38
